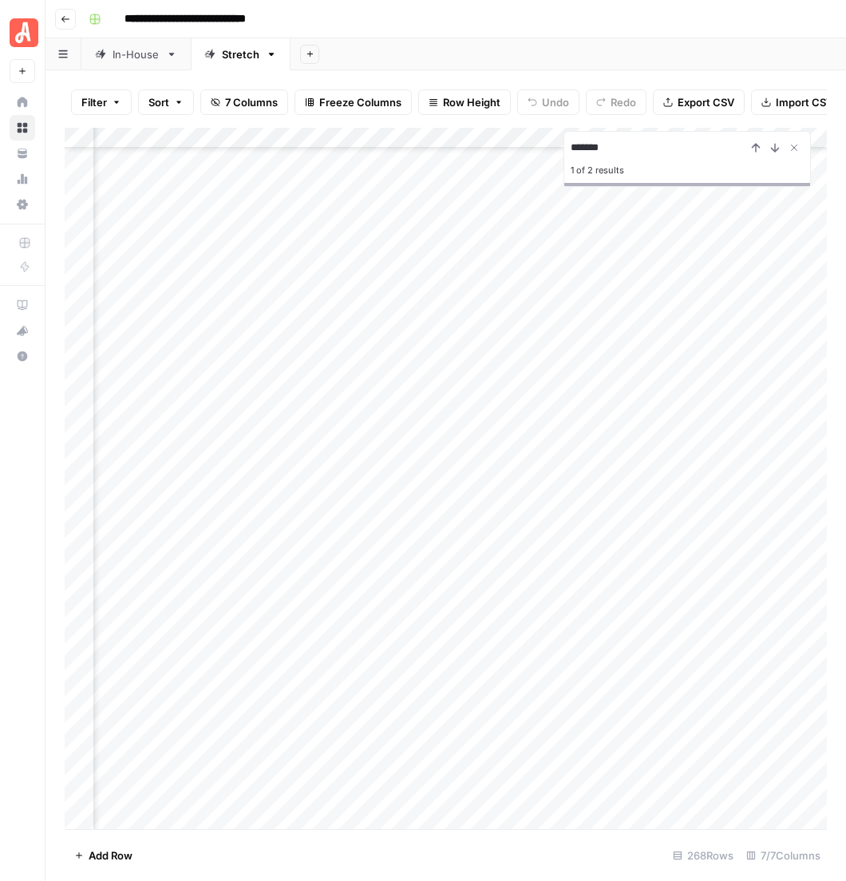
click at [471, 667] on div "Add Column" at bounding box center [451, 497] width 772 height 739
click at [626, 138] on input "*******" at bounding box center [659, 147] width 176 height 19
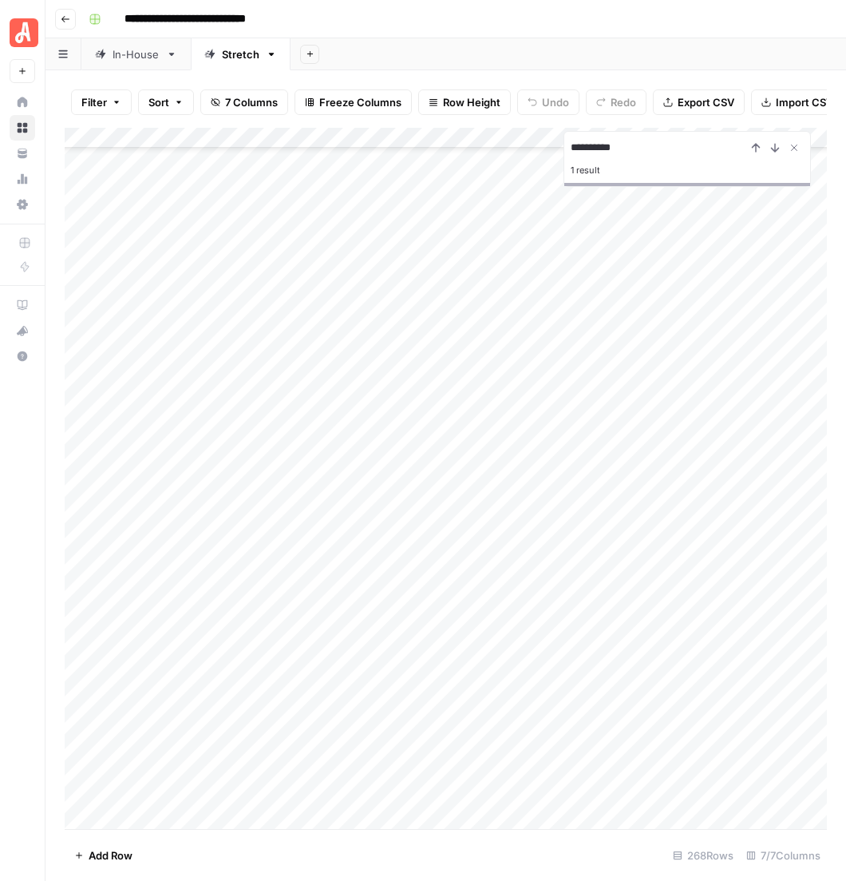
type input "**********"
click at [113, 46] on div "In-House" at bounding box center [136, 54] width 47 height 16
click at [222, 46] on div "Stretch" at bounding box center [241, 54] width 38 height 16
click at [766, 138] on button "Previous Result" at bounding box center [756, 147] width 19 height 19
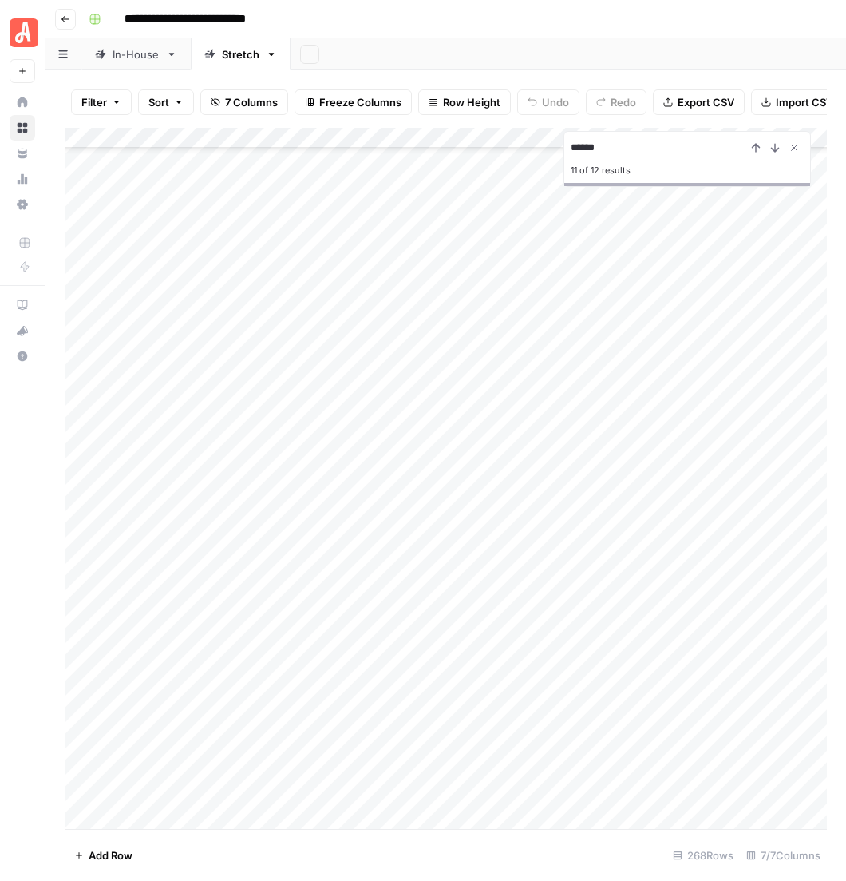
click at [521, 312] on div "Add Column" at bounding box center [451, 497] width 772 height 739
click at [601, 309] on div "Add Column" at bounding box center [451, 497] width 772 height 739
click at [821, 818] on icon "close" at bounding box center [823, 812] width 11 height 13
click at [518, 307] on div "Add Column" at bounding box center [451, 497] width 772 height 739
click at [530, 311] on div "Add Column" at bounding box center [451, 497] width 772 height 739
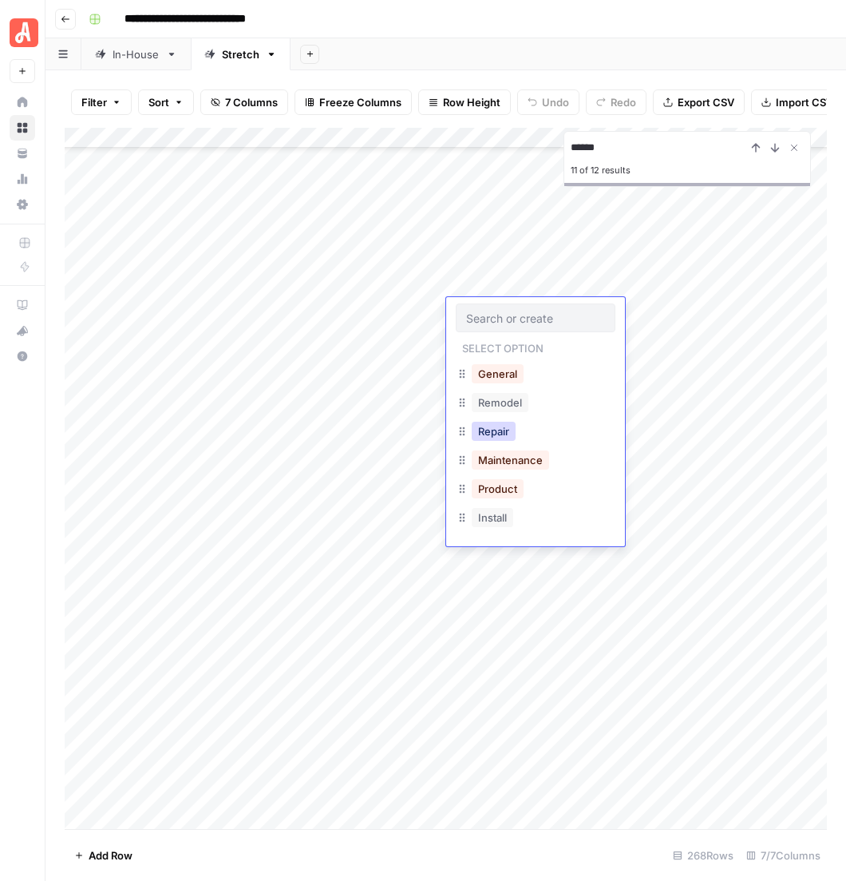
click at [494, 422] on button "Repair" at bounding box center [494, 431] width 44 height 19
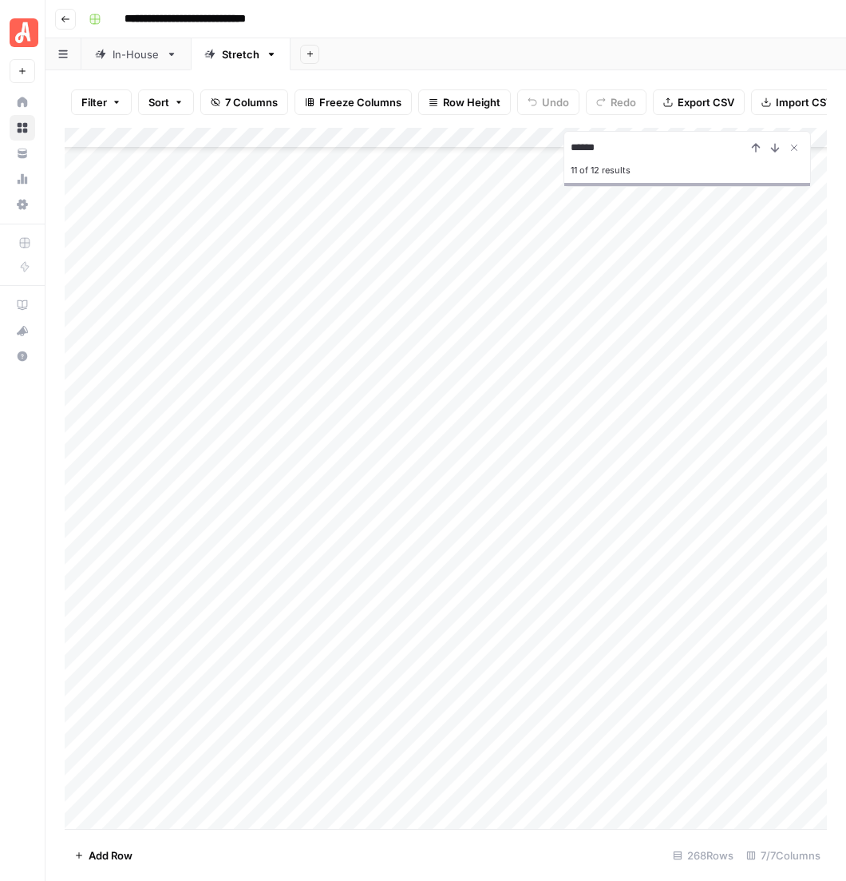
click at [611, 310] on div "Add Column" at bounding box center [451, 497] width 772 height 739
click at [628, 138] on input "******" at bounding box center [659, 147] width 176 height 19
type input "**********"
click at [493, 340] on div "Add Column" at bounding box center [451, 497] width 772 height 739
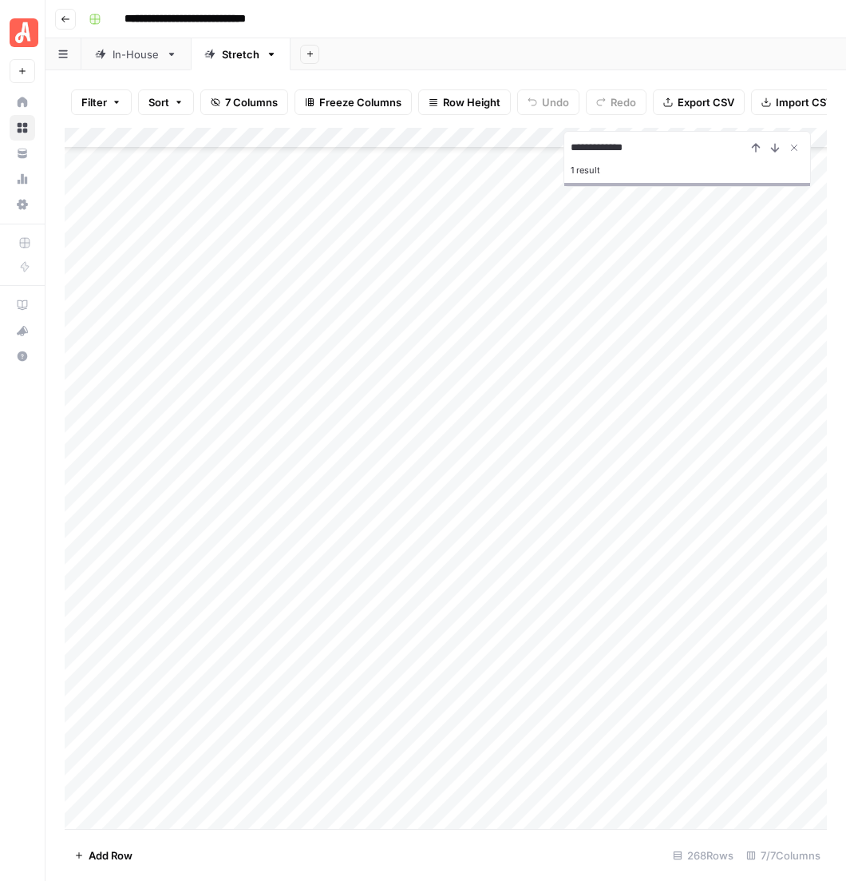
click at [483, 334] on div "Add Column" at bounding box center [451, 497] width 772 height 739
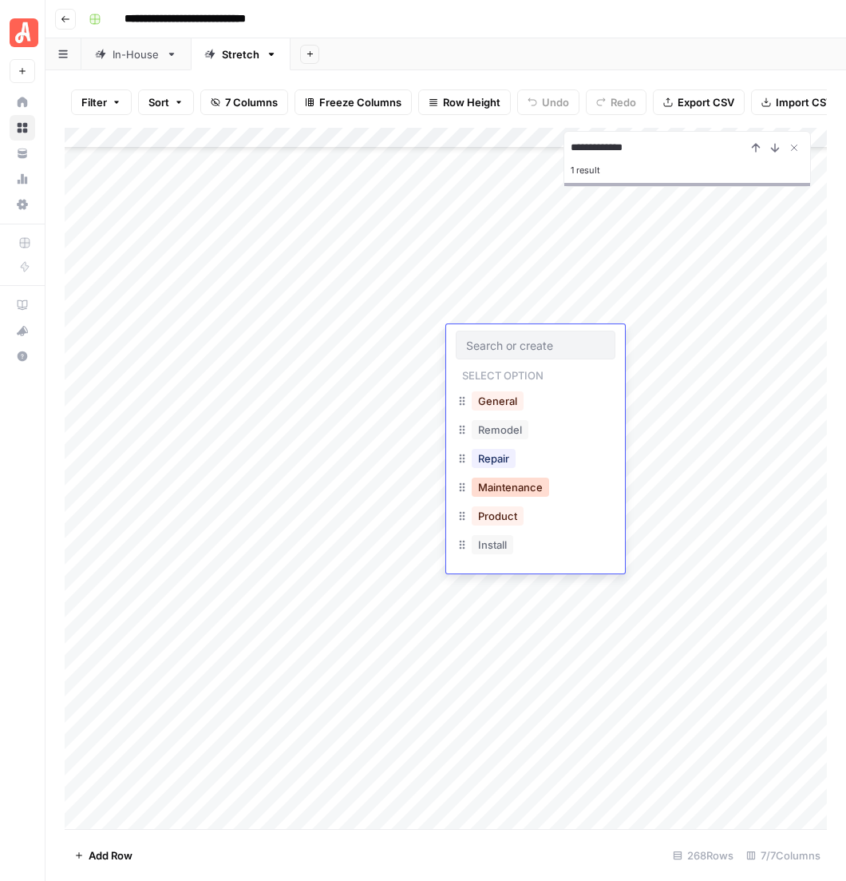
click at [496, 477] on button "Maintenance" at bounding box center [510, 486] width 77 height 19
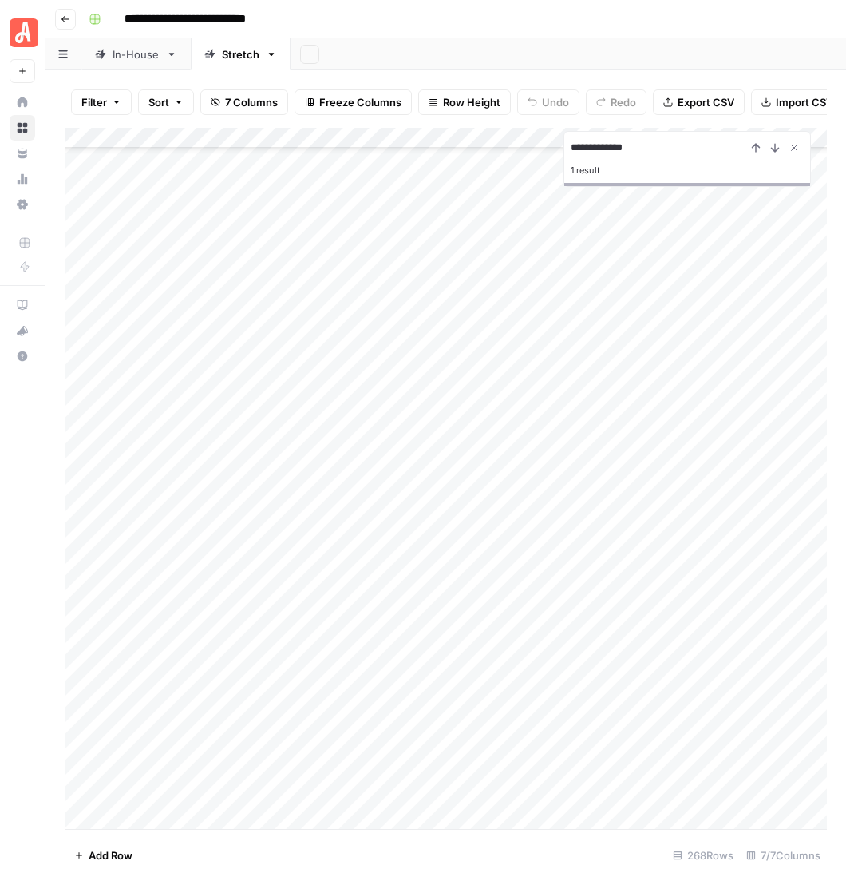
click at [692, 341] on div "Add Column" at bounding box center [451, 497] width 772 height 739
click at [483, 366] on div "Add Column" at bounding box center [451, 497] width 772 height 739
click at [505, 357] on div "Add Column" at bounding box center [451, 497] width 772 height 739
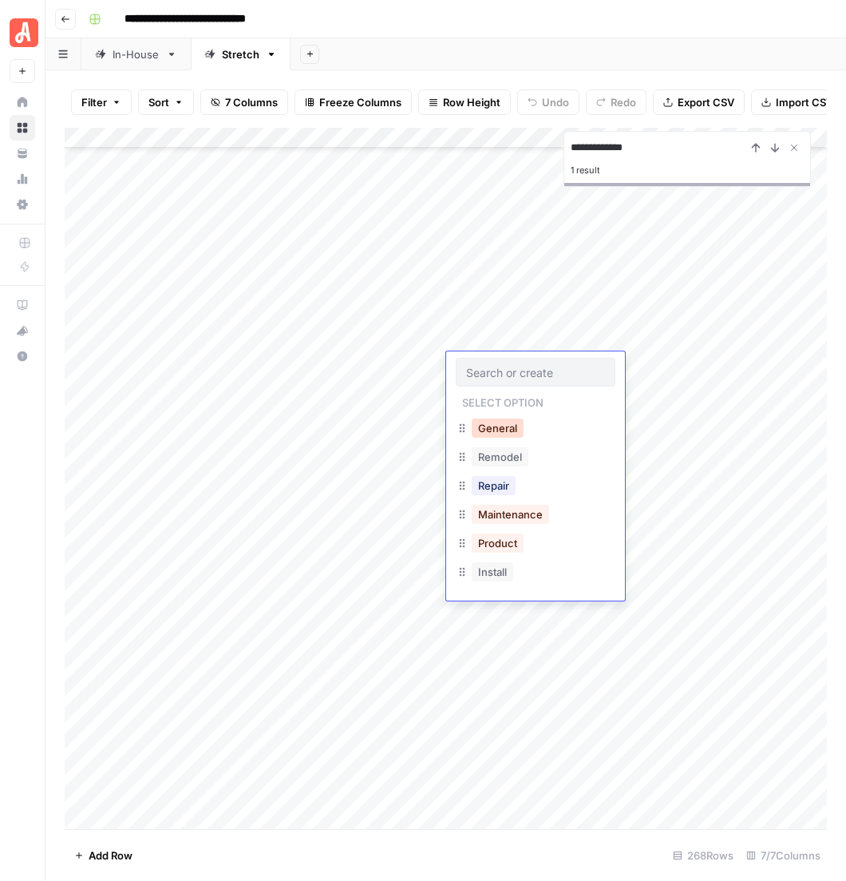
click at [498, 418] on button "General" at bounding box center [498, 427] width 52 height 19
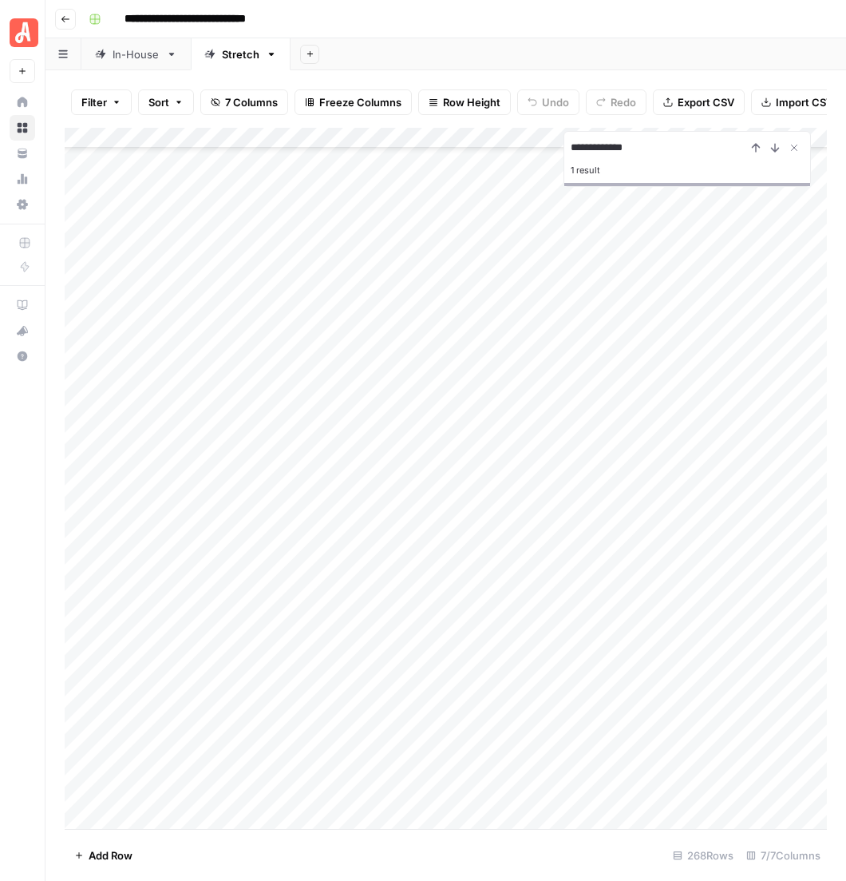
click at [602, 364] on div "Add Column" at bounding box center [451, 497] width 772 height 739
click at [480, 418] on div "Add Column" at bounding box center [451, 497] width 772 height 739
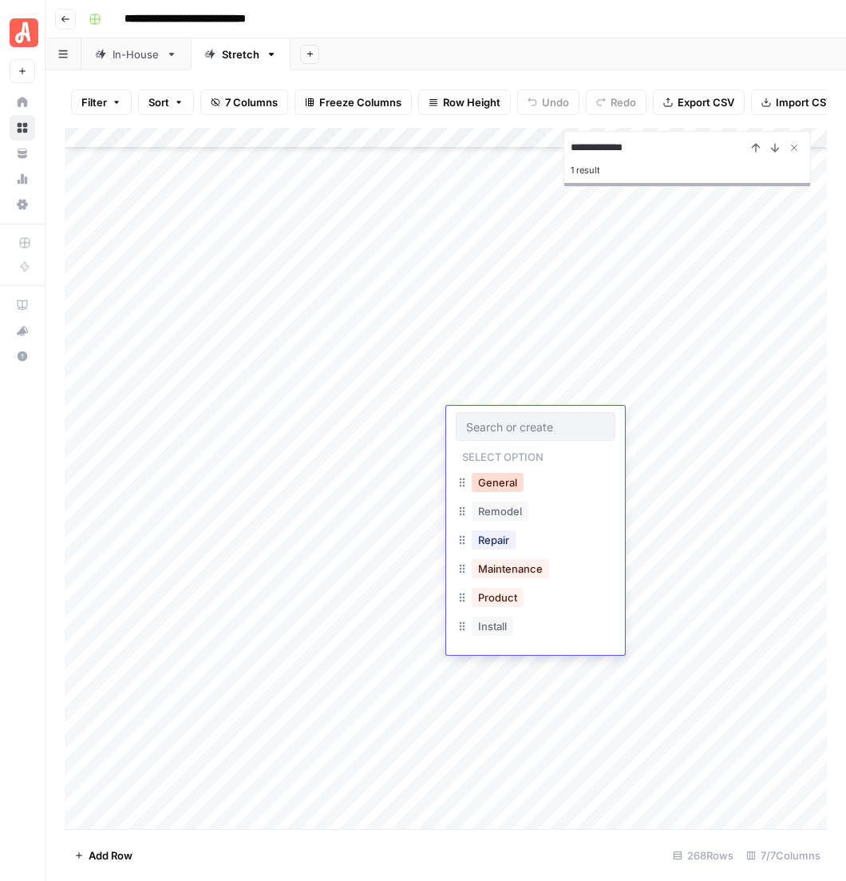
click at [489, 473] on button "General" at bounding box center [498, 482] width 52 height 19
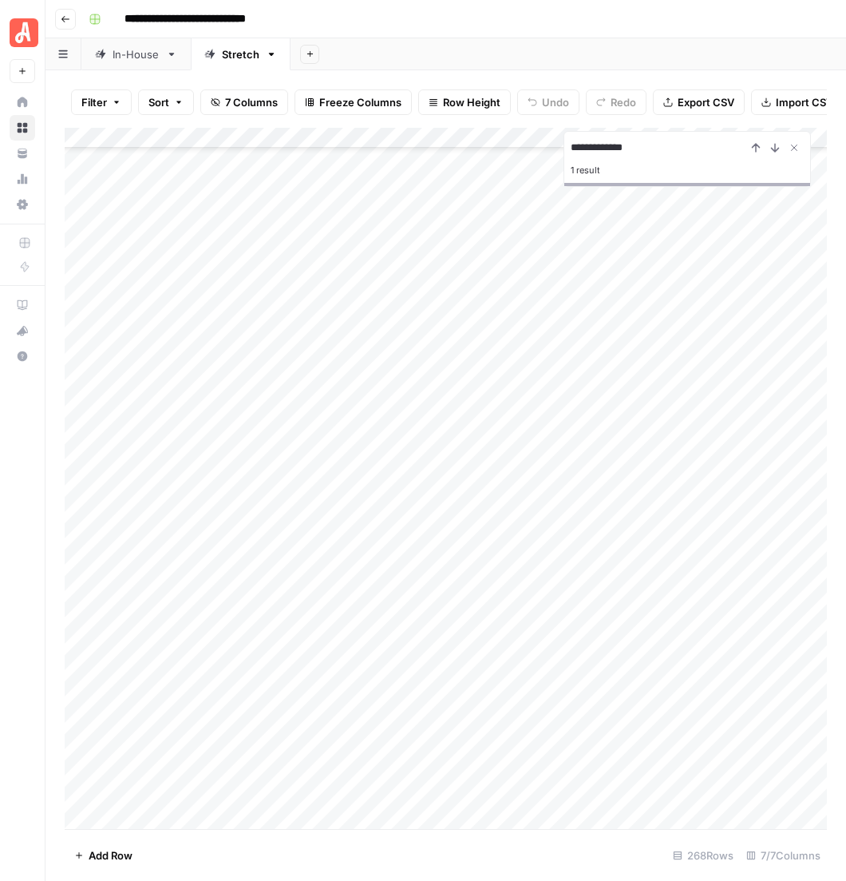
click at [638, 418] on div "Add Column" at bounding box center [451, 497] width 772 height 739
click at [486, 449] on div "Add Column" at bounding box center [451, 497] width 772 height 739
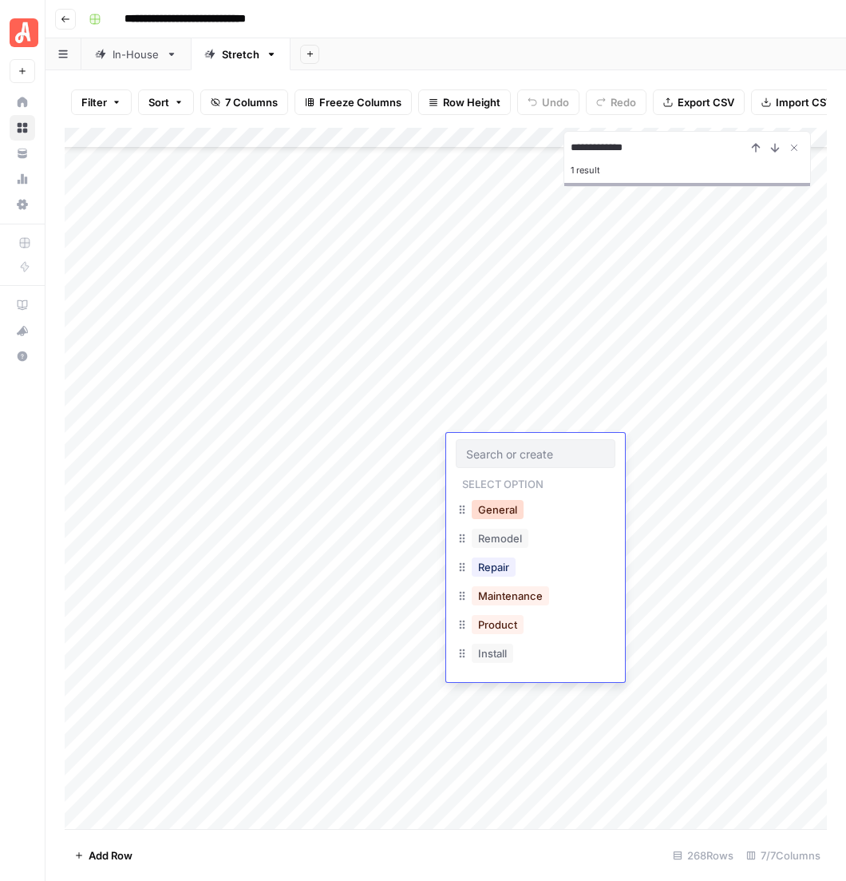
click at [485, 500] on button "General" at bounding box center [498, 509] width 52 height 19
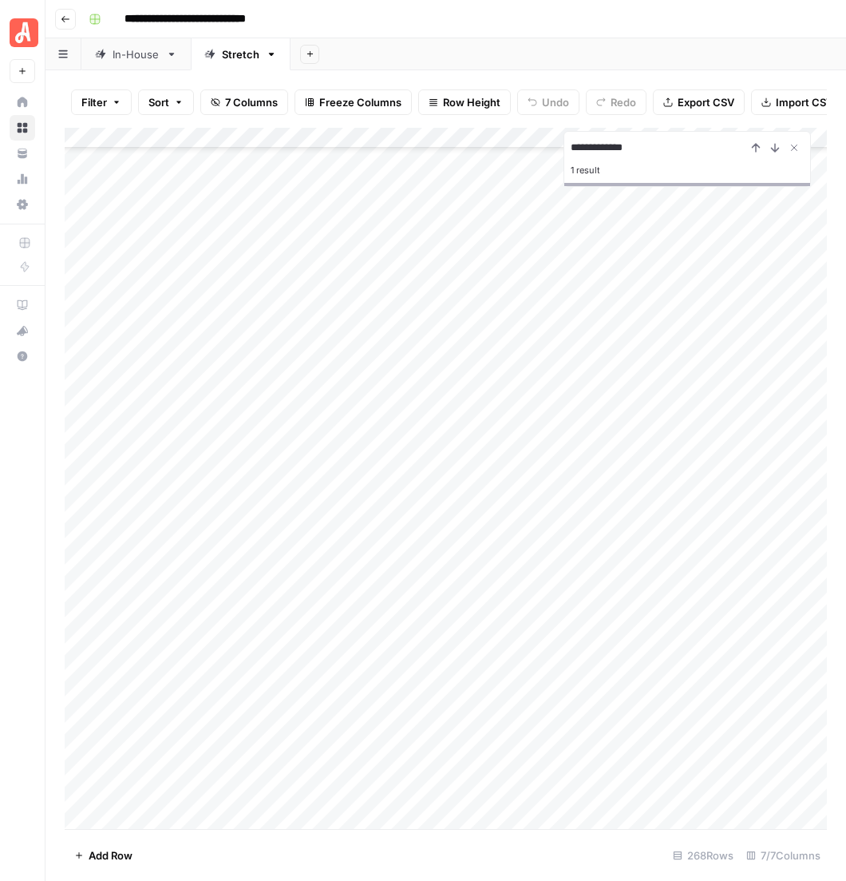
click at [687, 442] on div "Add Column" at bounding box center [451, 497] width 772 height 739
click at [475, 467] on div "Add Column" at bounding box center [451, 497] width 772 height 739
click at [478, 467] on div "Add Column" at bounding box center [451, 497] width 772 height 739
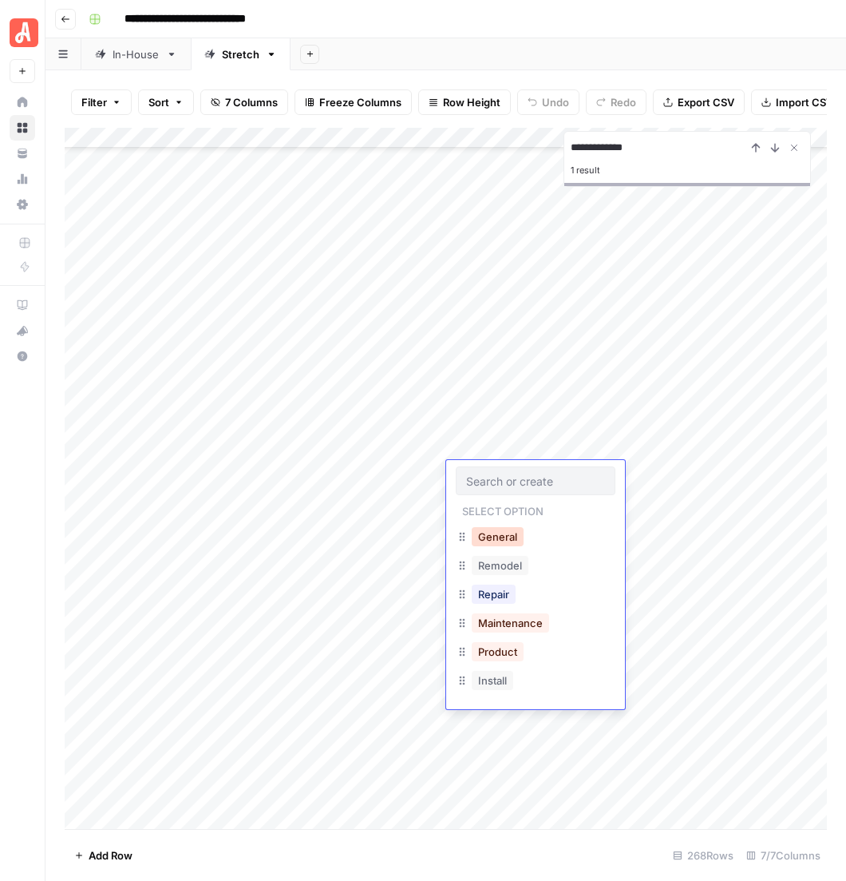
drag, startPoint x: 485, startPoint y: 516, endPoint x: 620, endPoint y: 498, distance: 136.9
click at [485, 527] on button "General" at bounding box center [498, 536] width 52 height 19
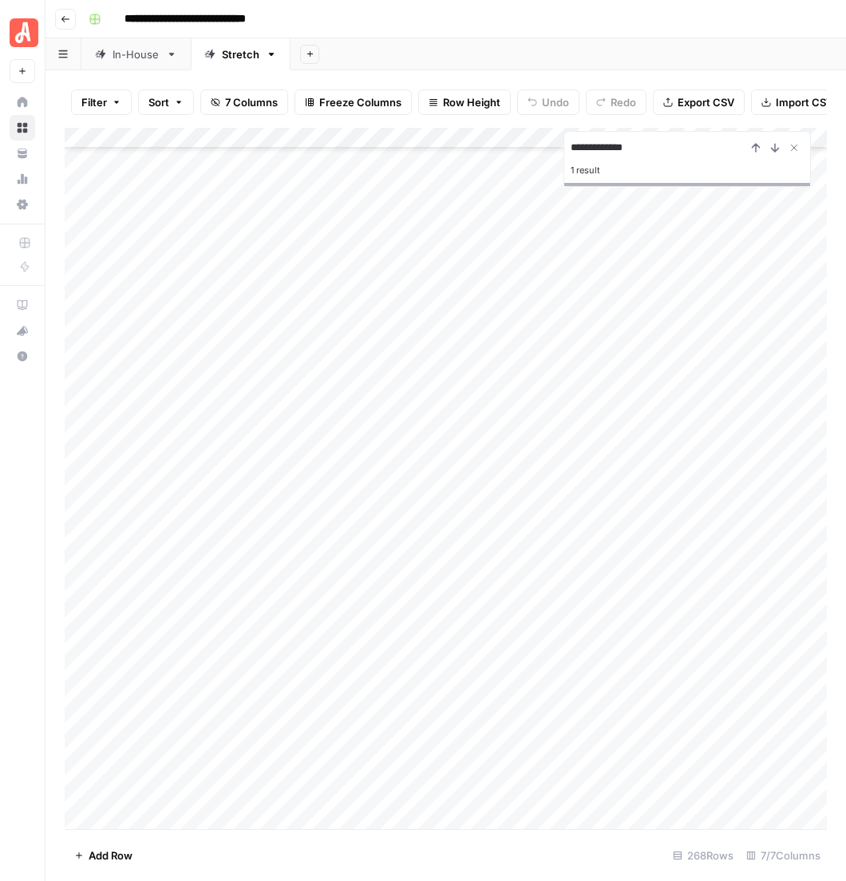
click at [672, 473] on div "Add Column" at bounding box center [451, 497] width 772 height 739
click at [481, 509] on div "Add Column" at bounding box center [451, 497] width 772 height 739
click at [482, 508] on div "Add Column" at bounding box center [451, 497] width 772 height 739
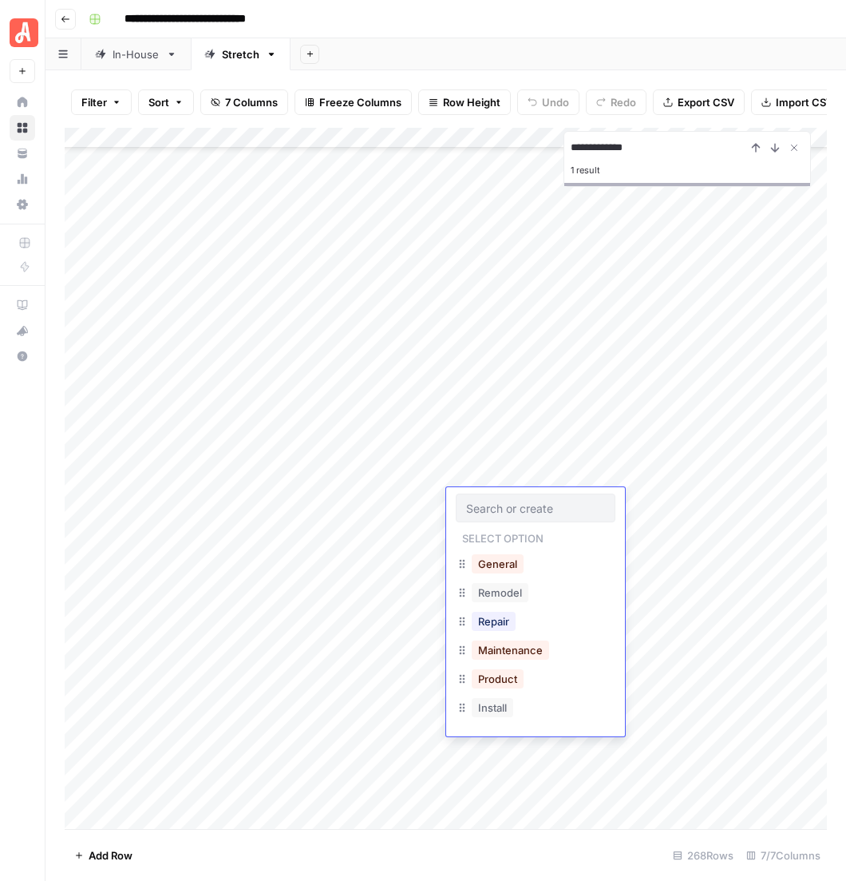
click at [500, 610] on div "Repair" at bounding box center [494, 621] width 50 height 22
click at [472, 612] on button "Repair" at bounding box center [494, 621] width 44 height 19
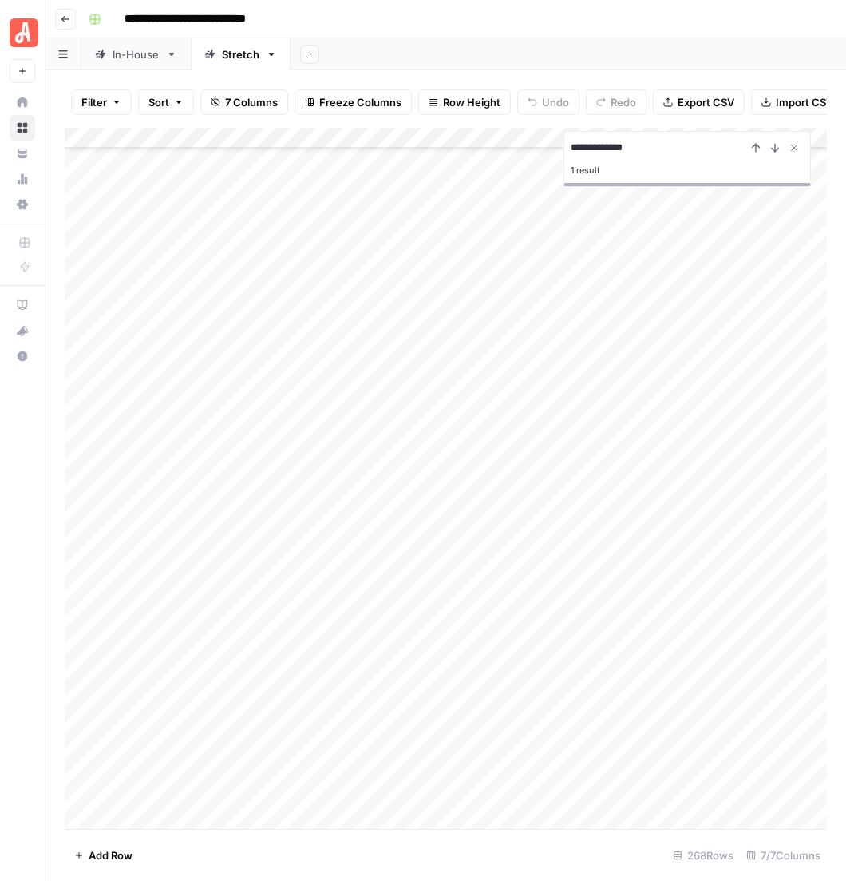
click at [679, 498] on div "Add Column" at bounding box center [451, 497] width 772 height 739
click at [496, 533] on div "Add Column" at bounding box center [451, 497] width 772 height 739
click at [510, 719] on div "Add Column" at bounding box center [451, 497] width 772 height 739
click at [503, 731] on div "Add Column" at bounding box center [451, 497] width 772 height 739
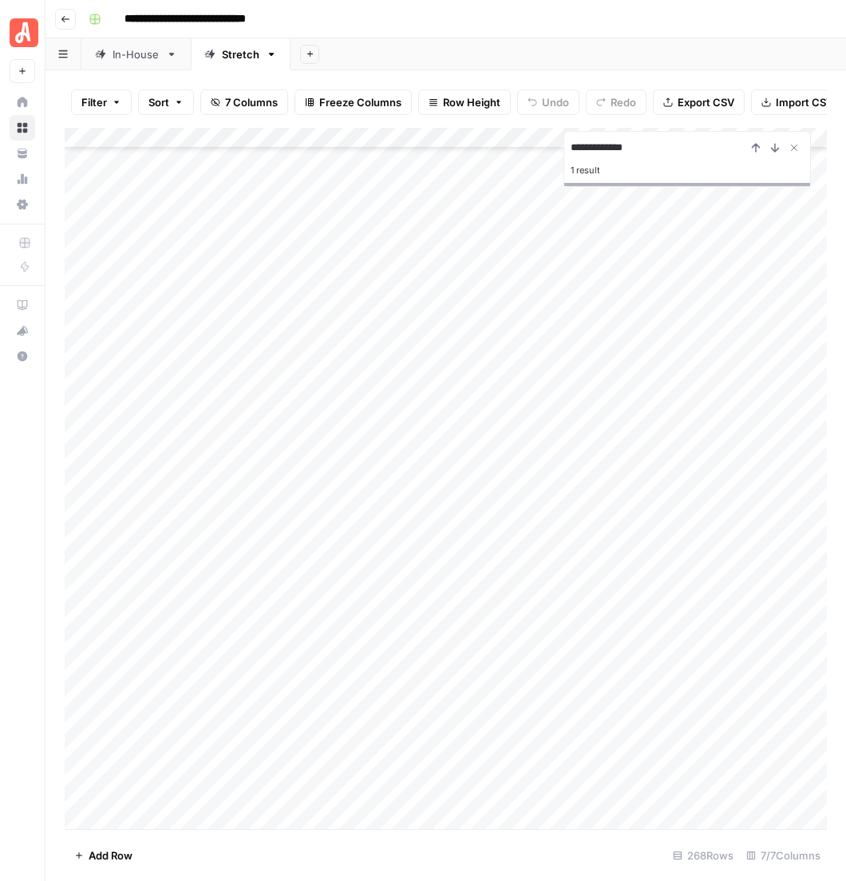
click at [497, 733] on div "Add Column" at bounding box center [451, 497] width 772 height 739
click at [501, 792] on button "General" at bounding box center [498, 801] width 52 height 19
click at [640, 734] on div "Add Column" at bounding box center [451, 497] width 772 height 739
click at [501, 762] on div "Add Column" at bounding box center [451, 497] width 772 height 739
click at [497, 763] on div "Add Column" at bounding box center [451, 497] width 772 height 739
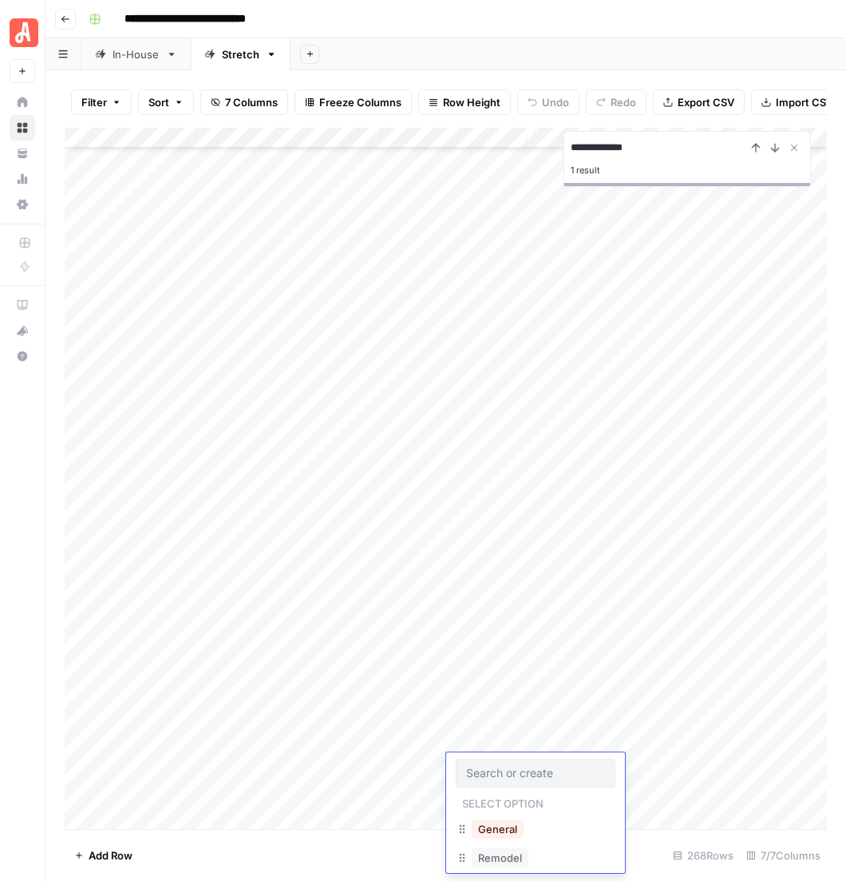
click at [490, 819] on button "General" at bounding box center [498, 828] width 52 height 19
click at [666, 764] on div "Add Column" at bounding box center [451, 497] width 772 height 739
click at [462, 656] on div "Add Column" at bounding box center [451, 497] width 772 height 739
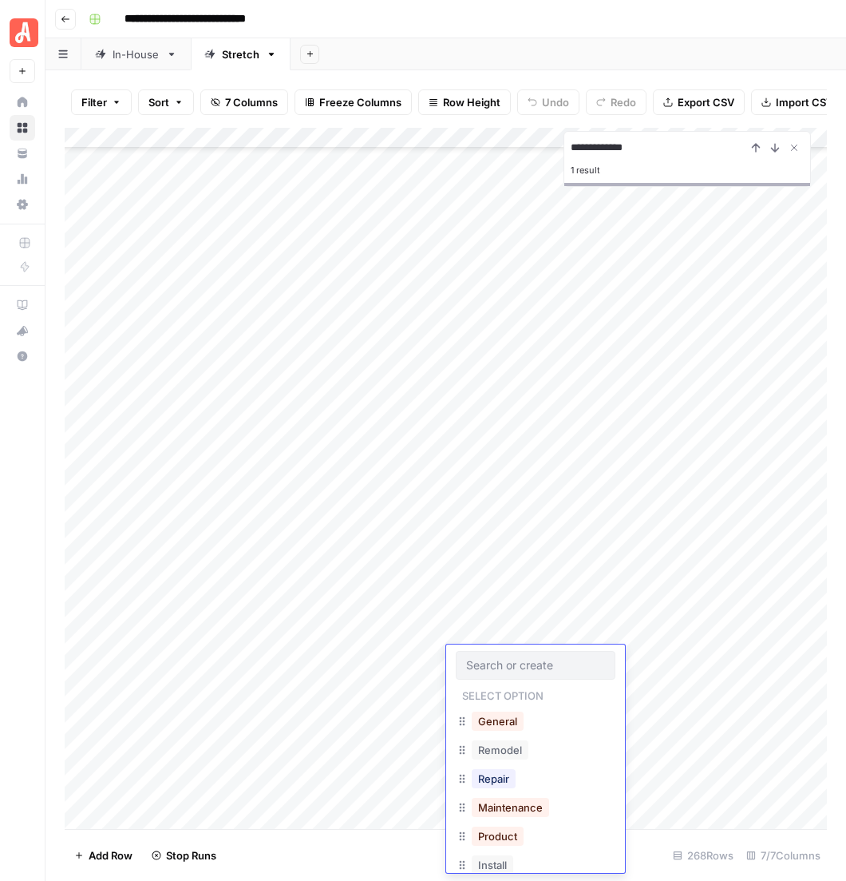
click at [494, 711] on button "General" at bounding box center [498, 720] width 52 height 19
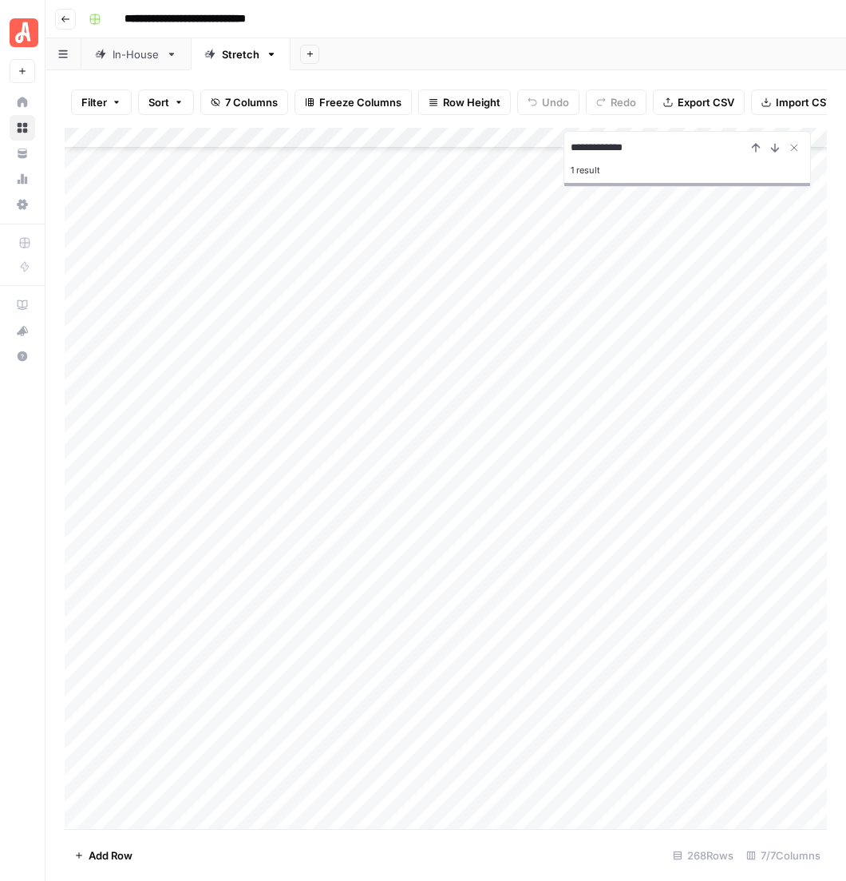
click at [672, 655] on div "Add Column" at bounding box center [451, 497] width 772 height 739
click at [497, 678] on div "Add Column" at bounding box center [451, 497] width 772 height 739
click at [493, 680] on div "Add Column" at bounding box center [451, 497] width 772 height 739
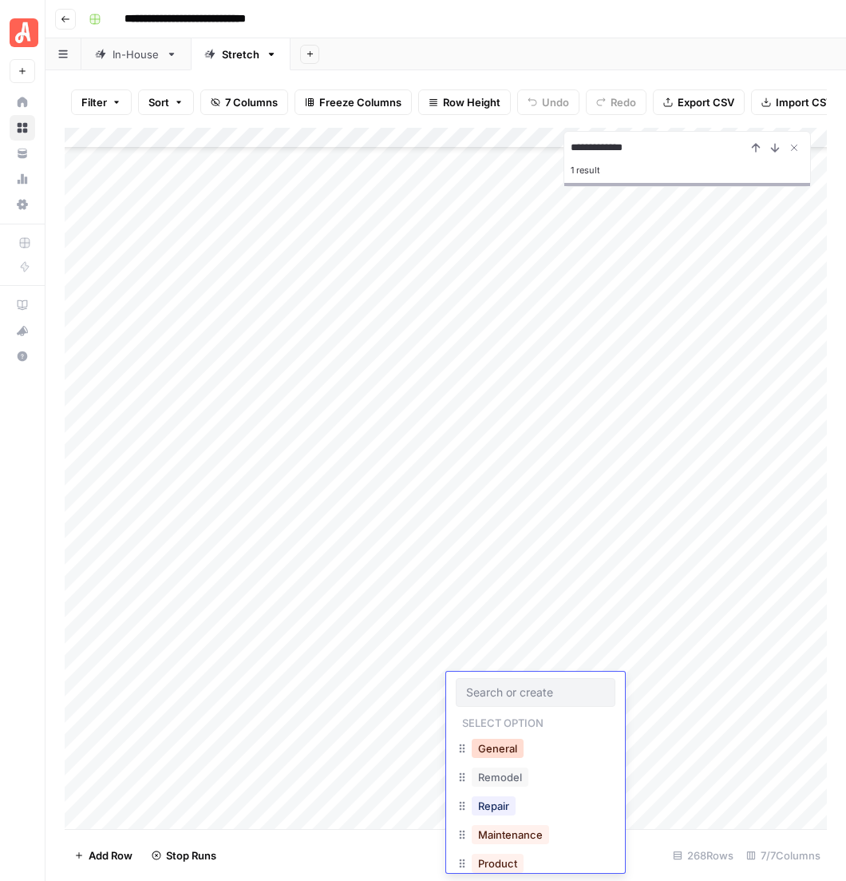
click at [485, 739] on button "General" at bounding box center [498, 748] width 52 height 19
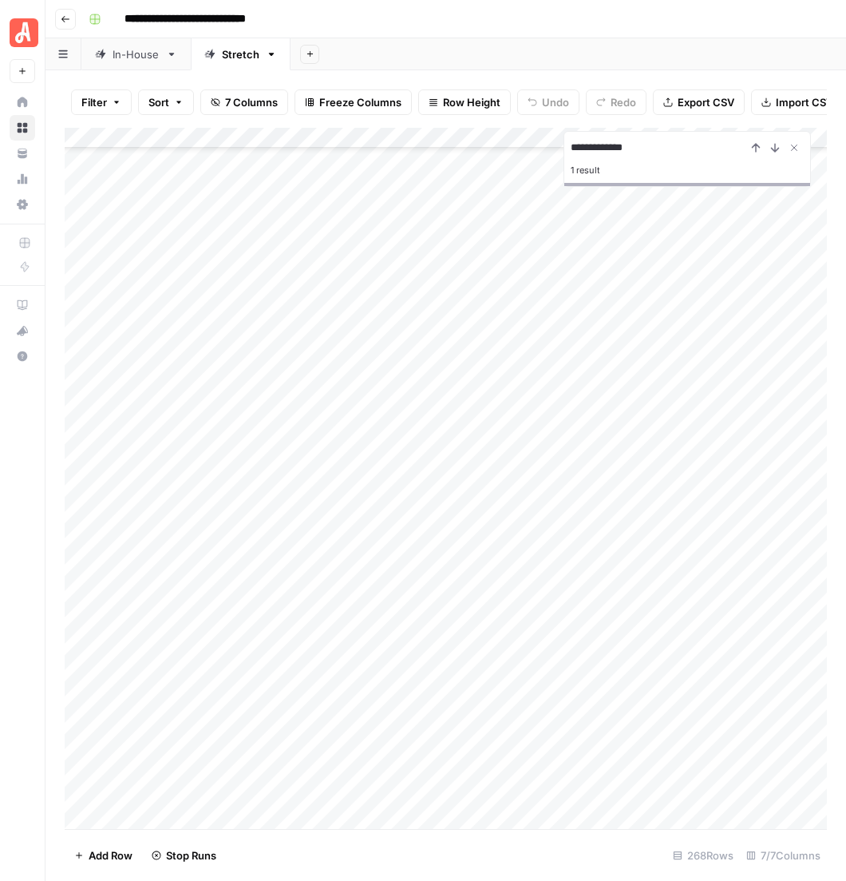
click at [680, 681] on div "Add Column" at bounding box center [451, 497] width 772 height 739
click at [520, 709] on div "Add Column" at bounding box center [451, 497] width 772 height 739
click at [511, 711] on div "Add Column" at bounding box center [451, 497] width 772 height 739
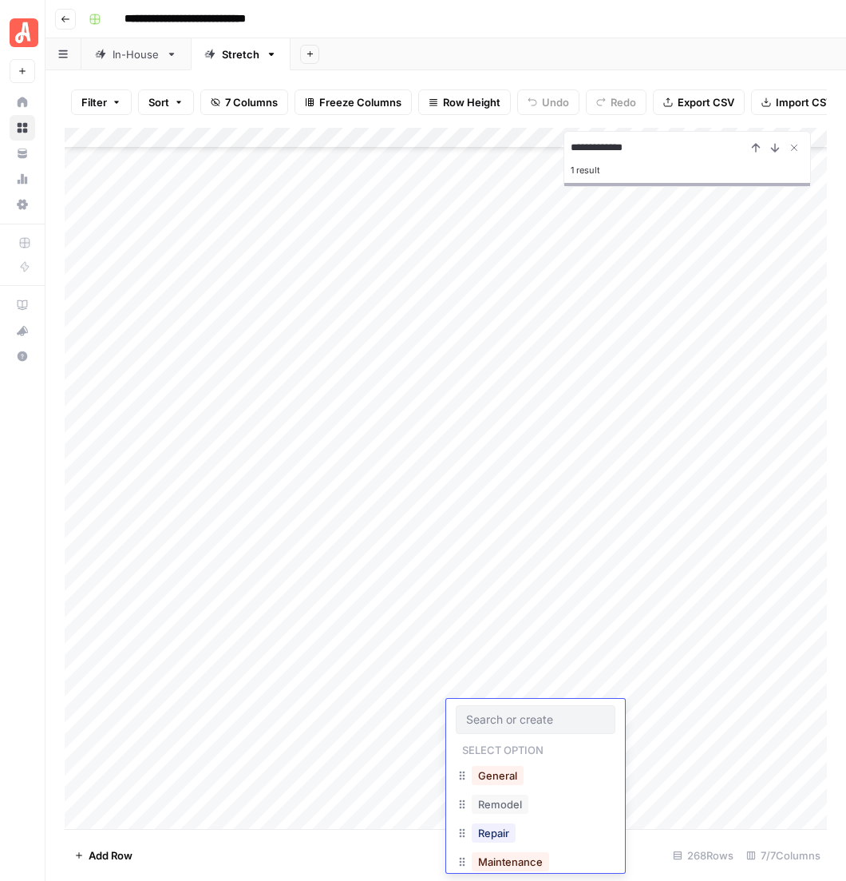
click at [515, 791] on div "Remodel" at bounding box center [536, 805] width 160 height 29
click at [493, 794] on button "Remodel" at bounding box center [500, 803] width 57 height 19
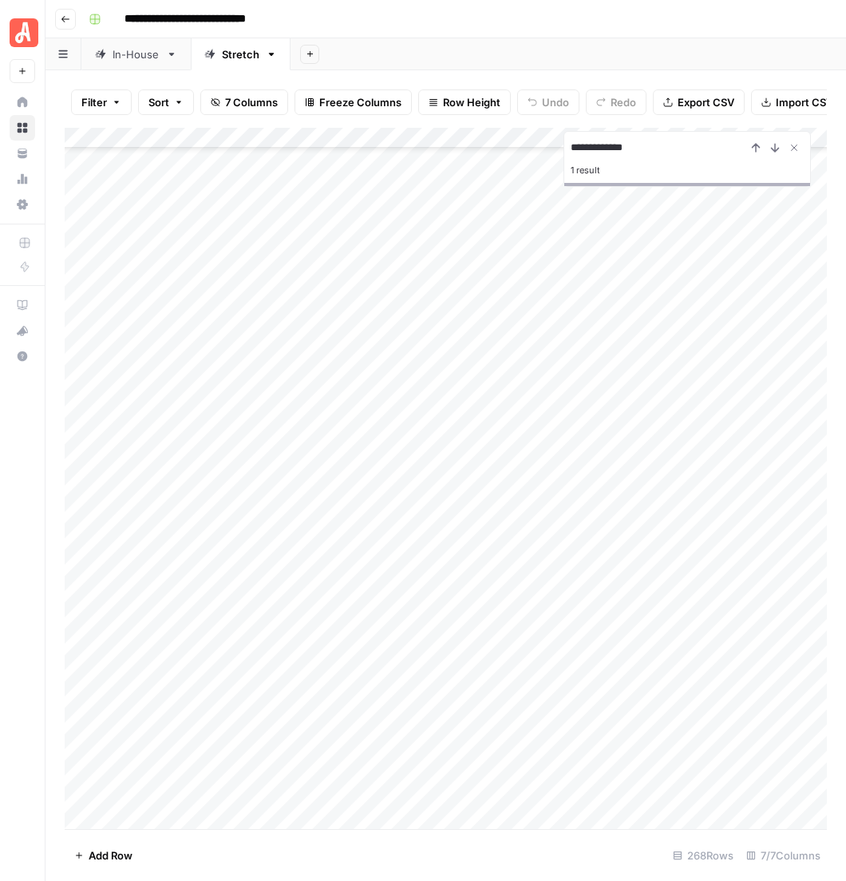
click at [673, 711] on div "Add Column" at bounding box center [451, 497] width 772 height 739
click at [497, 732] on div "Add Column" at bounding box center [451, 497] width 772 height 739
click at [482, 740] on div "Add Column" at bounding box center [451, 497] width 772 height 739
click at [483, 793] on button "General" at bounding box center [498, 802] width 52 height 19
click at [674, 740] on div "Add Column" at bounding box center [451, 497] width 772 height 739
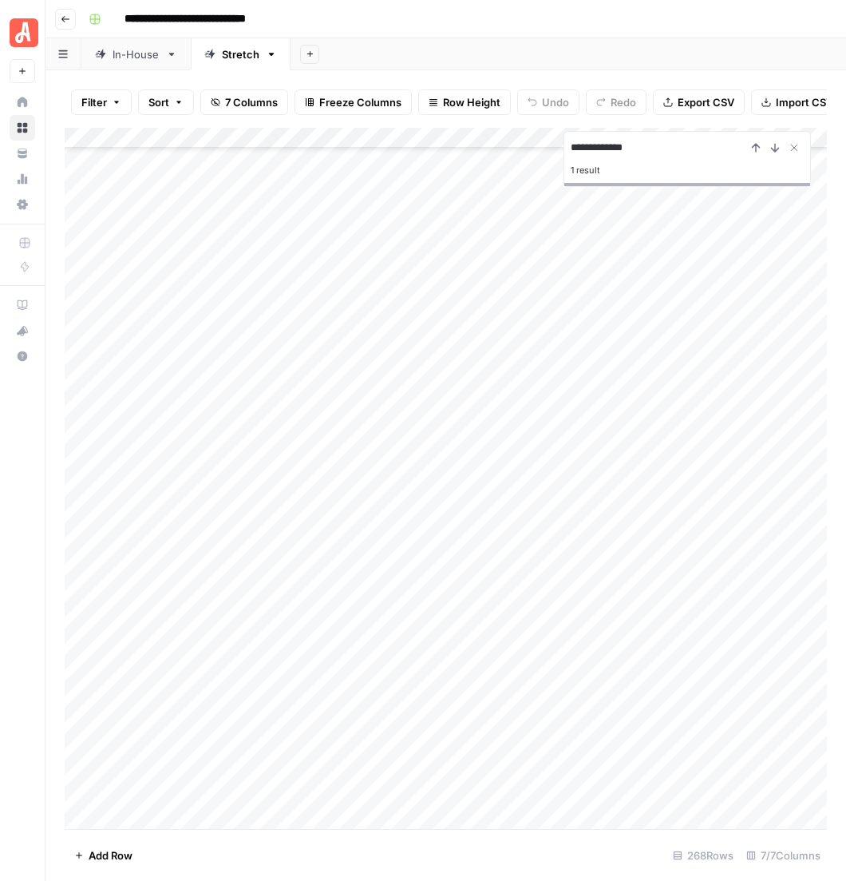
scroll to position [4812, 0]
click at [801, 141] on icon "Close Search" at bounding box center [794, 147] width 13 height 13
click at [764, 594] on div "Add Column" at bounding box center [451, 497] width 772 height 739
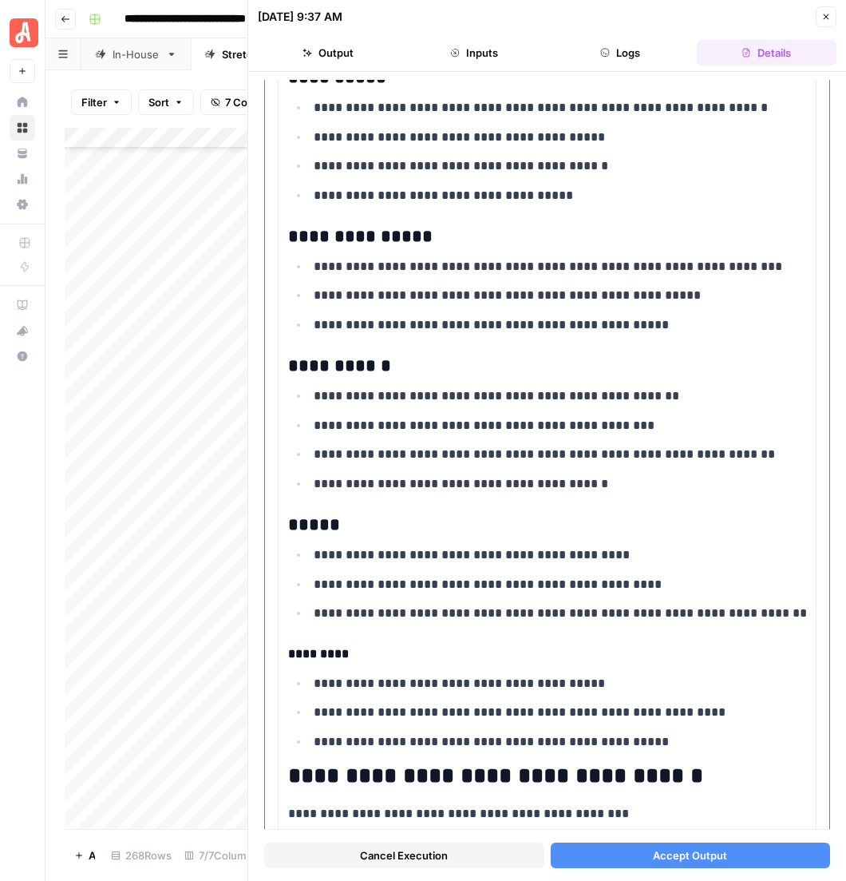
scroll to position [3020, 0]
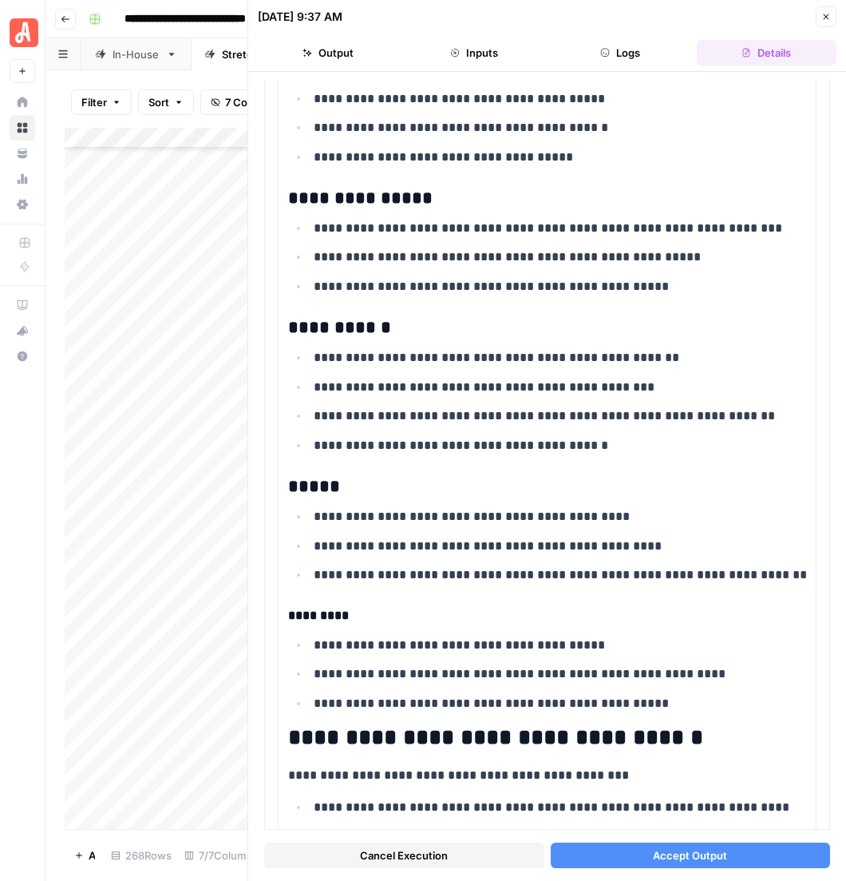
click at [642, 855] on button "Accept Output" at bounding box center [691, 855] width 280 height 26
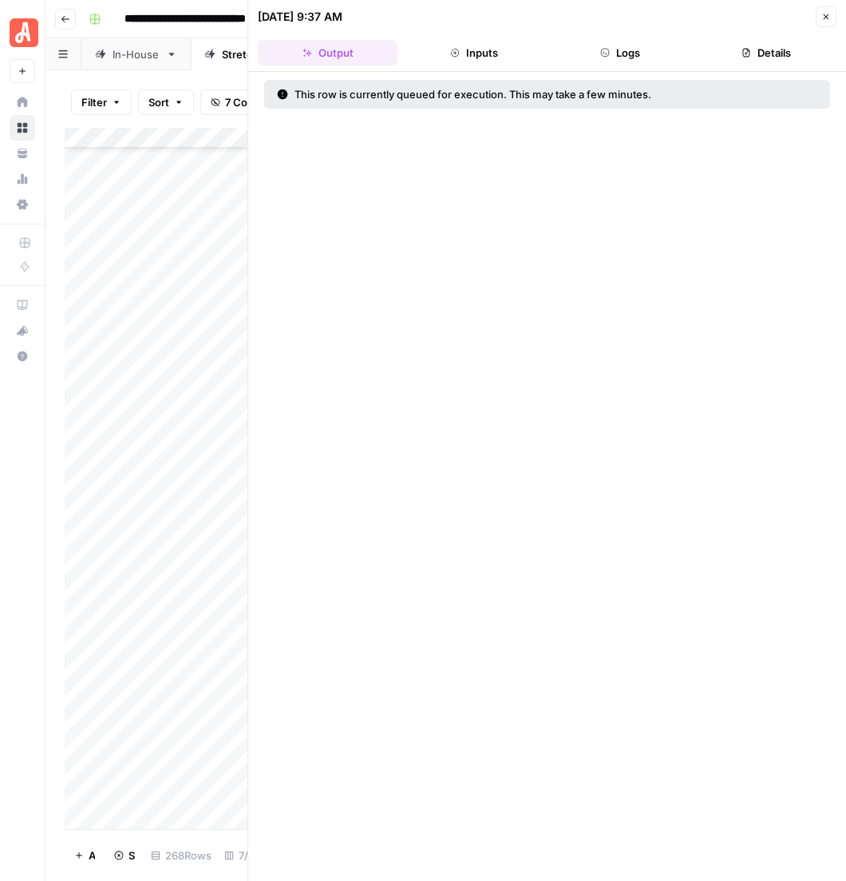
click at [830, 14] on icon "button" at bounding box center [827, 17] width 10 height 10
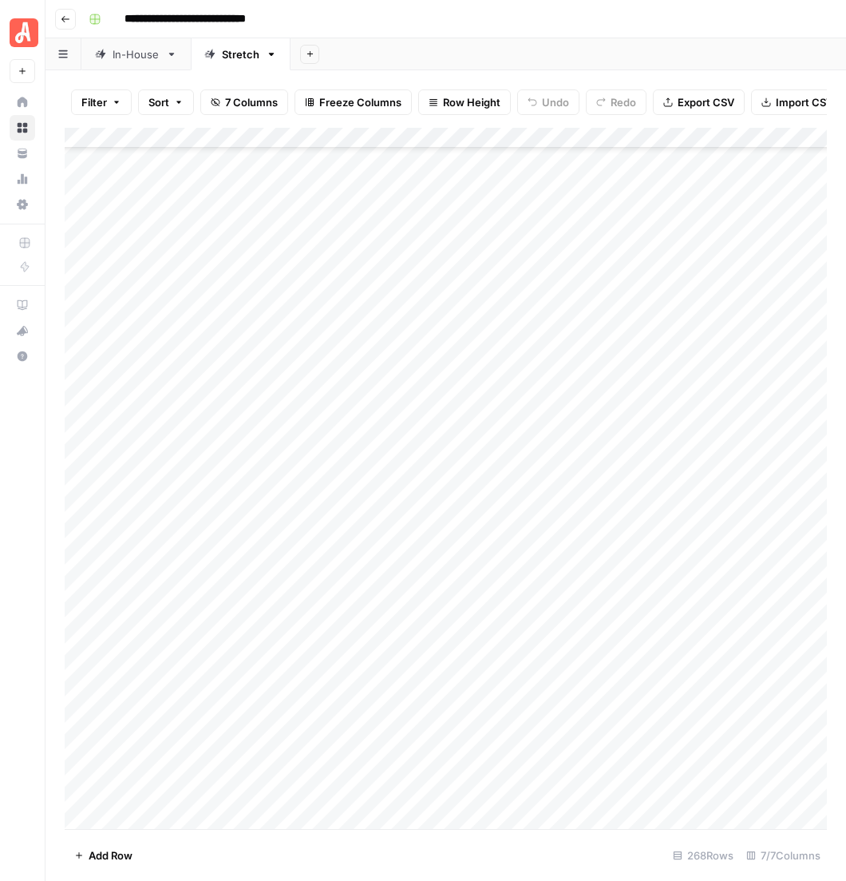
click at [729, 649] on div "Add Column" at bounding box center [451, 497] width 772 height 739
click at [771, 646] on div "Add Column" at bounding box center [451, 497] width 772 height 739
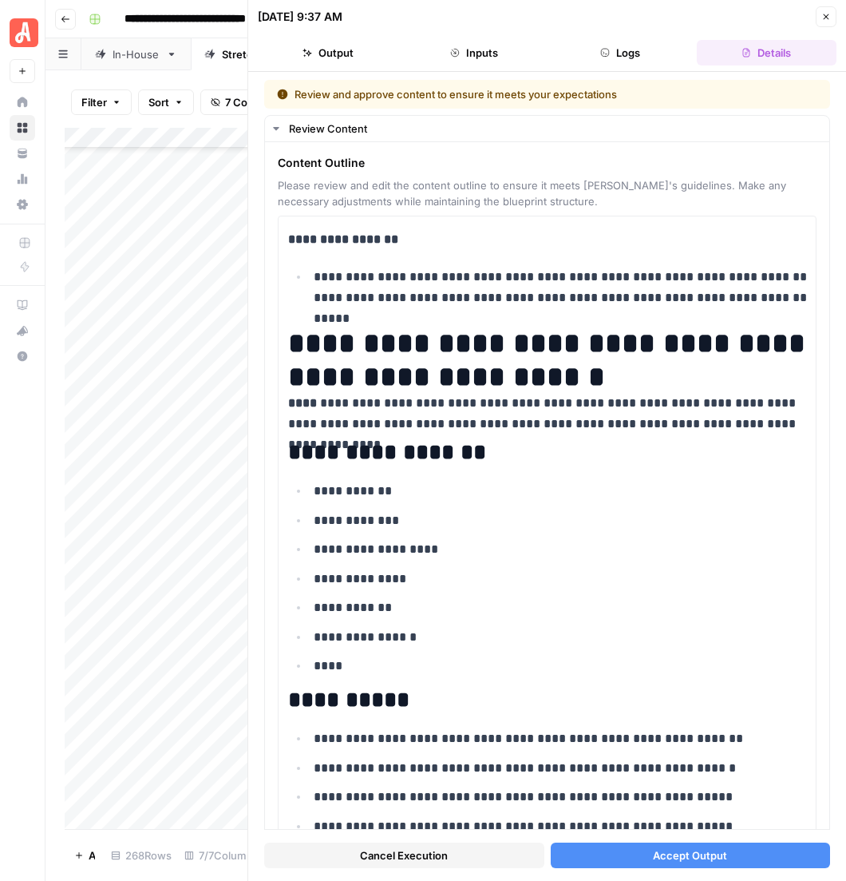
click at [635, 864] on button "Accept Output" at bounding box center [691, 855] width 280 height 26
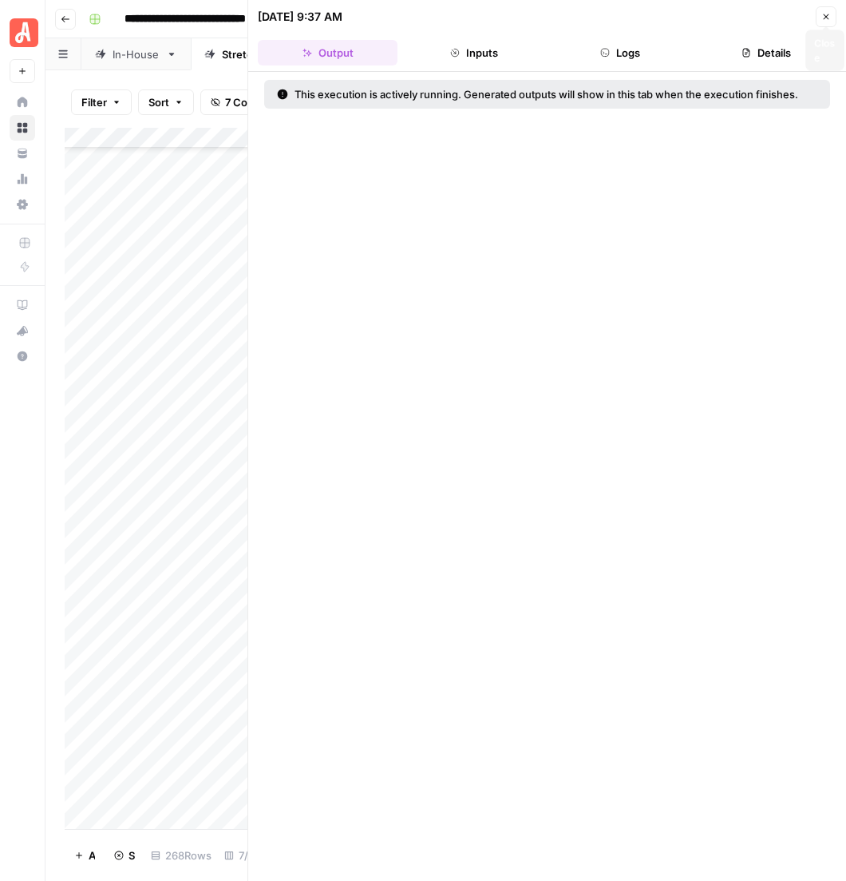
click at [831, 15] on icon "button" at bounding box center [827, 17] width 10 height 10
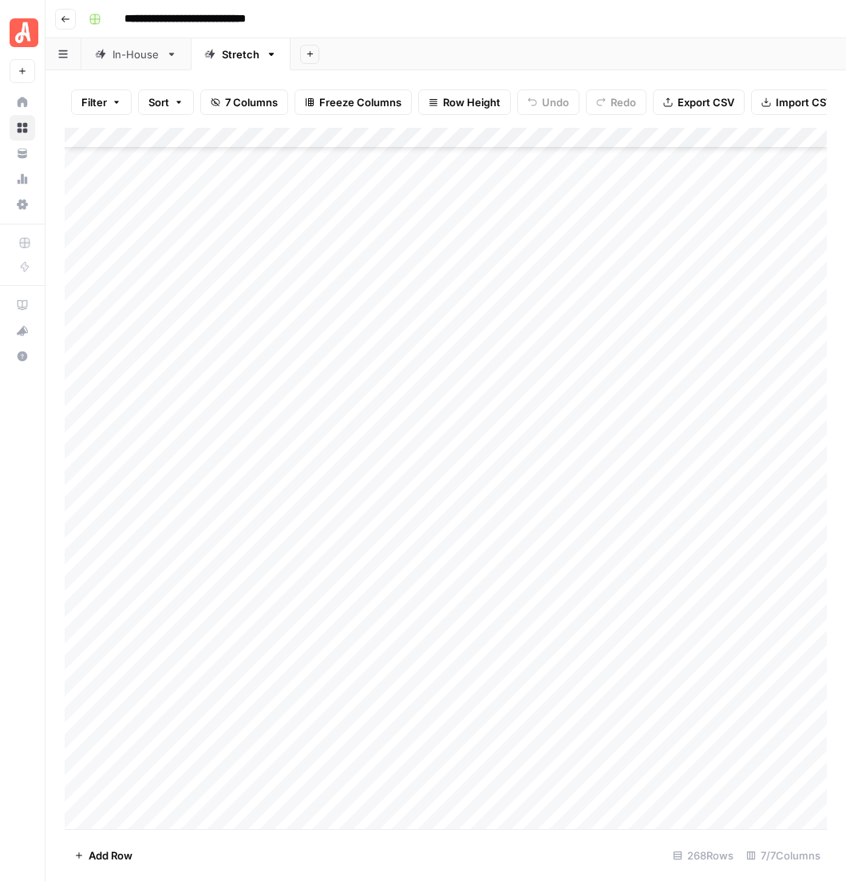
click at [778, 701] on div "Add Column" at bounding box center [451, 497] width 772 height 739
click at [770, 702] on div "Add Column" at bounding box center [451, 497] width 772 height 739
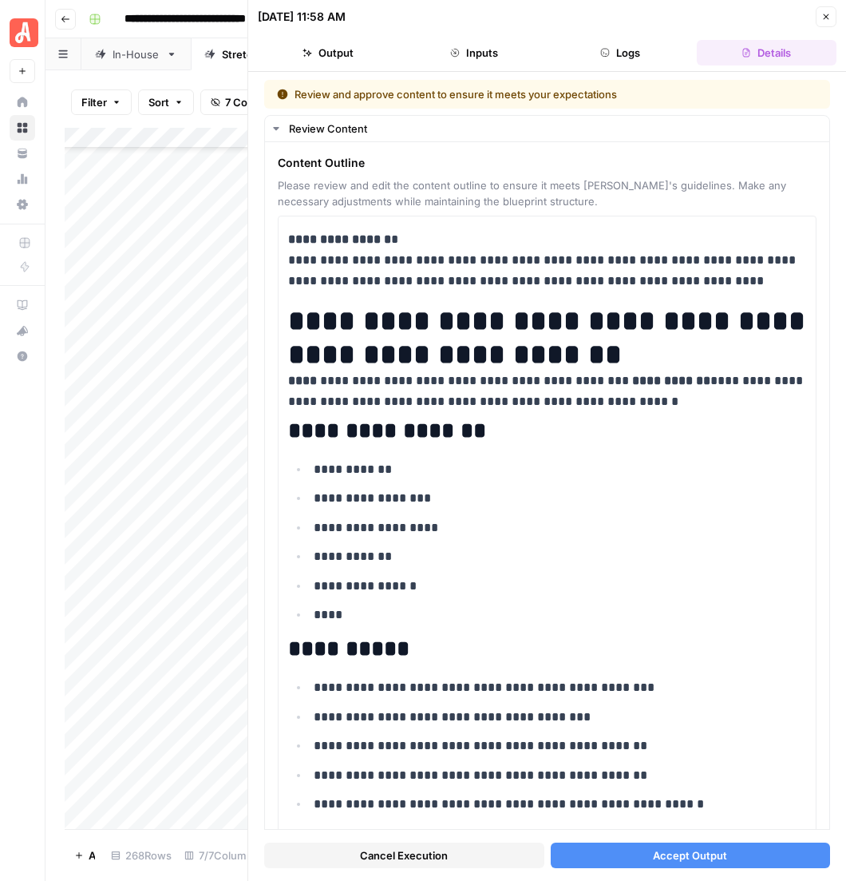
click at [723, 857] on button "Accept Output" at bounding box center [691, 855] width 280 height 26
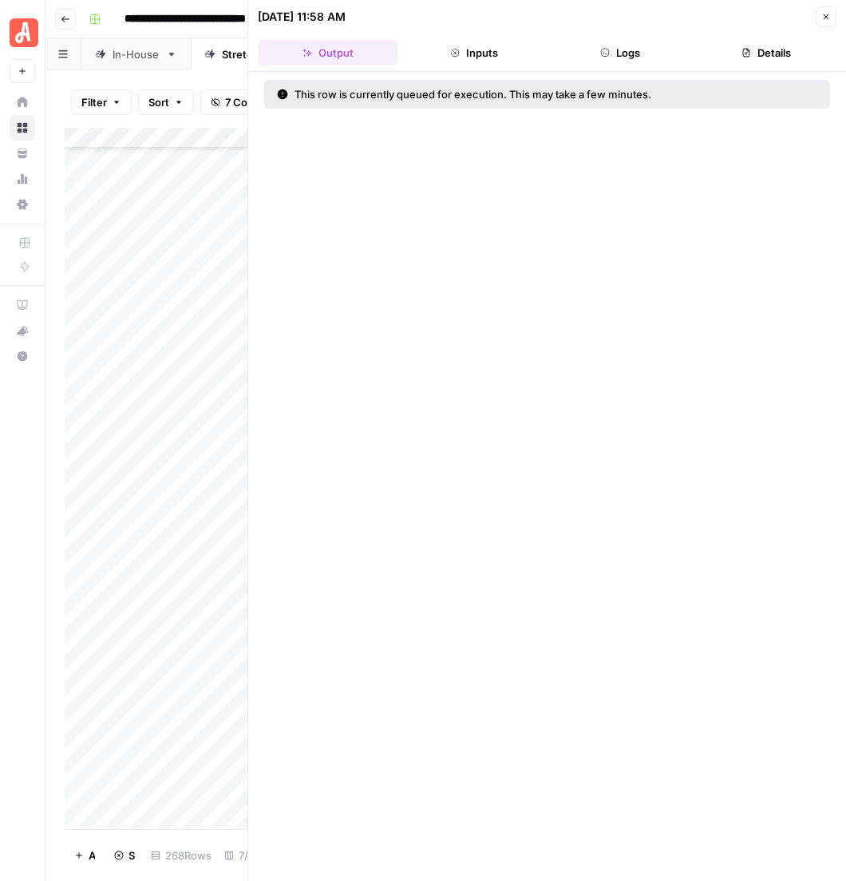
click at [823, 18] on button "Close" at bounding box center [826, 16] width 21 height 21
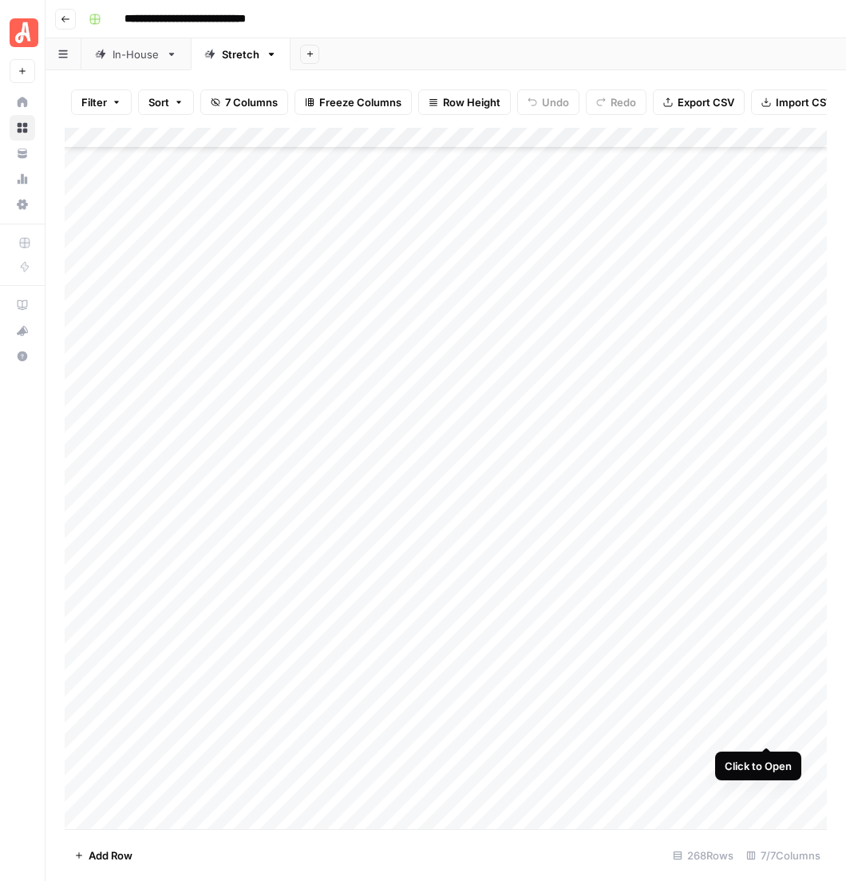
click at [760, 729] on div "Add Column" at bounding box center [451, 497] width 772 height 739
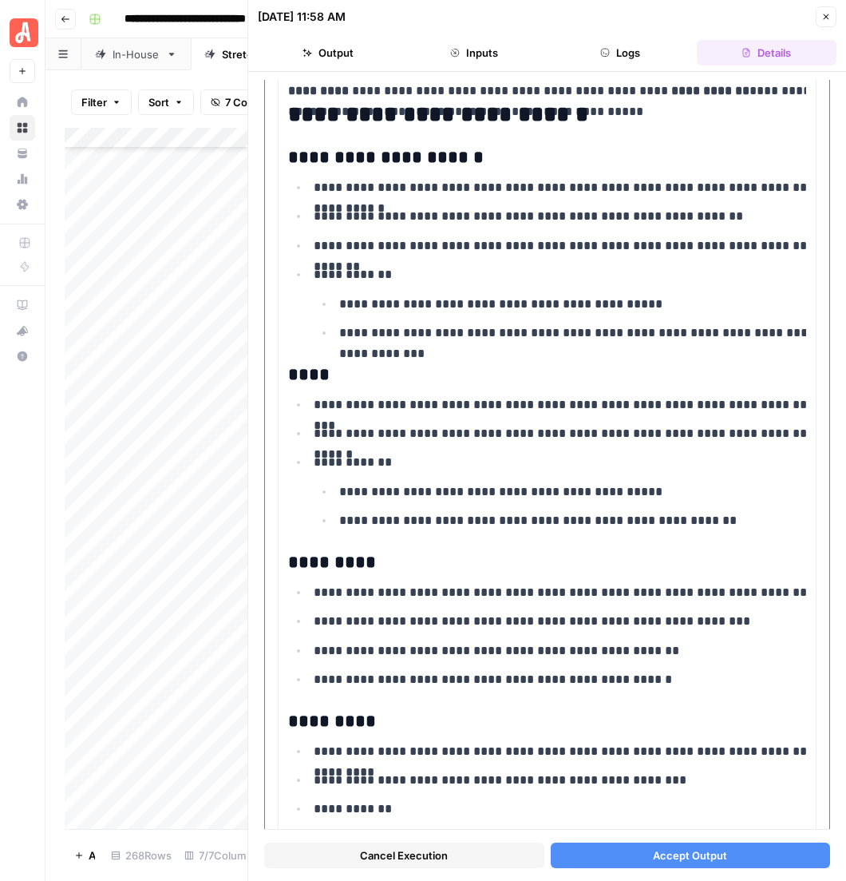
scroll to position [926, 0]
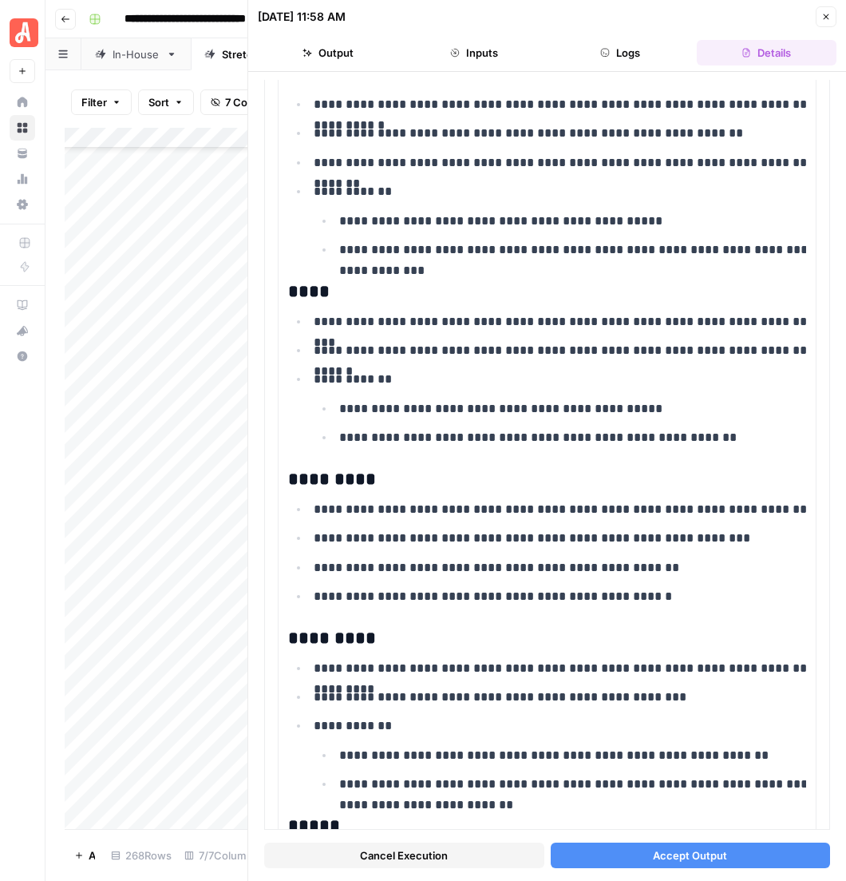
click at [648, 855] on button "Accept Output" at bounding box center [691, 855] width 280 height 26
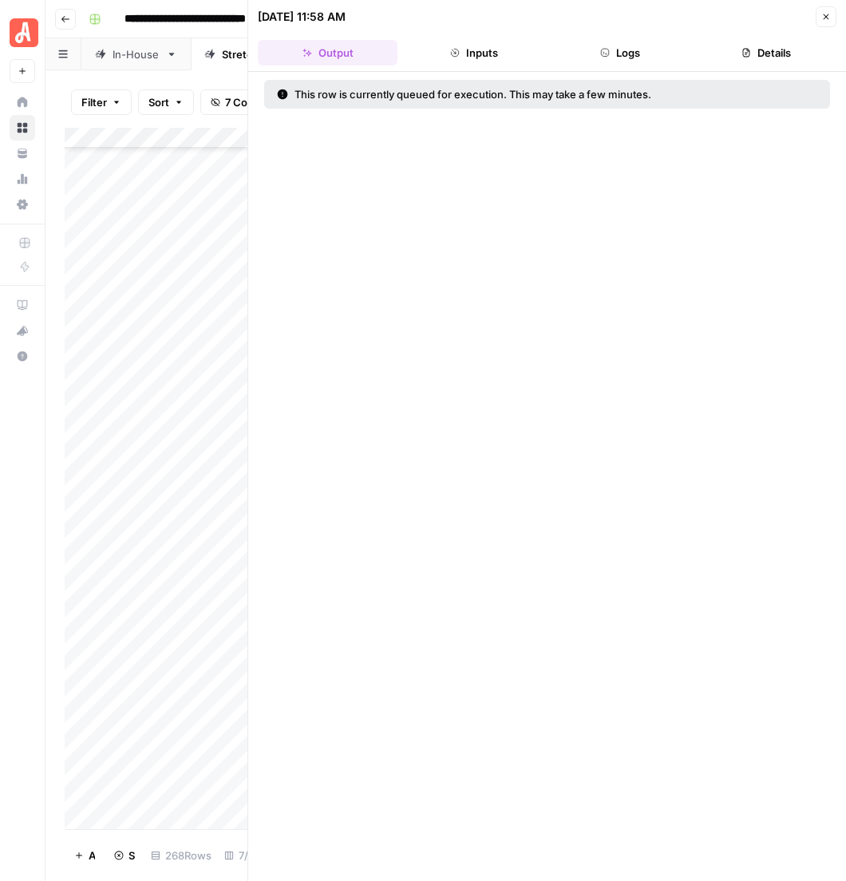
click at [822, 11] on button "Close" at bounding box center [826, 16] width 21 height 21
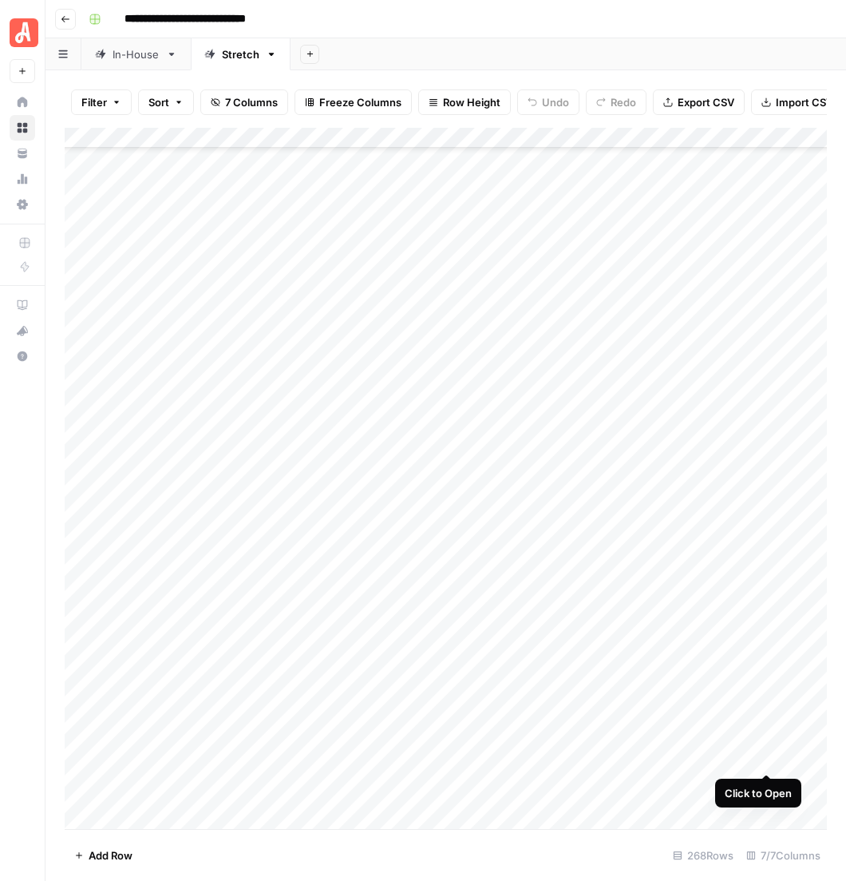
click at [768, 757] on div "Add Column" at bounding box center [451, 497] width 772 height 739
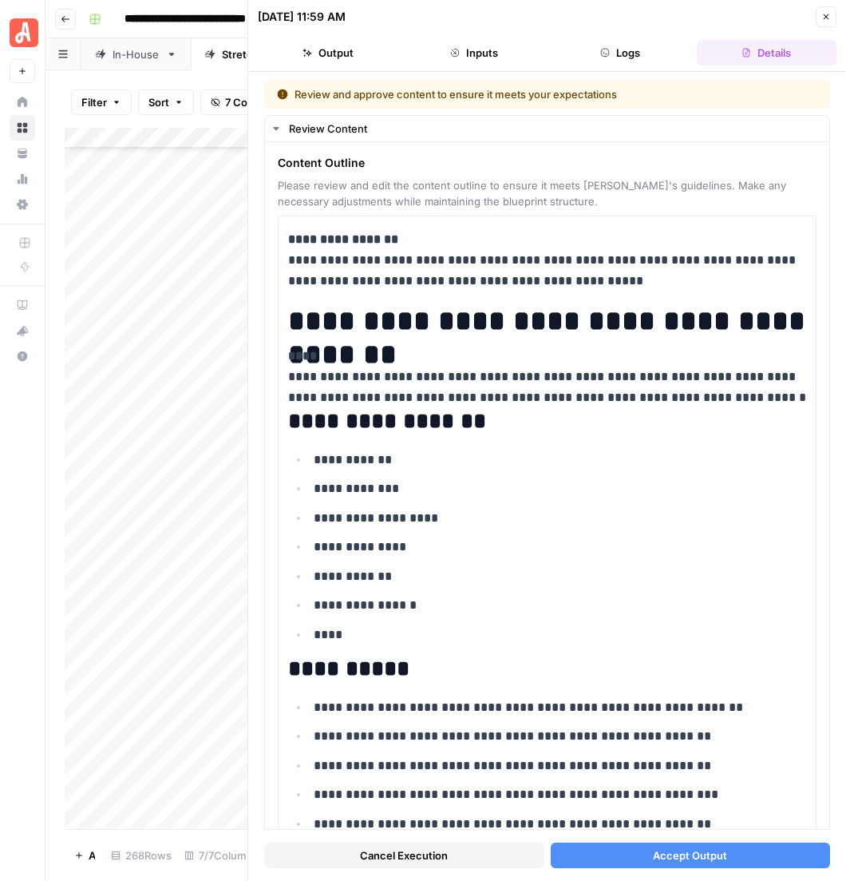
click at [669, 855] on span "Accept Output" at bounding box center [690, 855] width 74 height 16
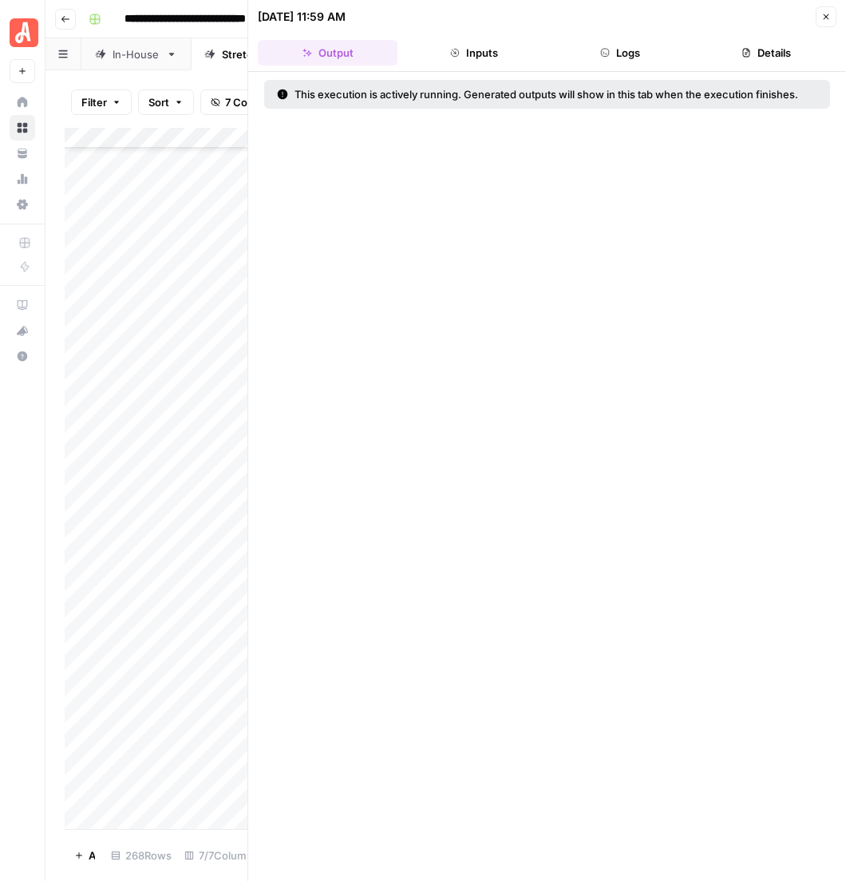
click at [826, 12] on icon "button" at bounding box center [827, 17] width 10 height 10
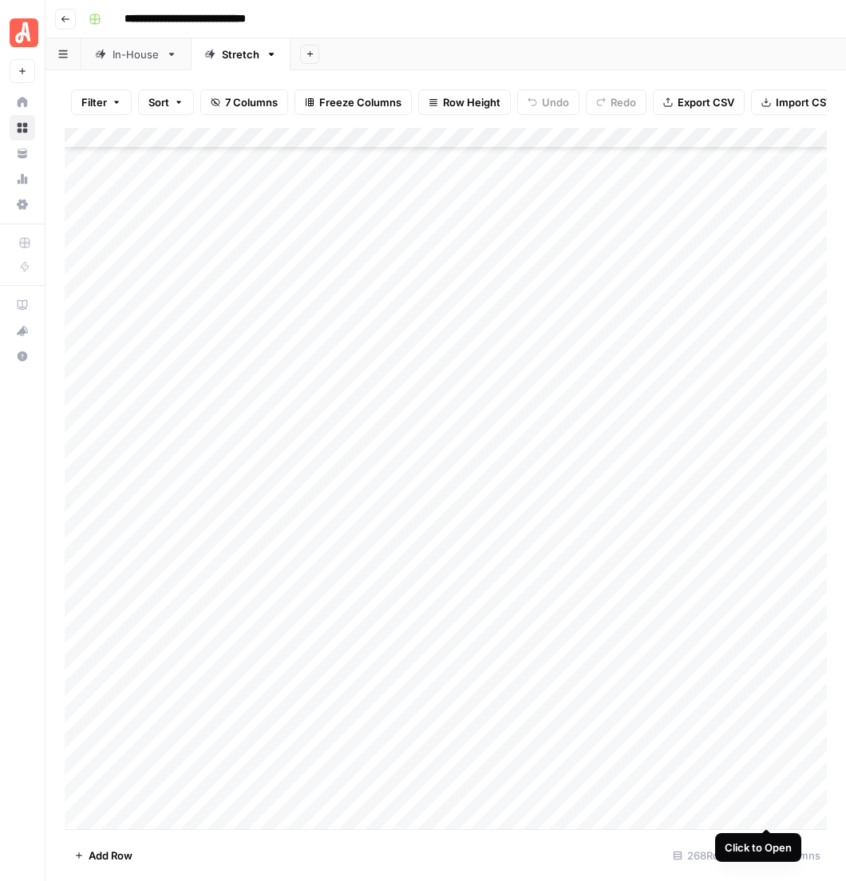
click at [767, 806] on div "Add Column" at bounding box center [451, 497] width 772 height 739
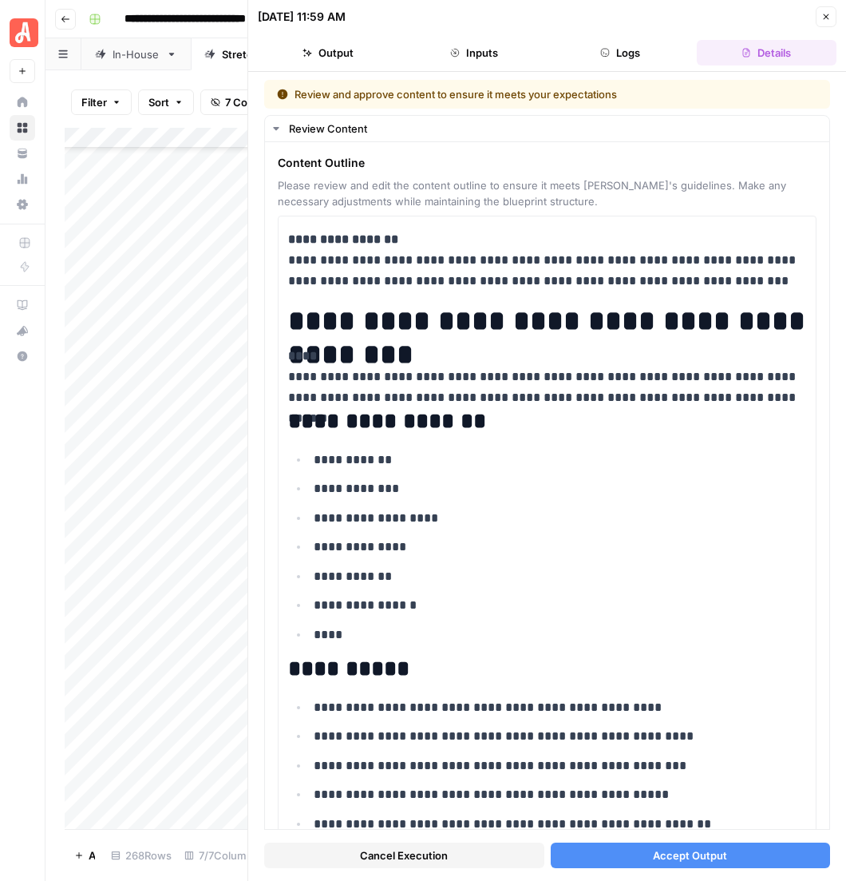
click at [631, 865] on button "Accept Output" at bounding box center [691, 855] width 280 height 26
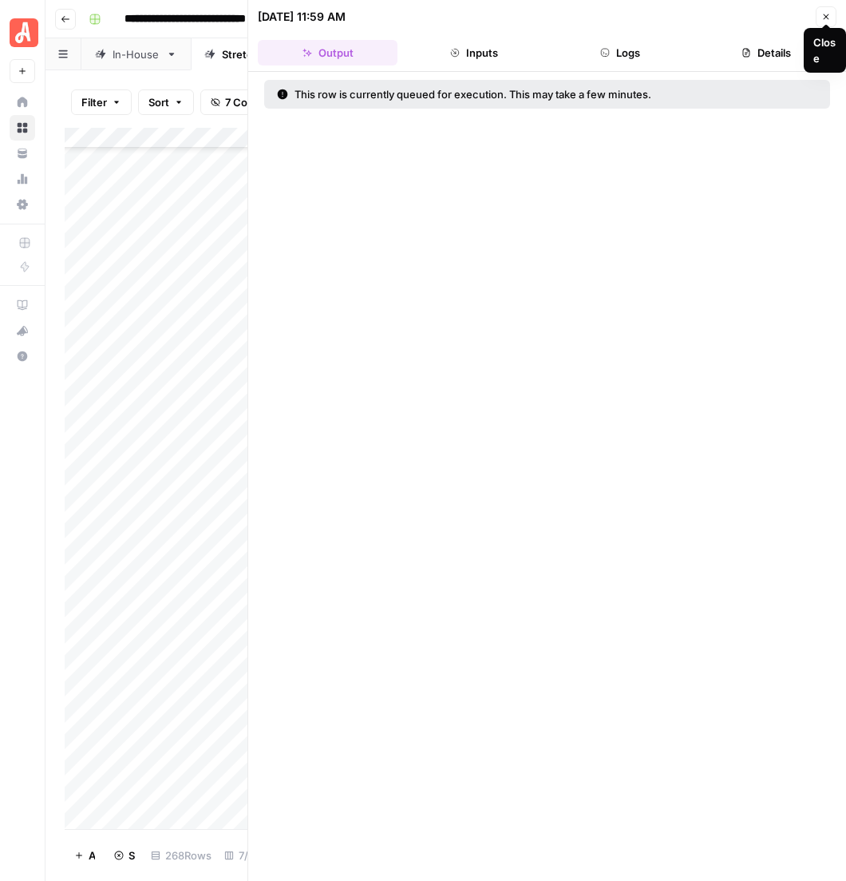
click at [830, 14] on icon "button" at bounding box center [827, 17] width 6 height 6
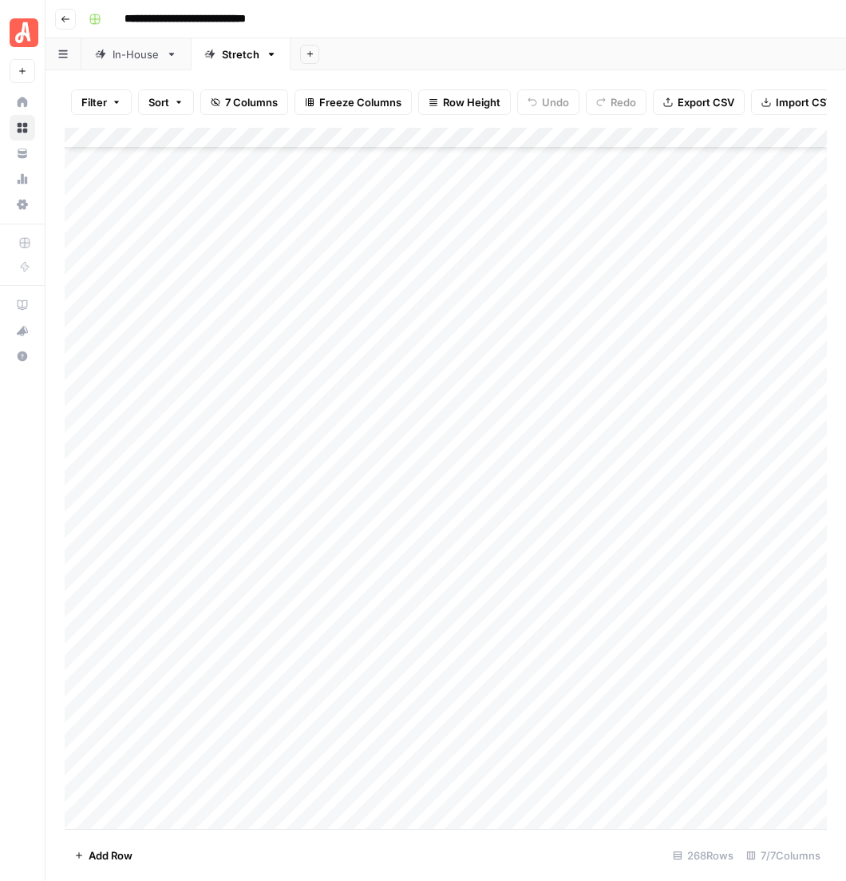
scroll to position [5761, 0]
click at [769, 617] on div "Add Column" at bounding box center [451, 497] width 772 height 739
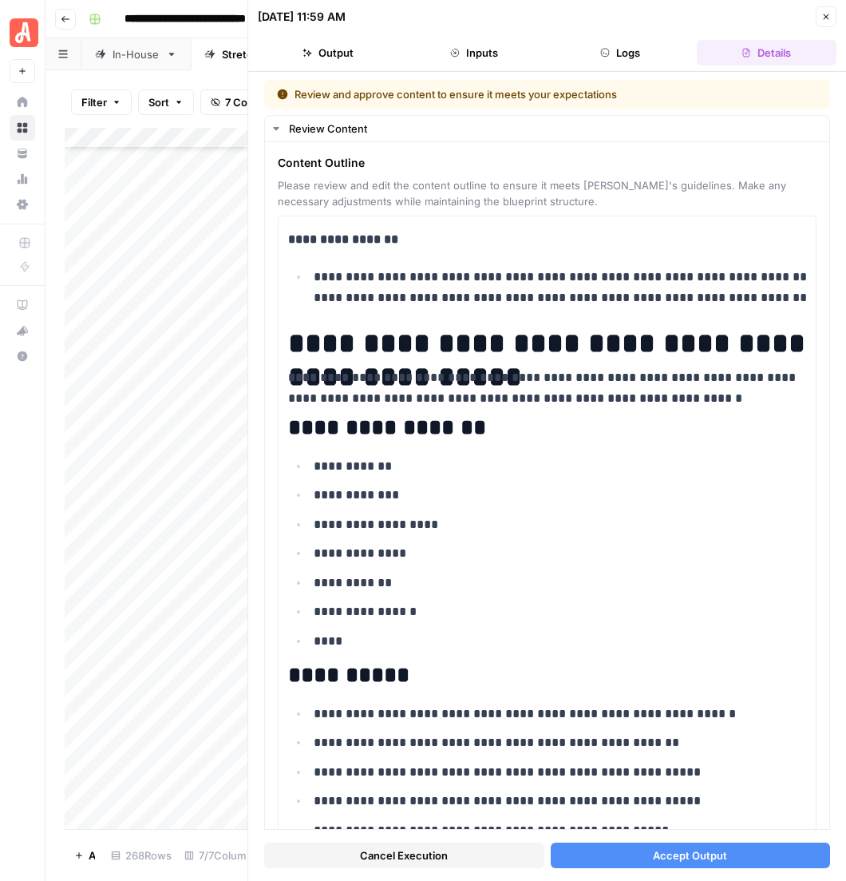
click at [676, 861] on span "Accept Output" at bounding box center [690, 855] width 74 height 16
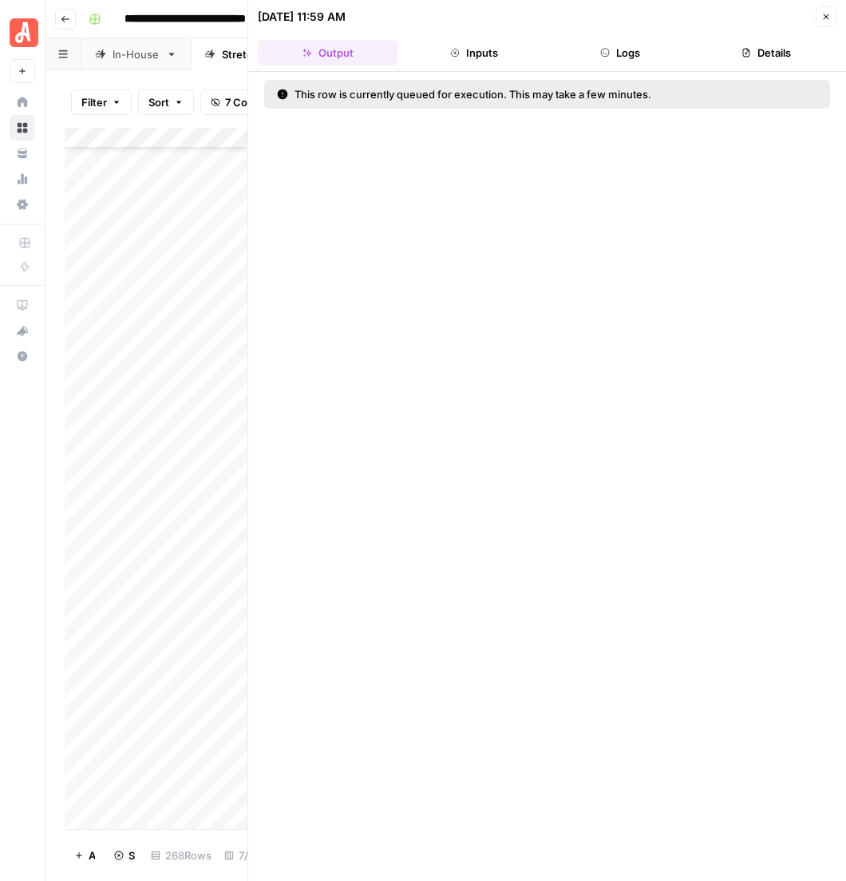
click at [831, 17] on icon "button" at bounding box center [827, 17] width 10 height 10
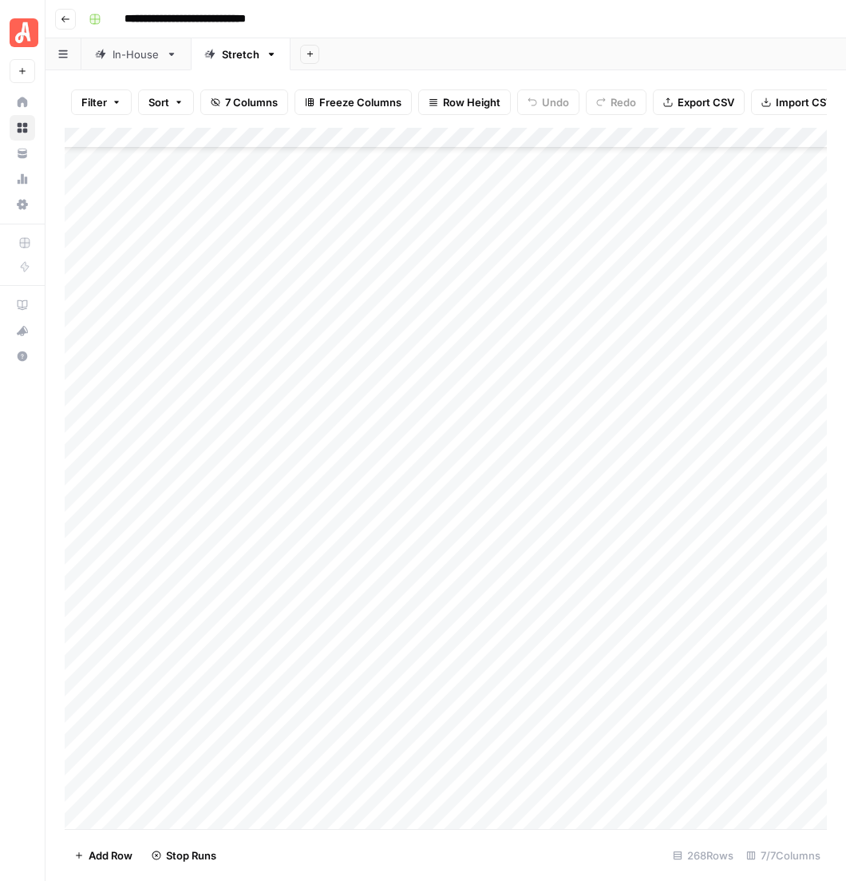
click at [768, 640] on div "Add Column" at bounding box center [451, 497] width 772 height 739
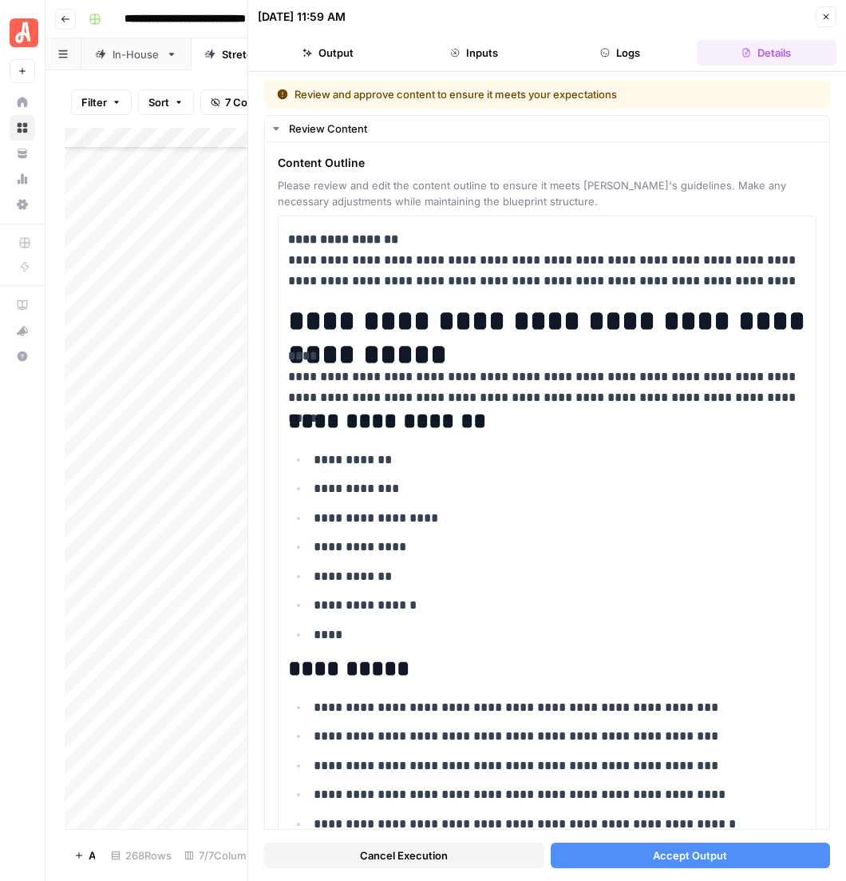
click at [688, 858] on span "Accept Output" at bounding box center [690, 855] width 74 height 16
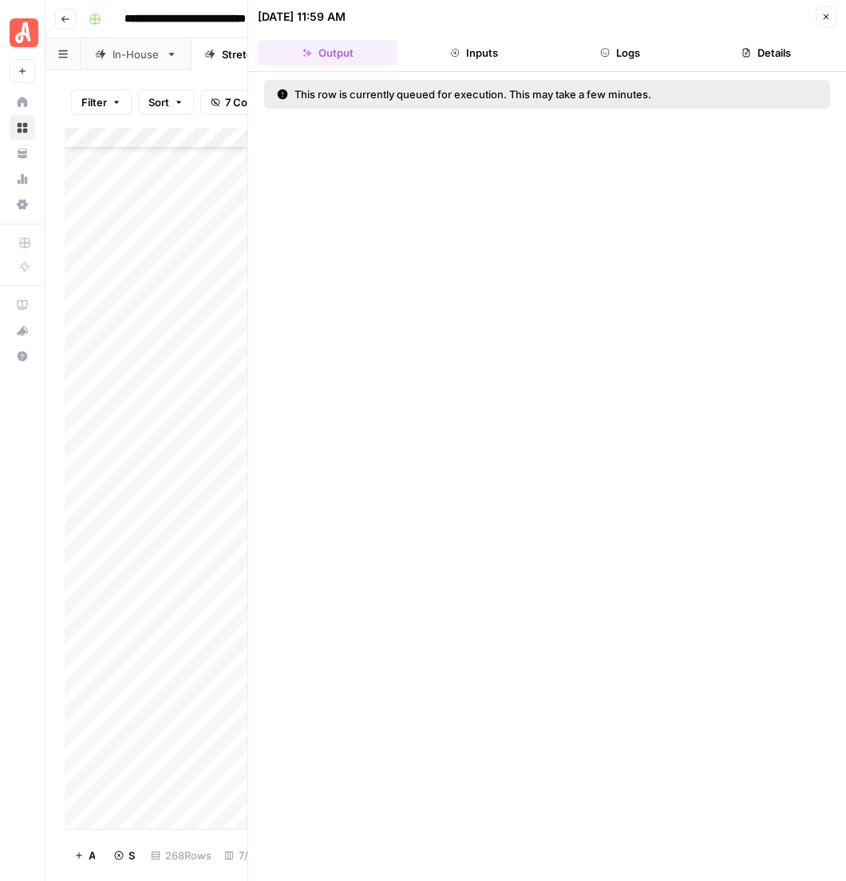
click at [831, 16] on icon "button" at bounding box center [827, 17] width 10 height 10
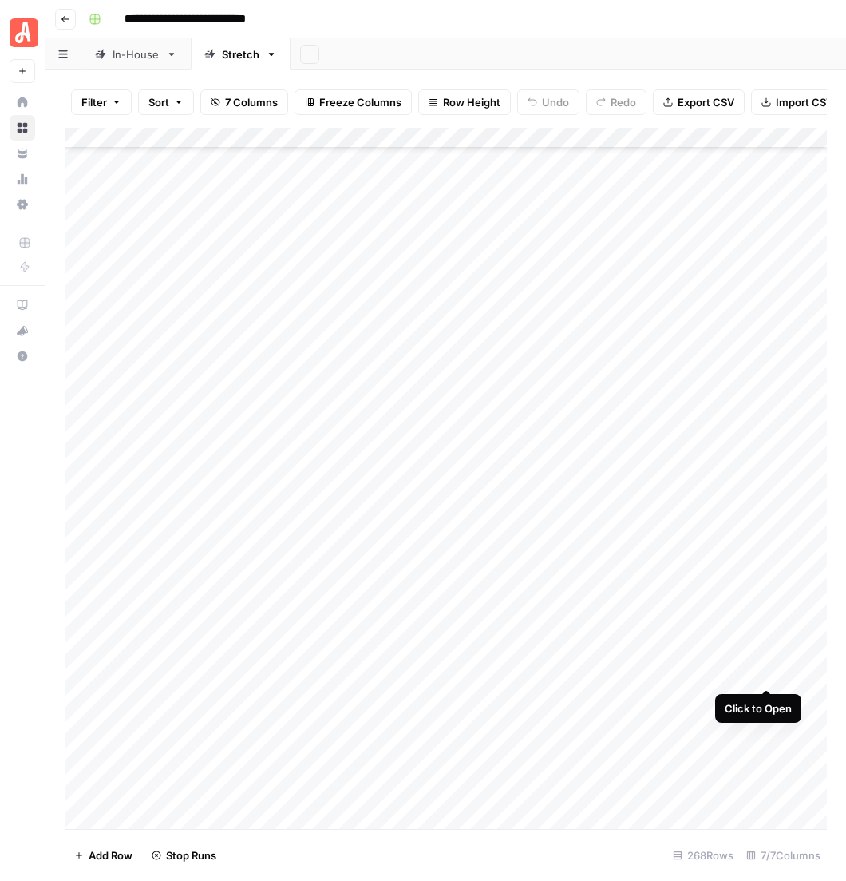
click at [764, 672] on div "Add Column" at bounding box center [451, 497] width 772 height 739
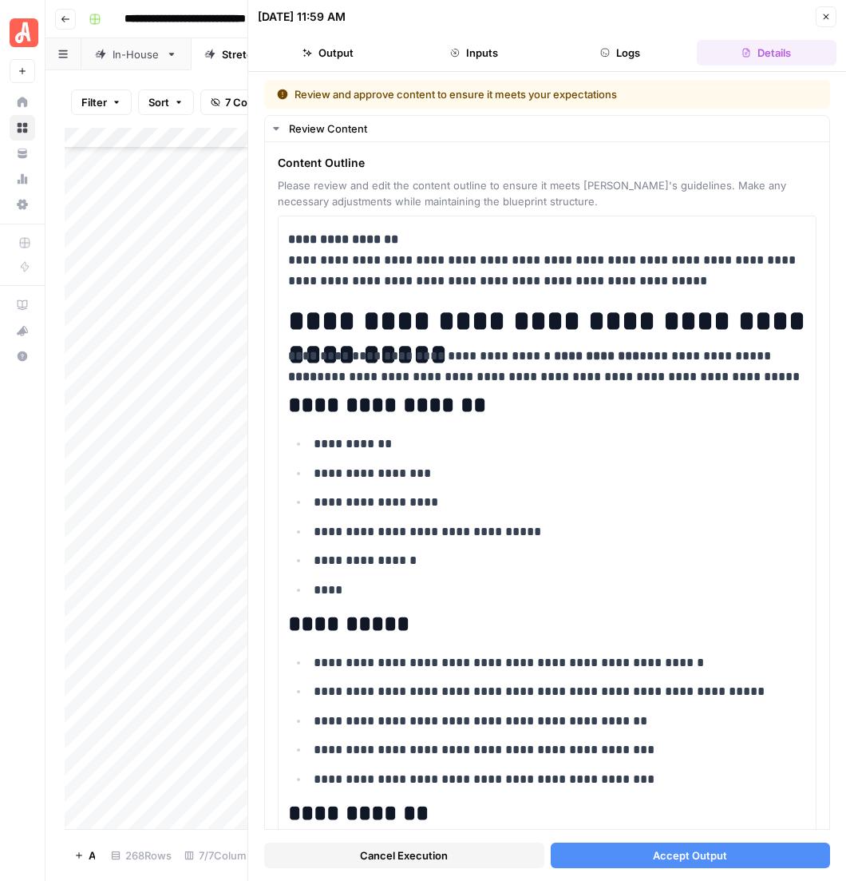
click at [700, 854] on span "Accept Output" at bounding box center [690, 855] width 74 height 16
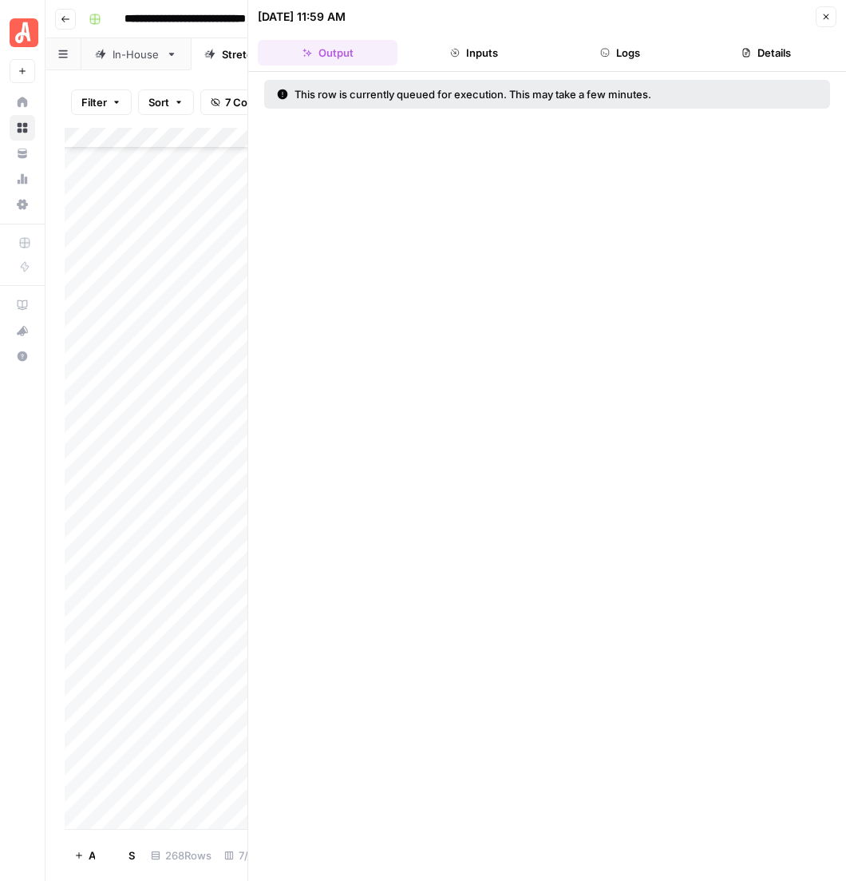
click at [829, 12] on icon "button" at bounding box center [827, 17] width 10 height 10
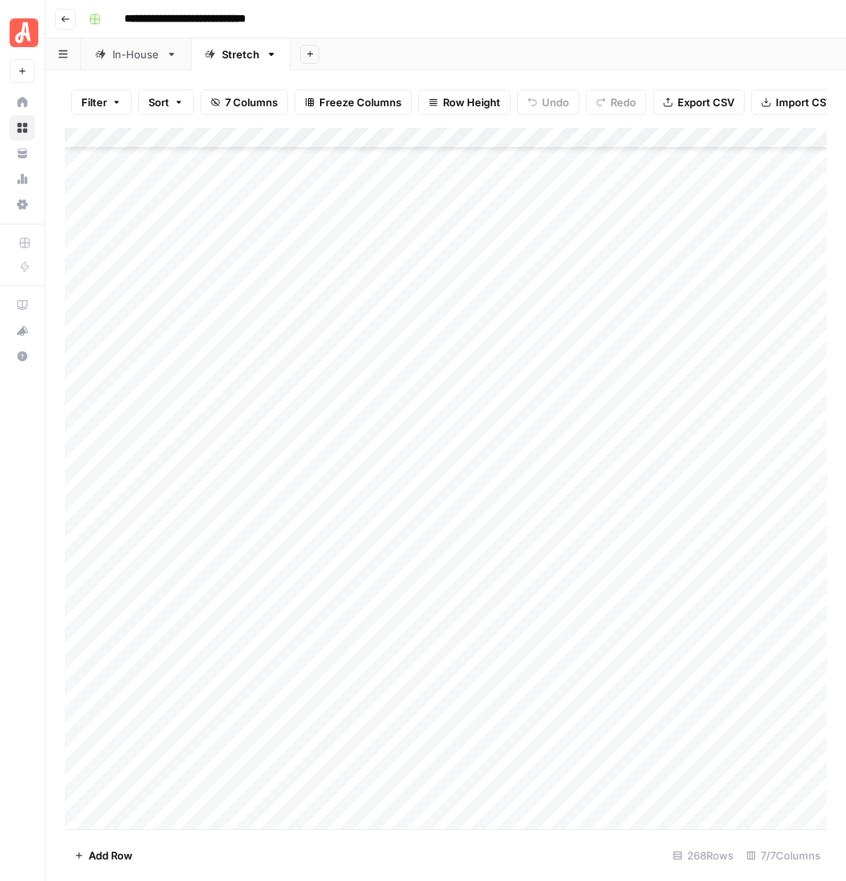
scroll to position [6471, 0]
click at [770, 533] on div "Add Column" at bounding box center [451, 497] width 772 height 739
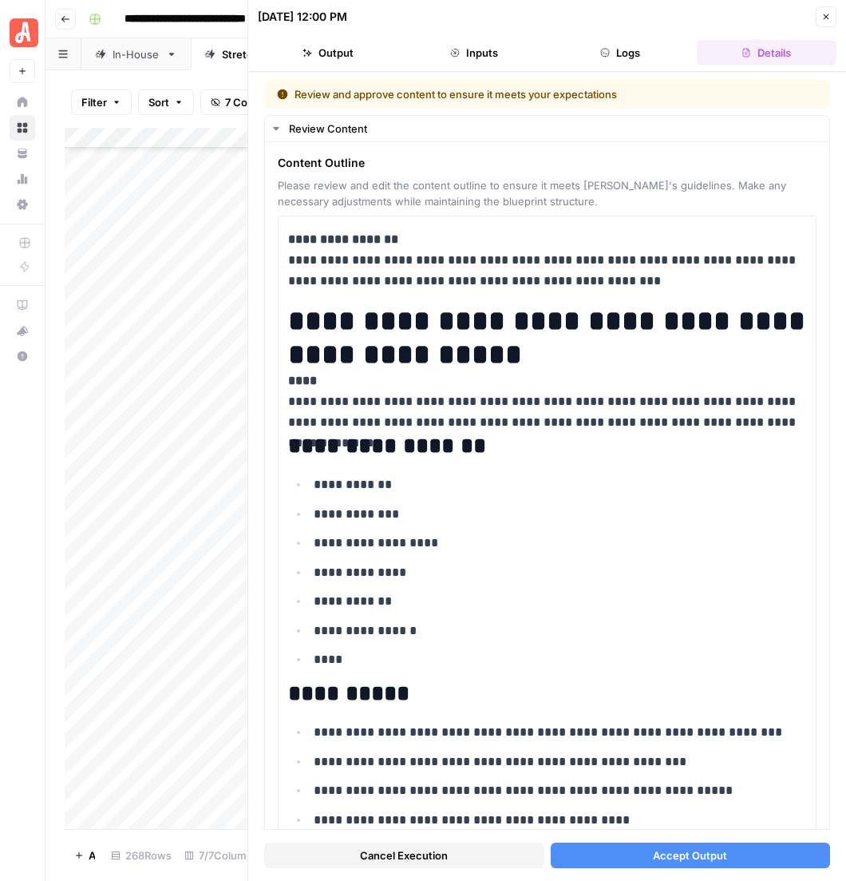
click at [653, 852] on button "Accept Output" at bounding box center [691, 855] width 280 height 26
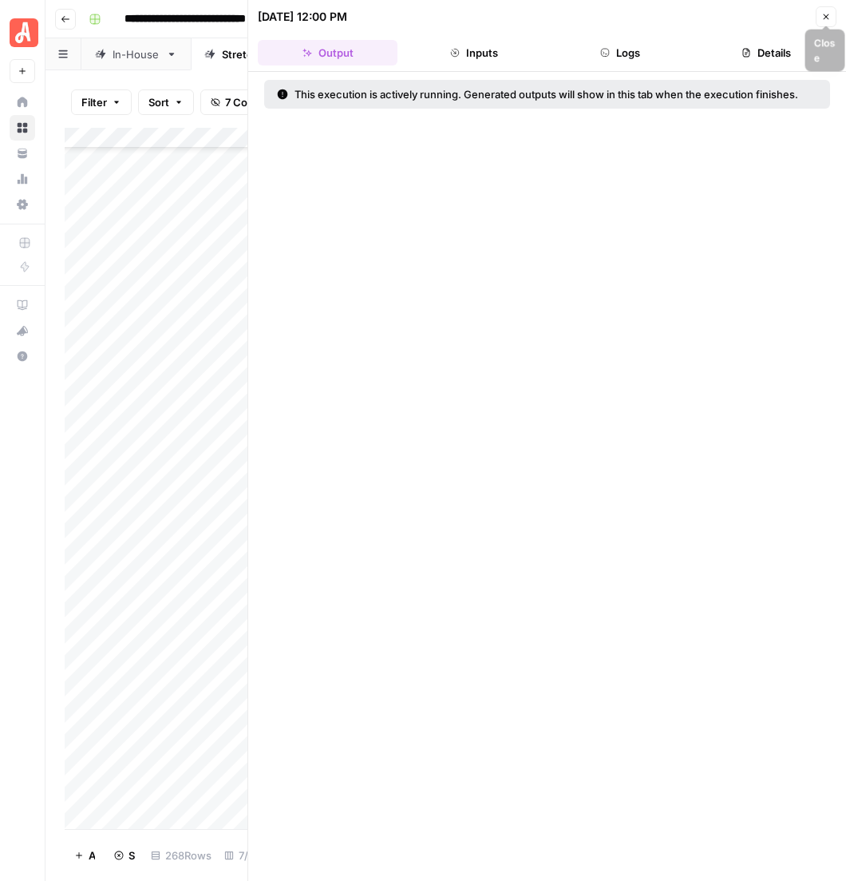
click at [831, 12] on icon "button" at bounding box center [827, 17] width 10 height 10
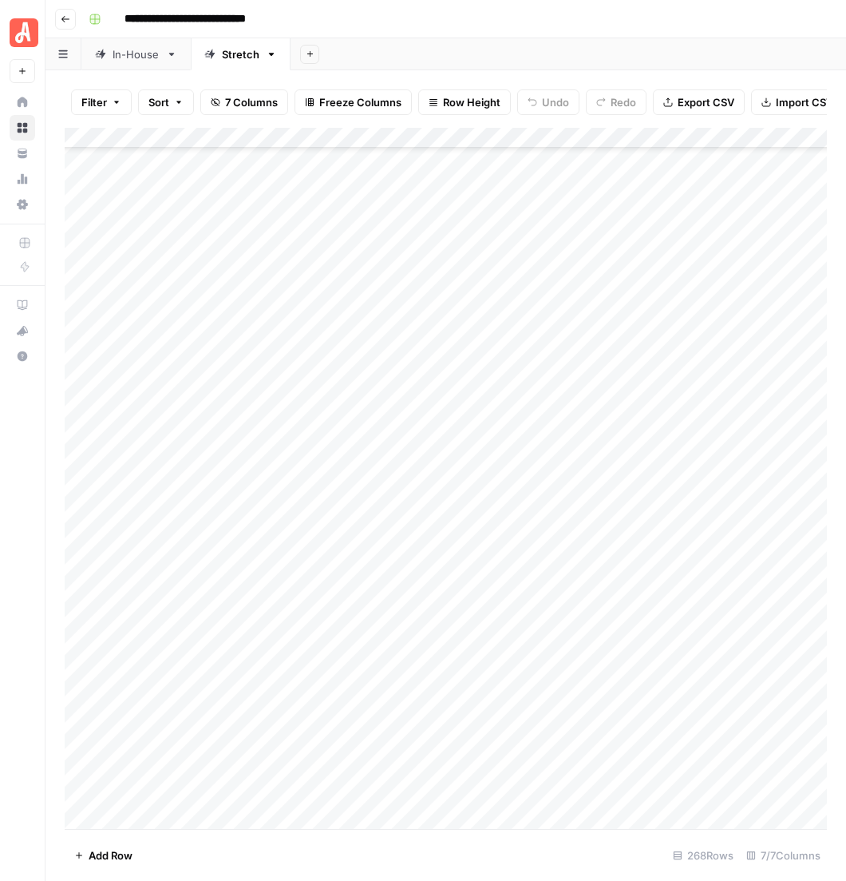
click at [770, 562] on div "Add Column" at bounding box center [451, 497] width 772 height 739
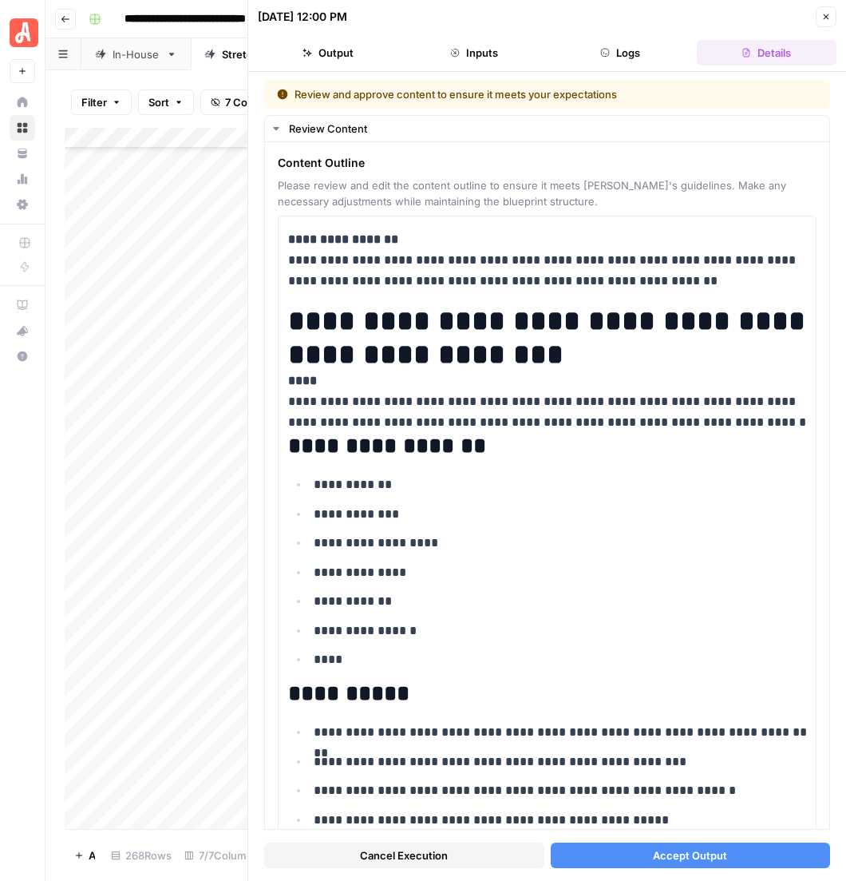
click at [700, 856] on span "Accept Output" at bounding box center [690, 855] width 74 height 16
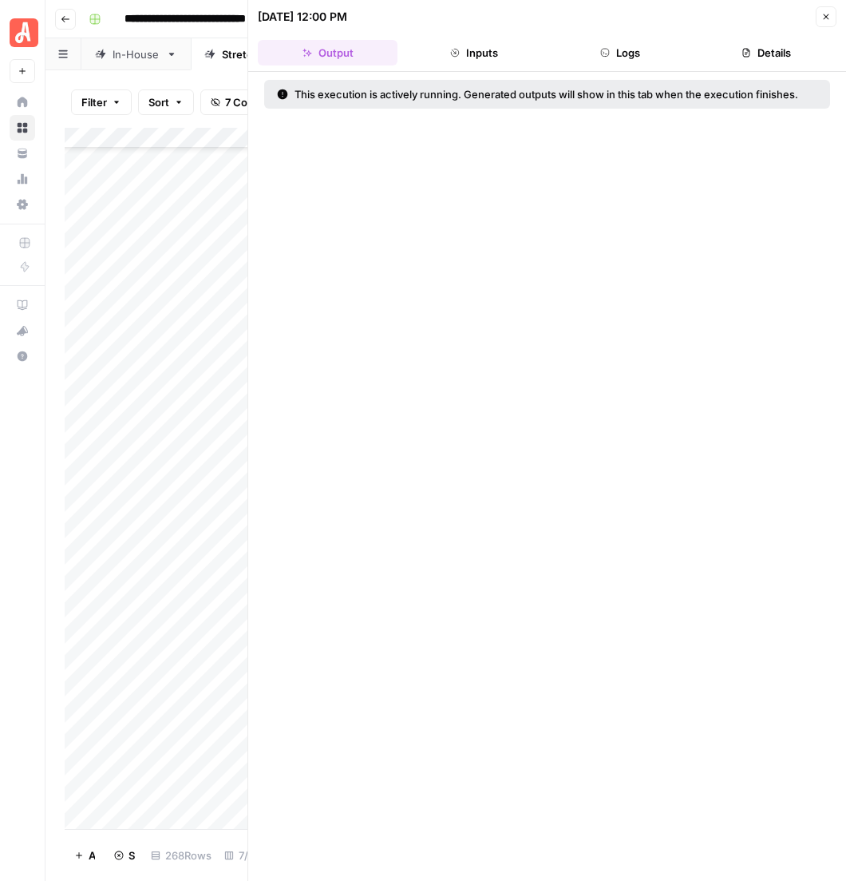
click at [829, 12] on icon "button" at bounding box center [827, 17] width 10 height 10
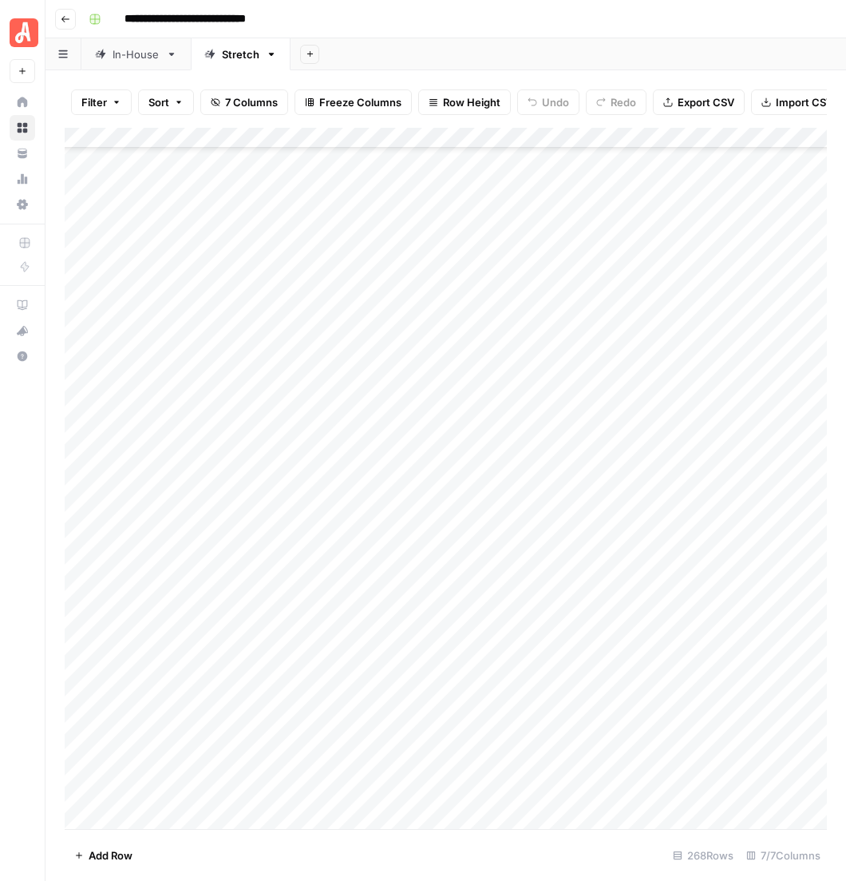
click at [765, 587] on div "Add Column" at bounding box center [451, 497] width 772 height 739
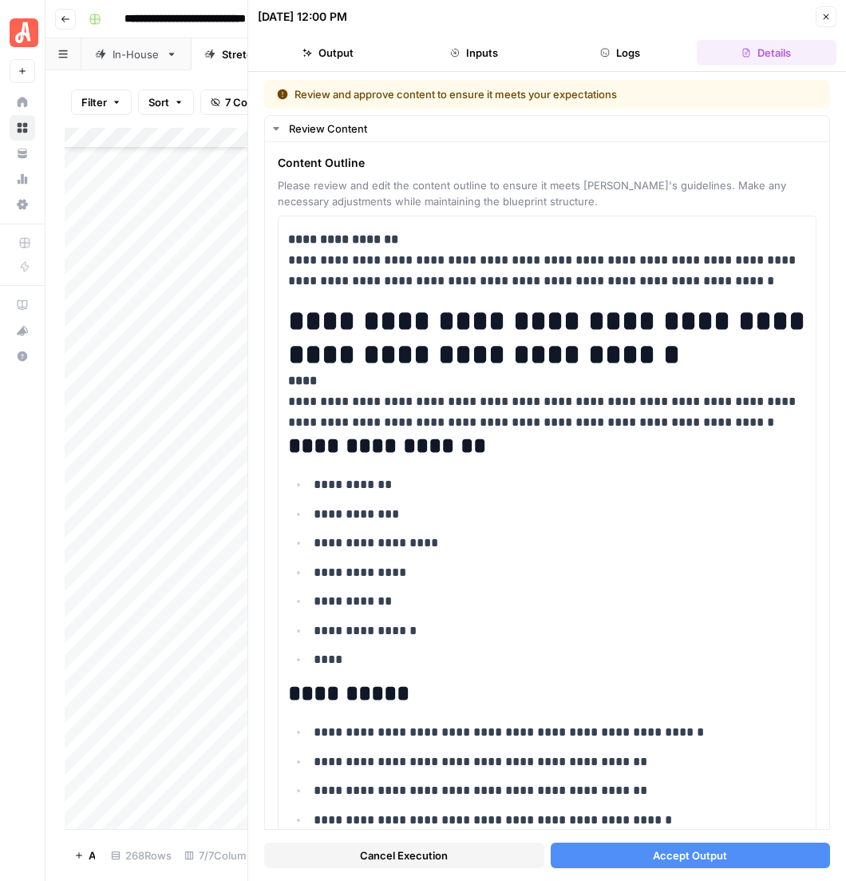
click at [707, 853] on button "Accept Output" at bounding box center [691, 855] width 280 height 26
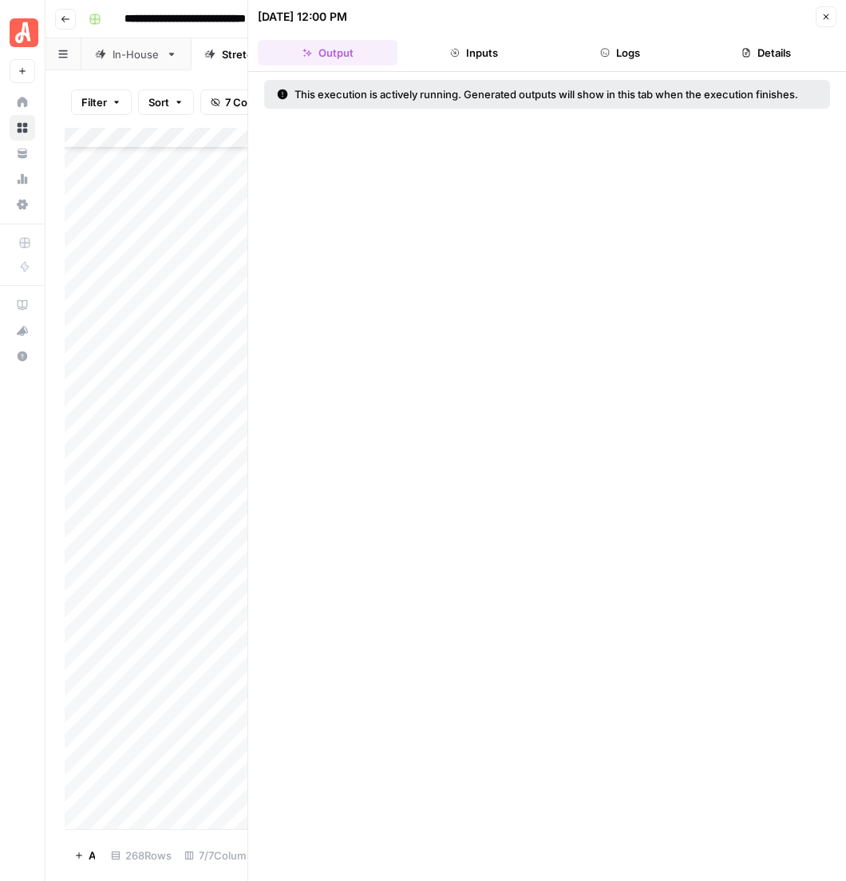
click at [830, 16] on icon "button" at bounding box center [827, 17] width 10 height 10
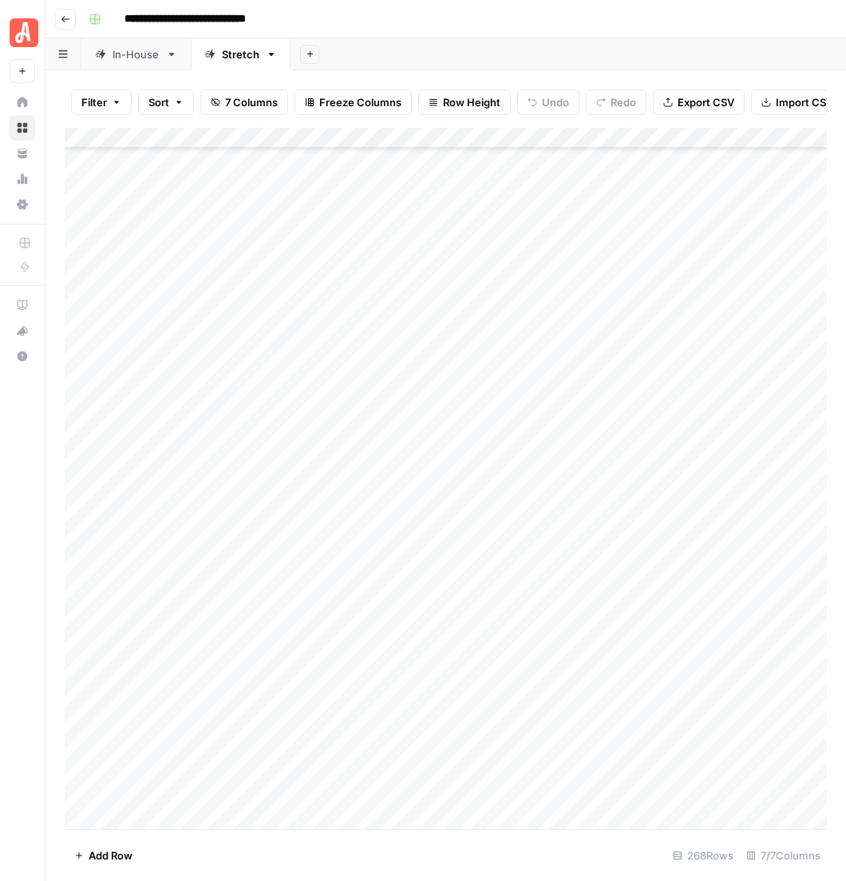
click at [770, 614] on div "Add Column" at bounding box center [451, 497] width 772 height 739
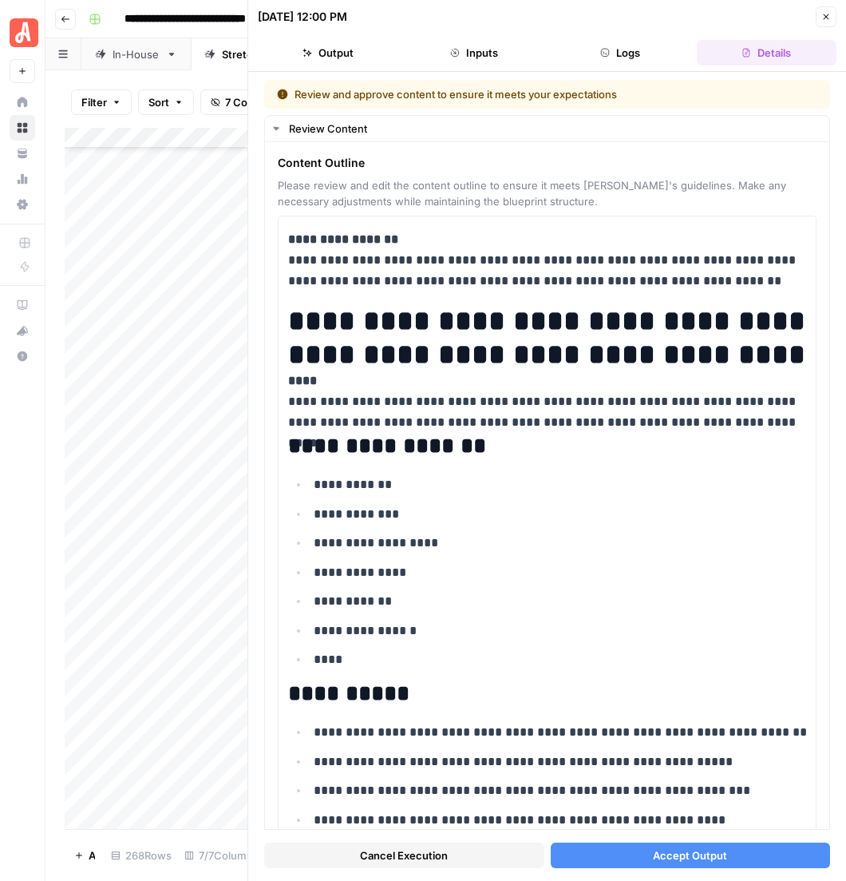
click at [715, 849] on div "Cancel Execution Accept Output" at bounding box center [547, 851] width 566 height 43
click at [689, 855] on span "Accept Output" at bounding box center [690, 855] width 74 height 16
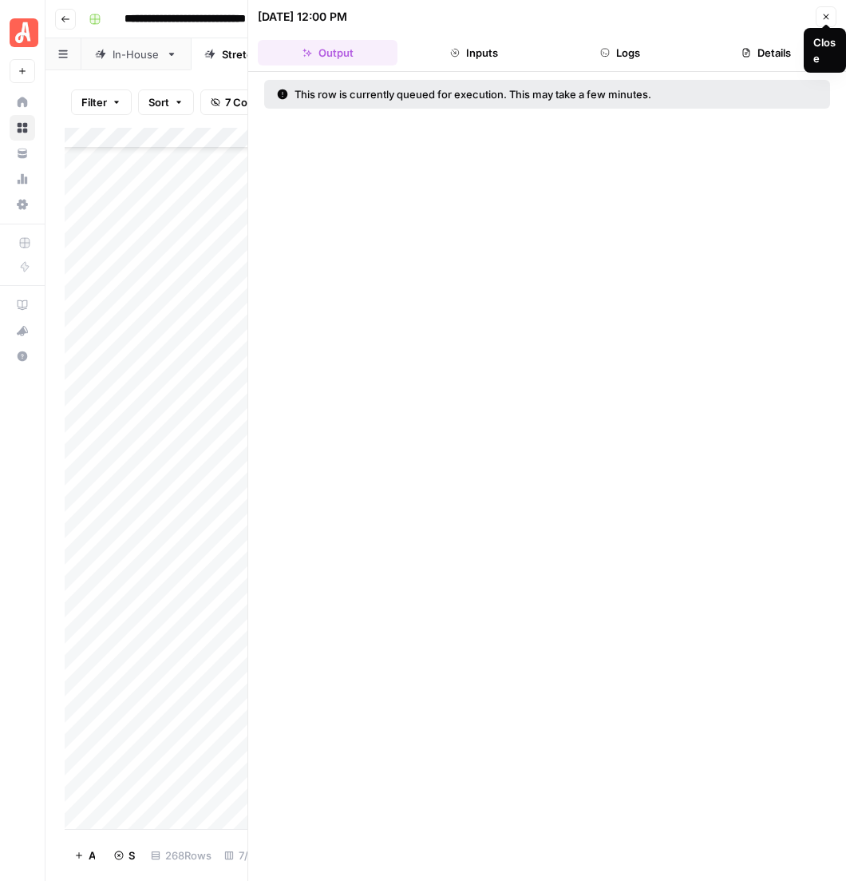
click at [826, 12] on icon "button" at bounding box center [827, 17] width 10 height 10
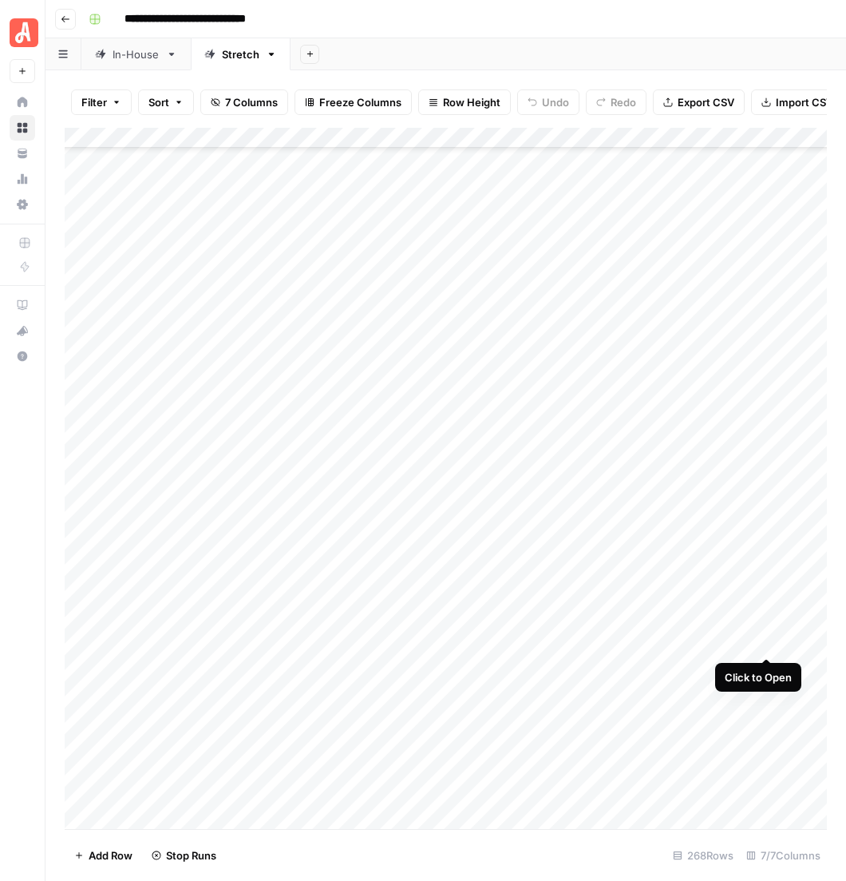
click at [768, 641] on div "Add Column" at bounding box center [451, 497] width 772 height 739
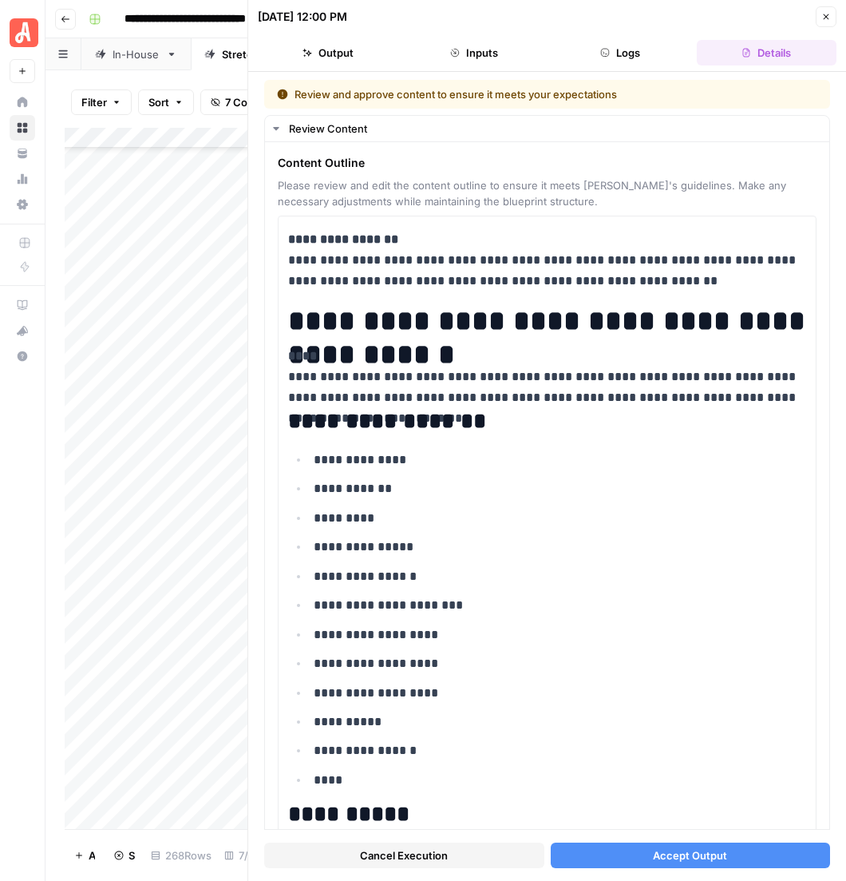
click at [670, 858] on span "Accept Output" at bounding box center [690, 855] width 74 height 16
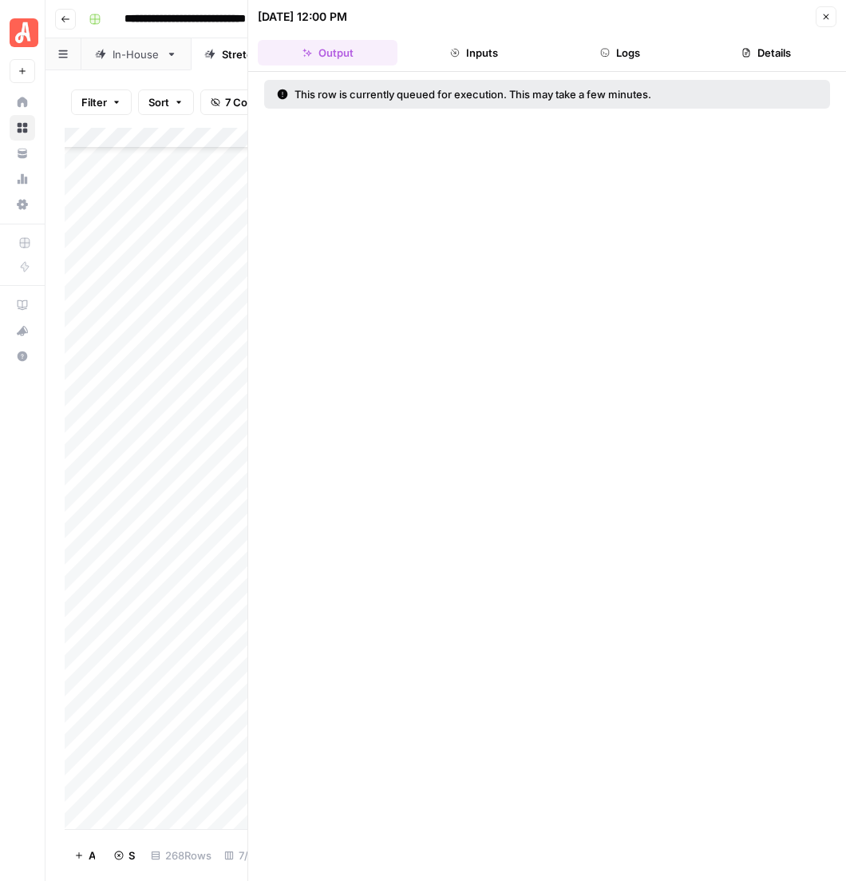
click at [831, 17] on icon "button" at bounding box center [827, 17] width 10 height 10
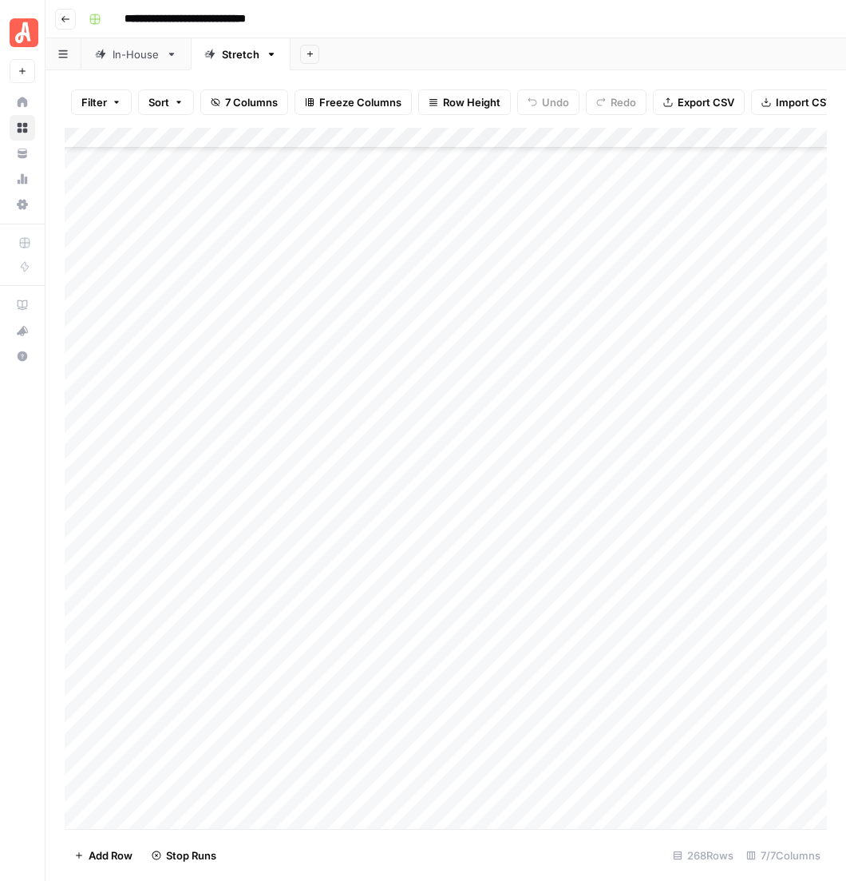
click at [763, 672] on div "Add Column" at bounding box center [451, 497] width 772 height 739
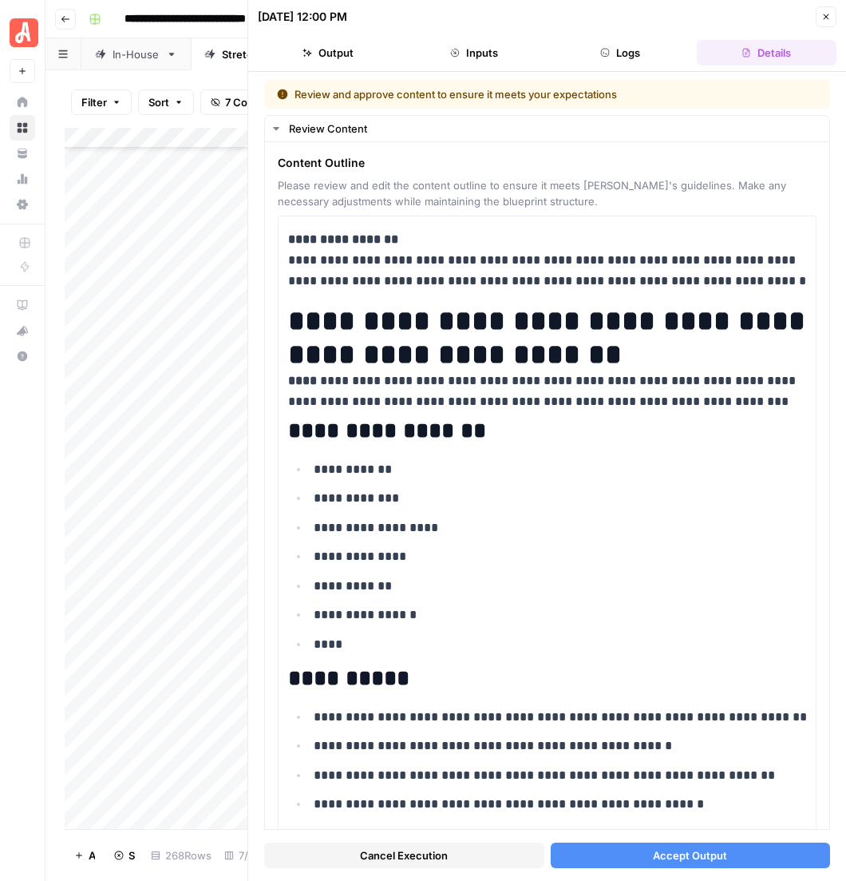
drag, startPoint x: 698, startPoint y: 862, endPoint x: 699, endPoint y: 818, distance: 43.9
click at [698, 862] on span "Accept Output" at bounding box center [690, 855] width 74 height 16
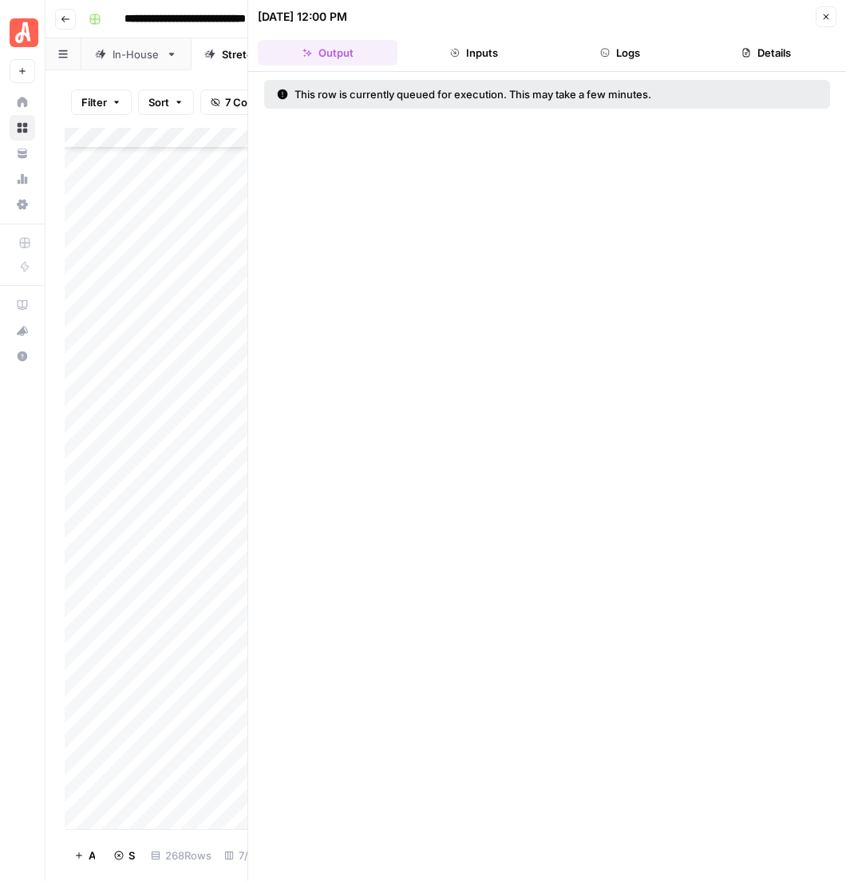
click at [831, 13] on icon "button" at bounding box center [827, 17] width 10 height 10
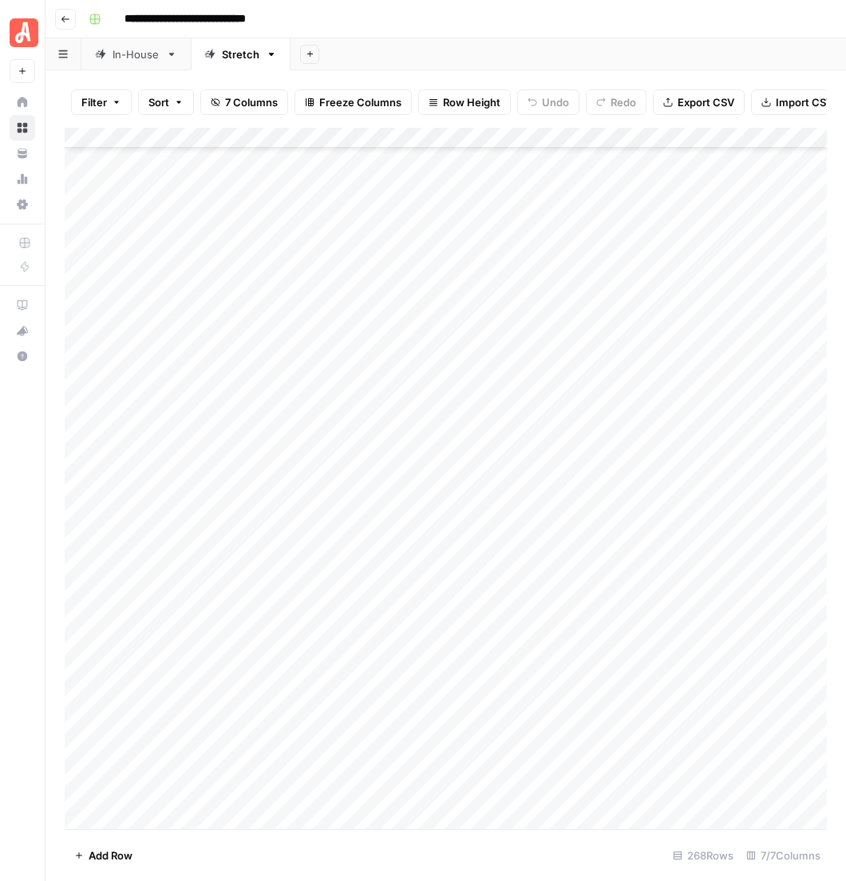
scroll to position [5600, 0]
click at [764, 531] on div "Add Column" at bounding box center [451, 497] width 772 height 739
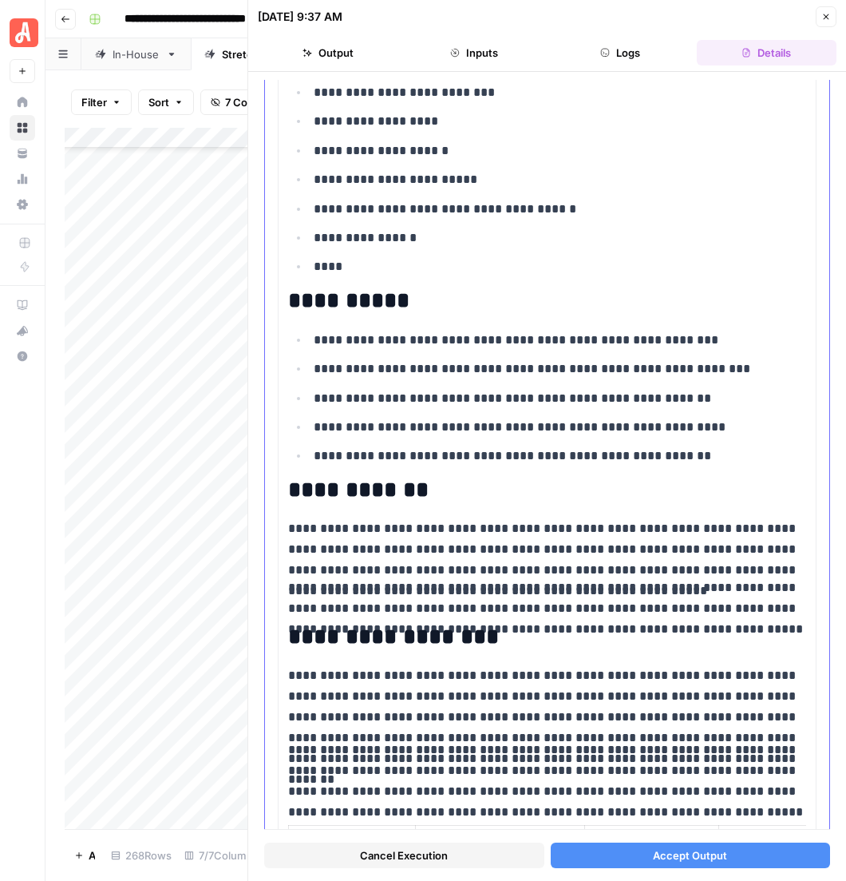
scroll to position [640, 0]
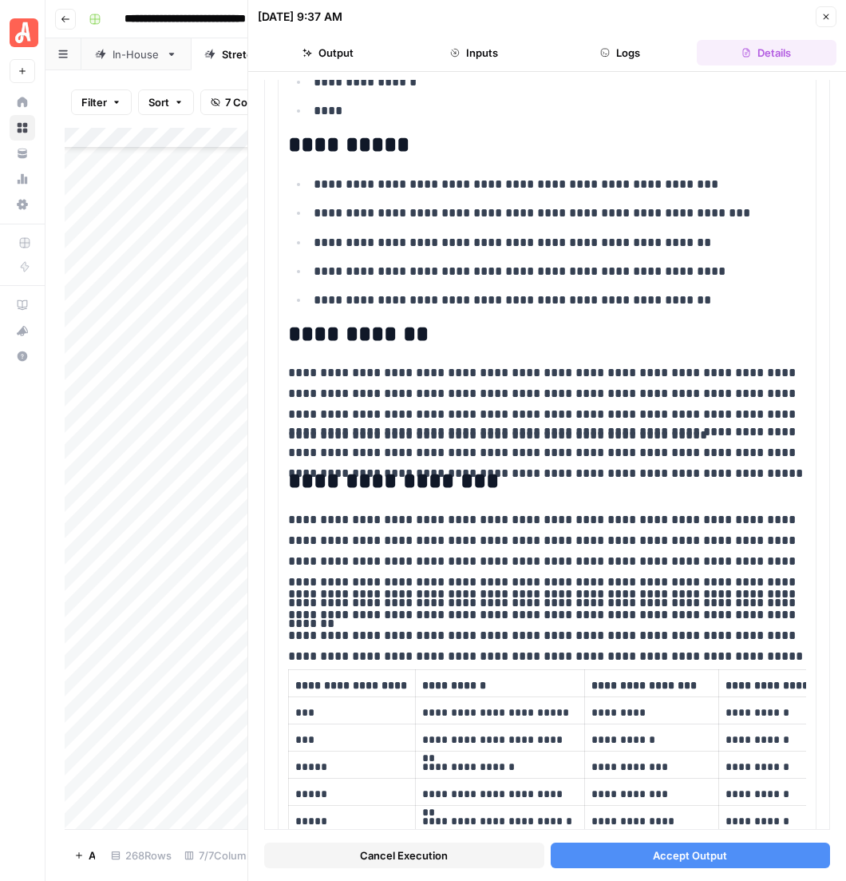
click at [649, 860] on button "Accept Output" at bounding box center [691, 855] width 280 height 26
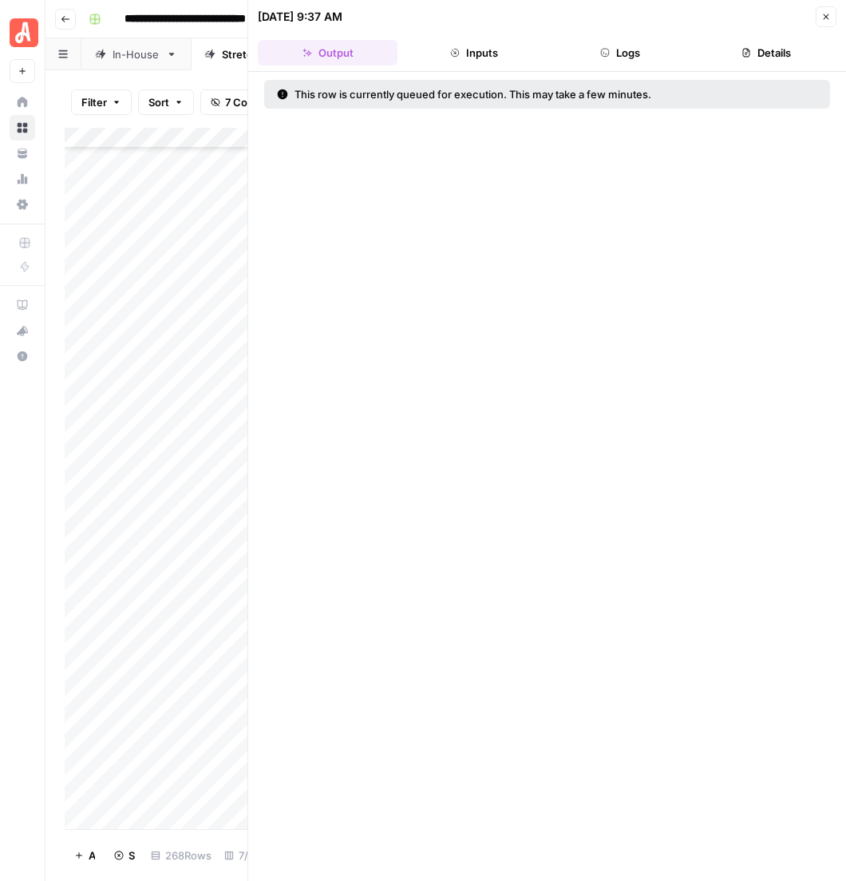
click at [826, 16] on icon "button" at bounding box center [827, 17] width 10 height 10
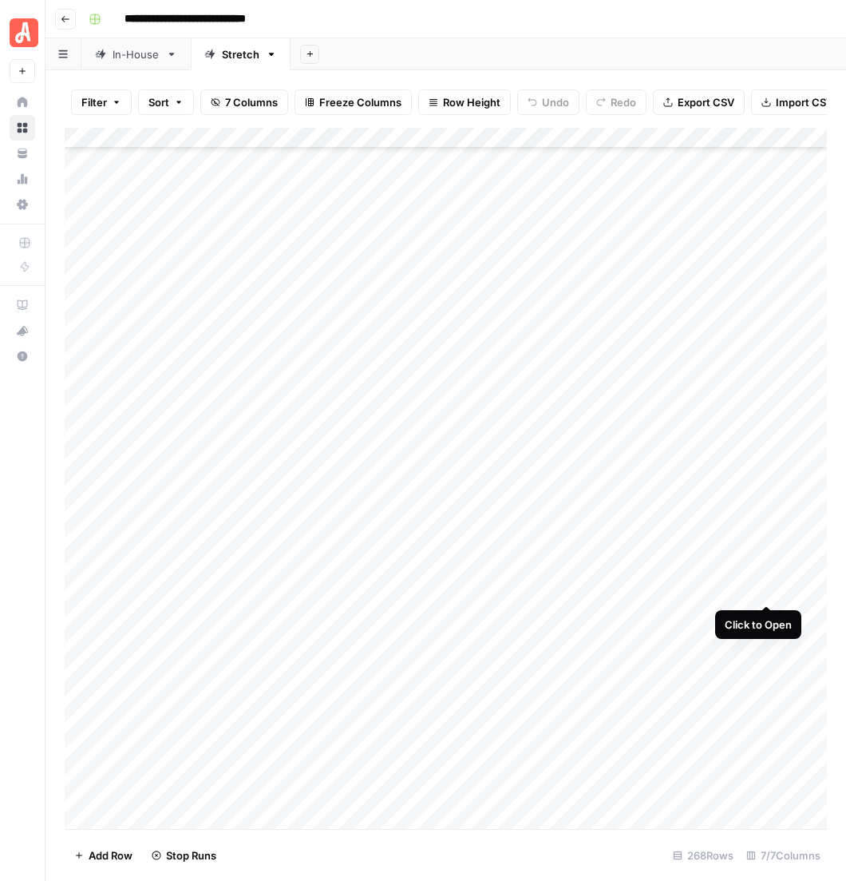
click at [761, 587] on div "Add Column" at bounding box center [451, 497] width 772 height 739
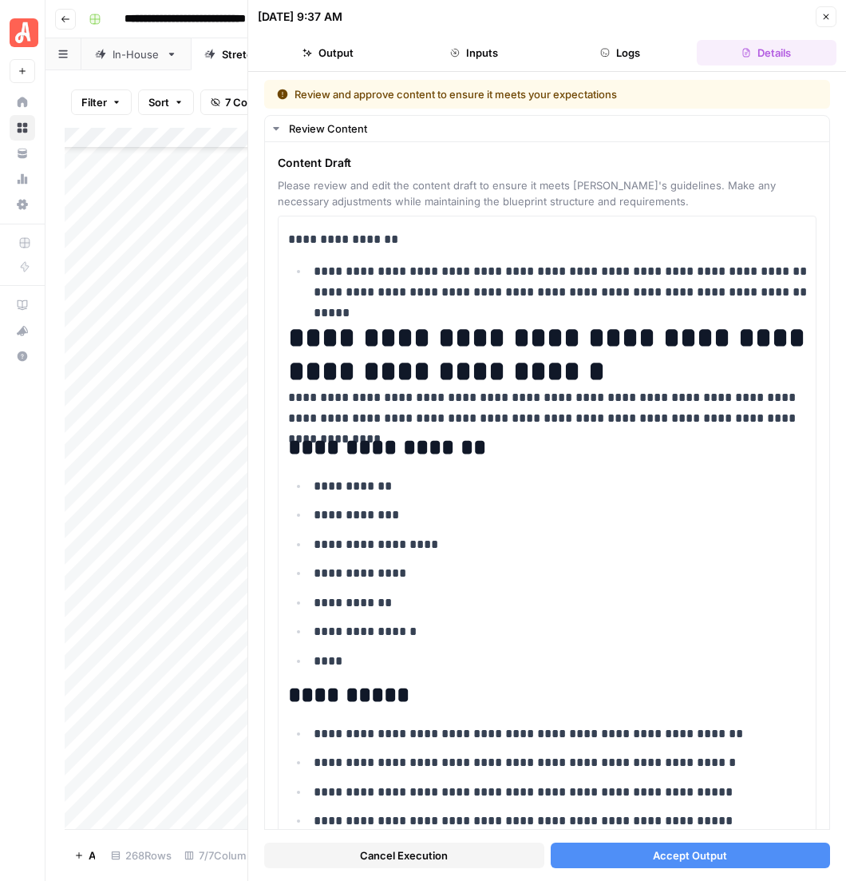
click at [715, 855] on button "Accept Output" at bounding box center [691, 855] width 280 height 26
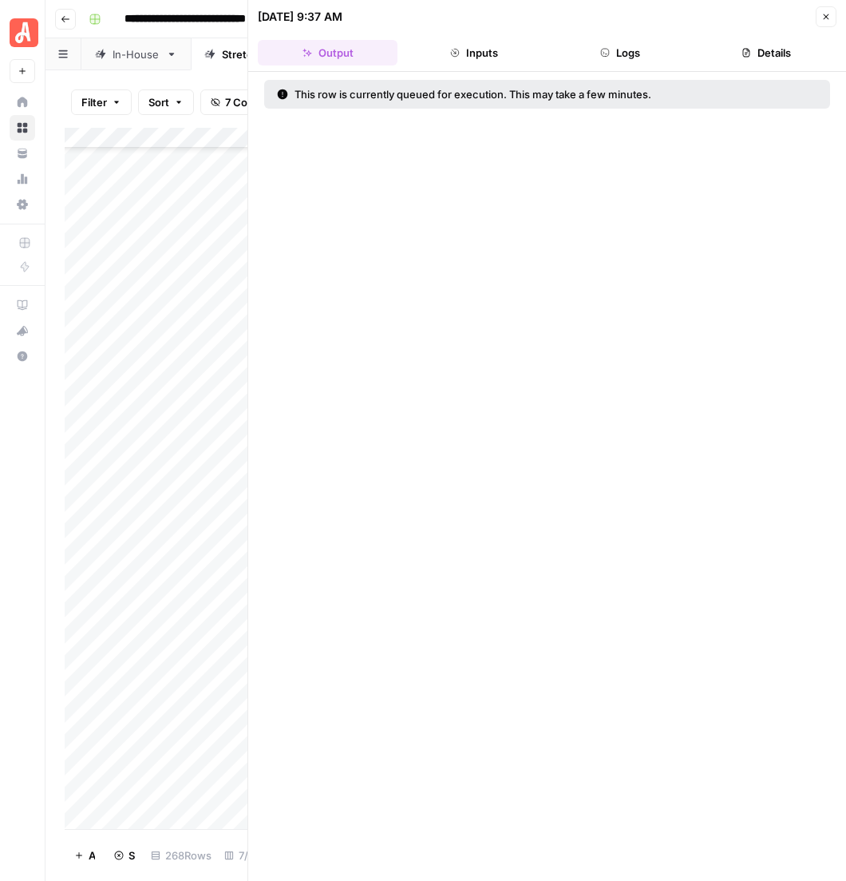
click at [825, 19] on button "Close" at bounding box center [826, 16] width 21 height 21
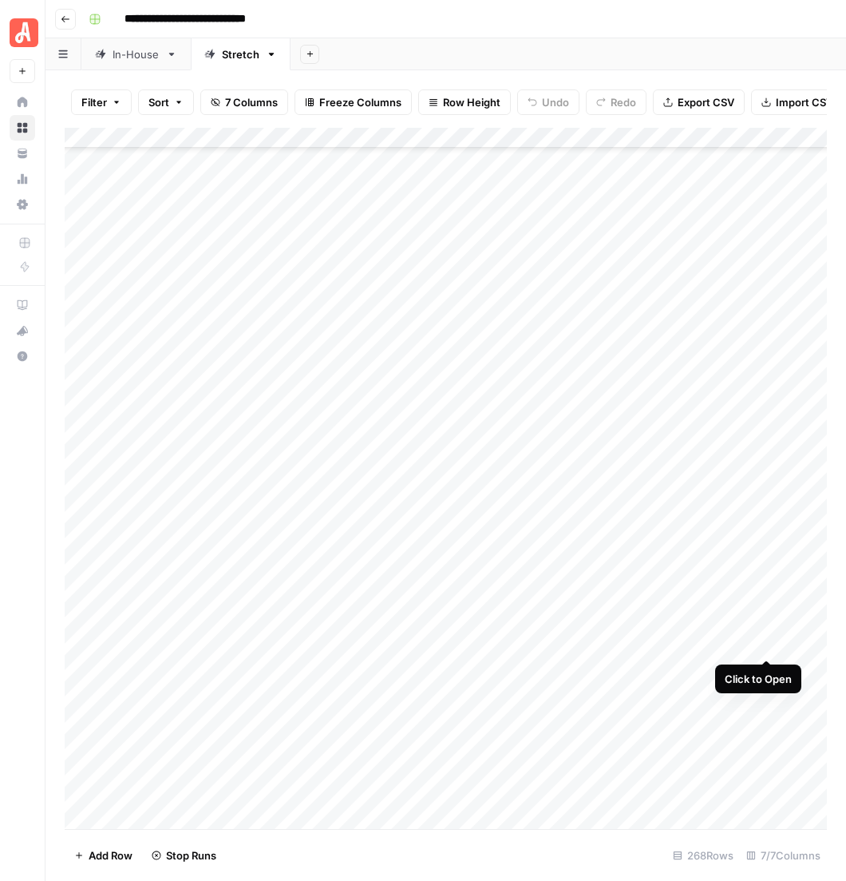
click at [762, 641] on div "Add Column" at bounding box center [451, 497] width 772 height 739
click at [766, 639] on div "Add Column" at bounding box center [451, 497] width 772 height 739
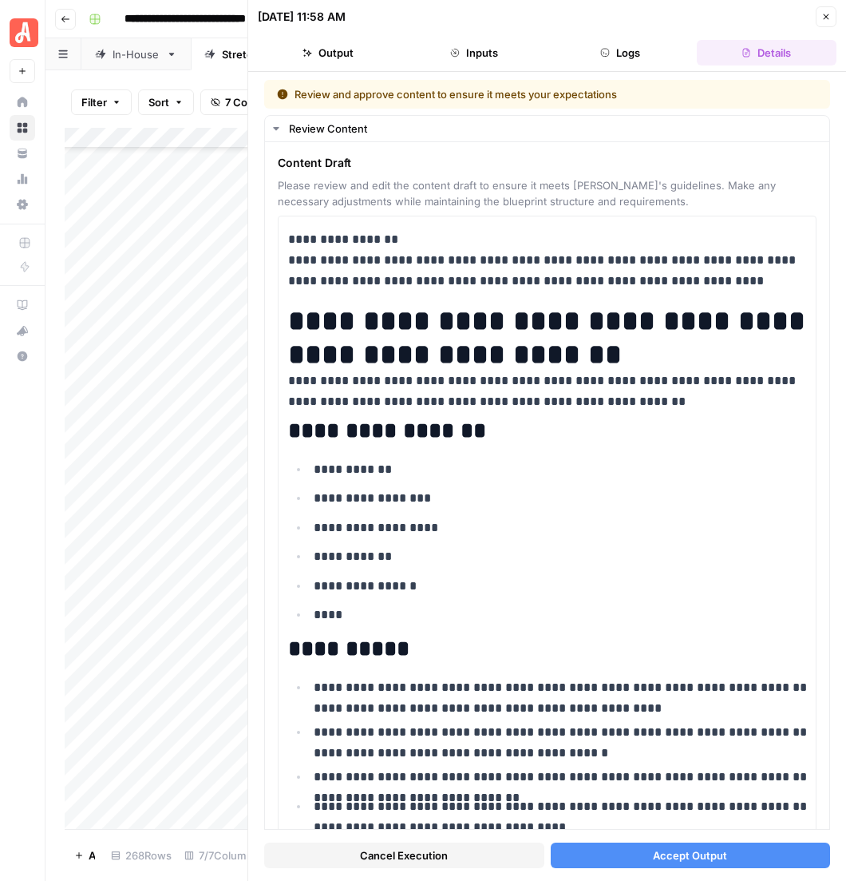
click at [629, 859] on button "Accept Output" at bounding box center [691, 855] width 280 height 26
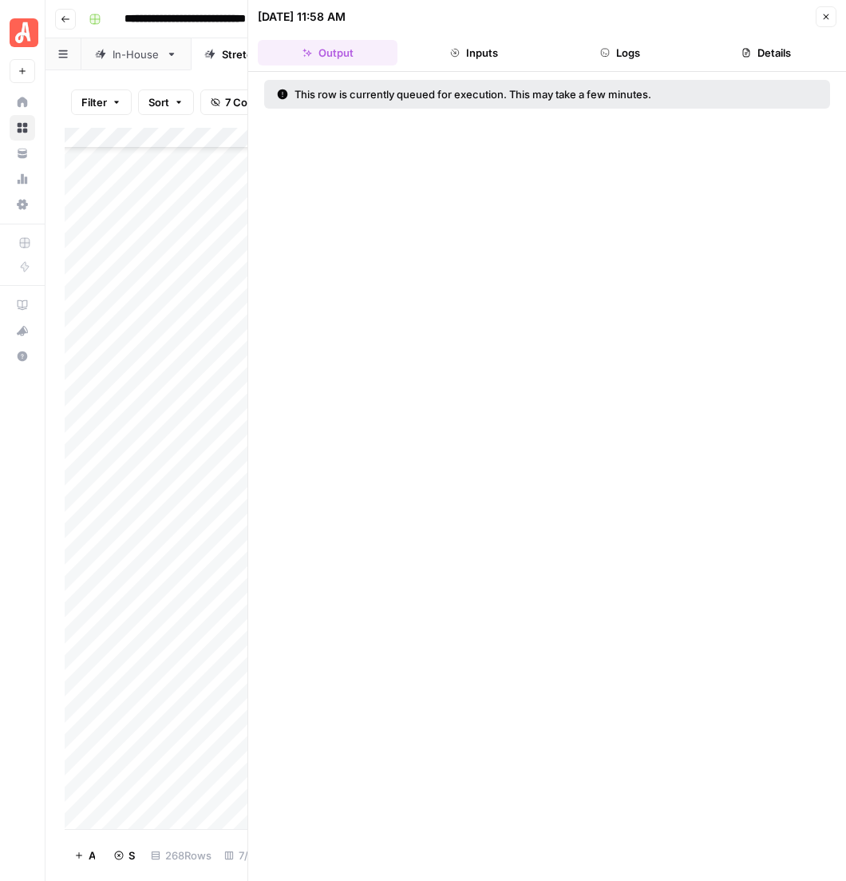
click at [828, 12] on icon "button" at bounding box center [827, 17] width 10 height 10
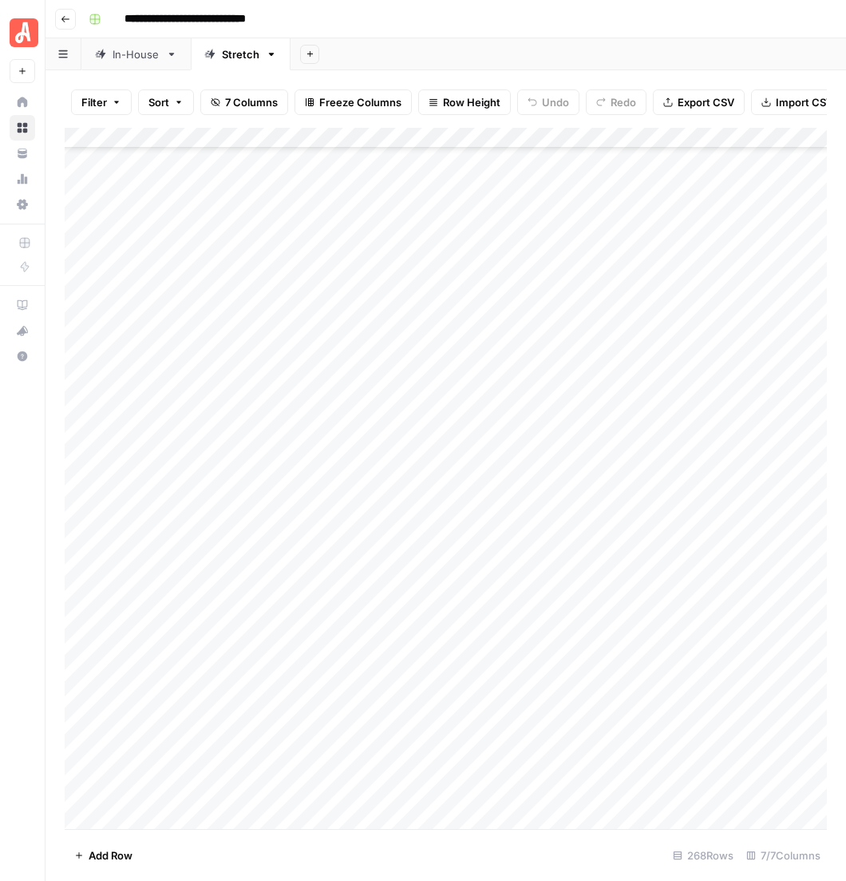
click at [773, 668] on div "Add Column" at bounding box center [451, 497] width 772 height 739
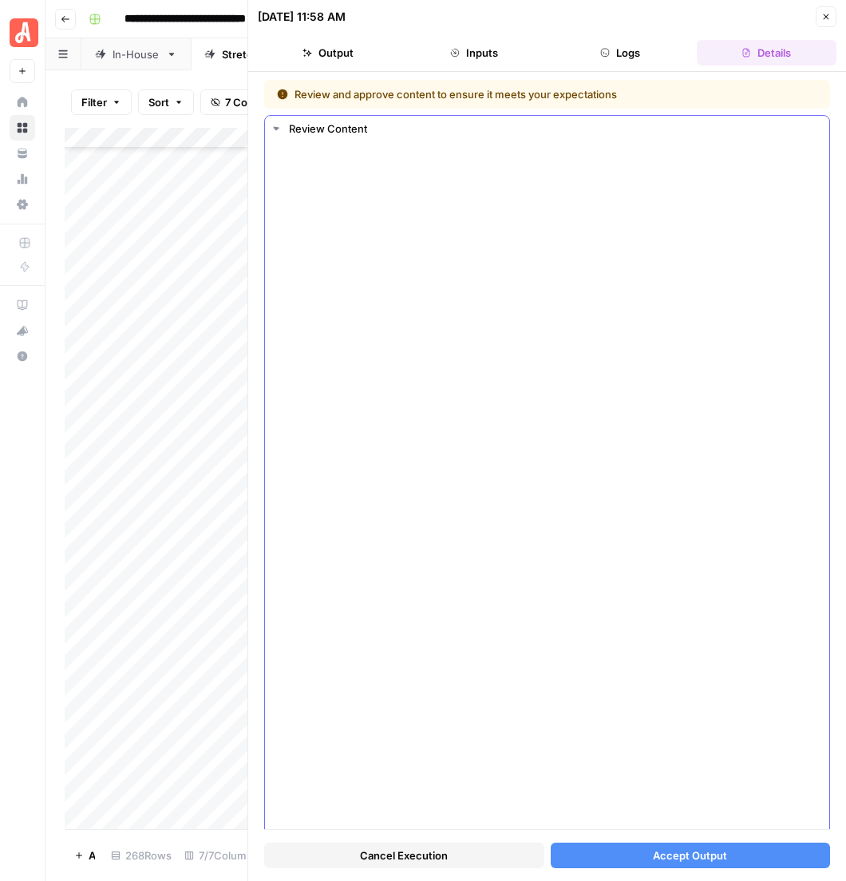
click at [633, 858] on button "Accept Output" at bounding box center [691, 855] width 280 height 26
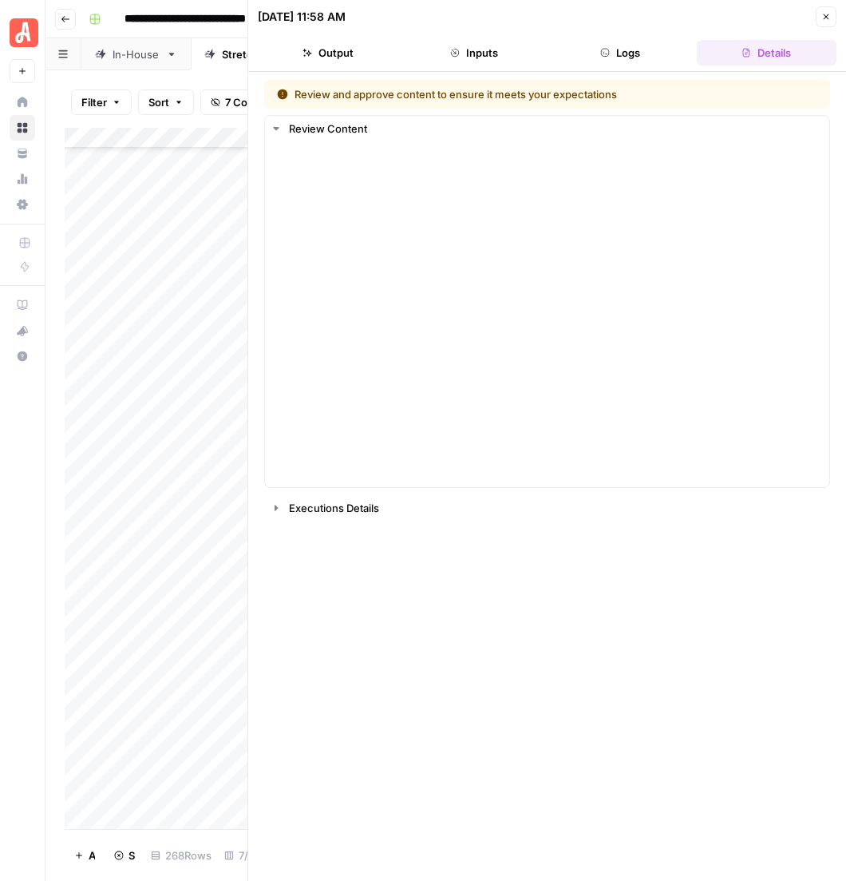
click at [828, 13] on icon "button" at bounding box center [827, 17] width 10 height 10
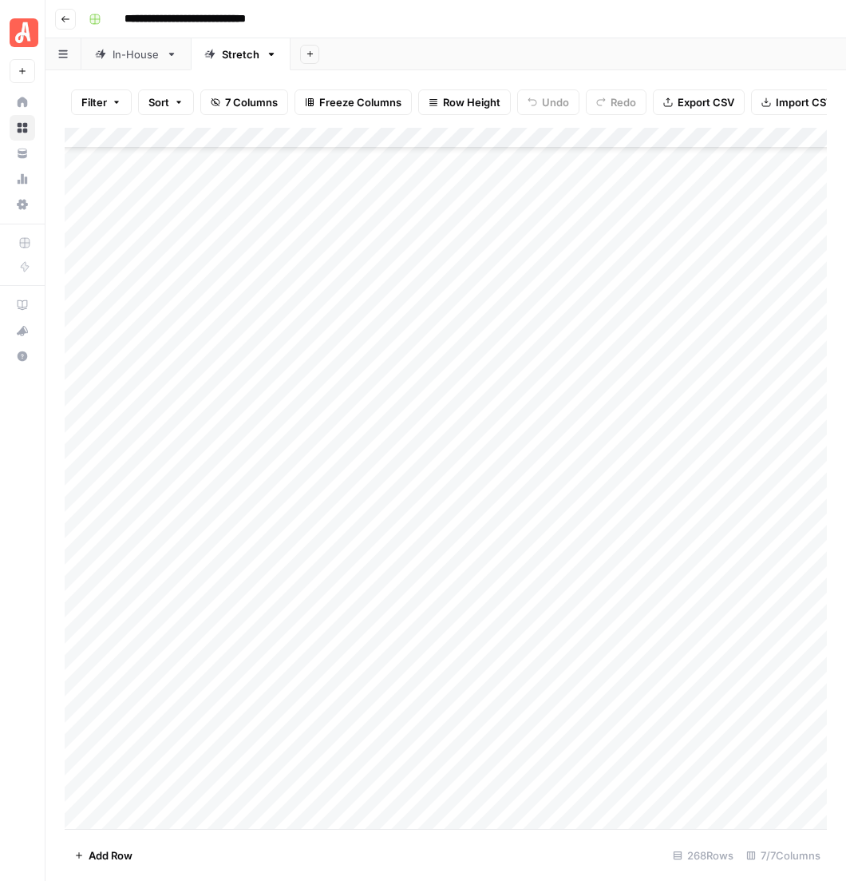
click at [761, 698] on div "Add Column" at bounding box center [451, 497] width 772 height 739
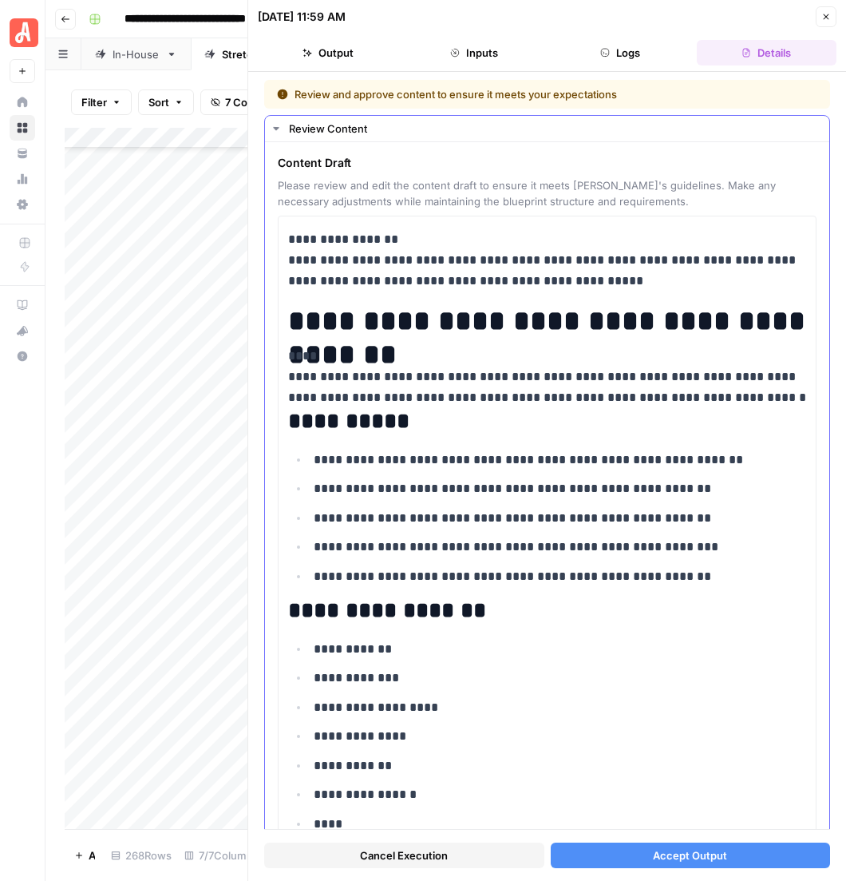
click at [675, 853] on button "Accept Output" at bounding box center [691, 855] width 280 height 26
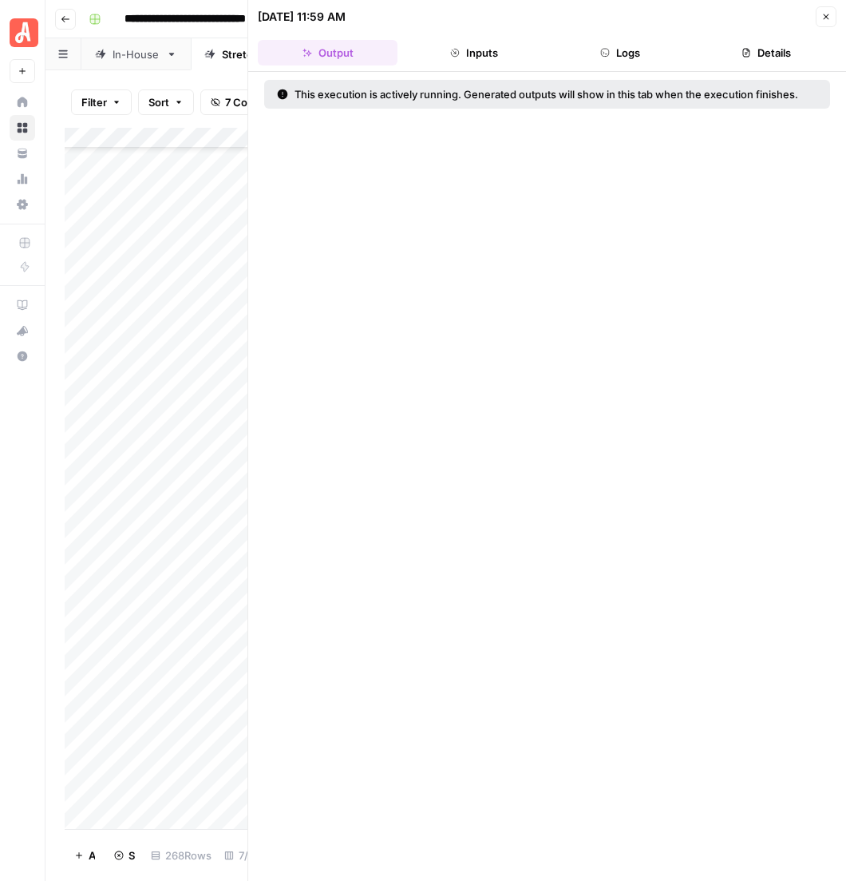
click at [822, 14] on button "Close" at bounding box center [826, 16] width 21 height 21
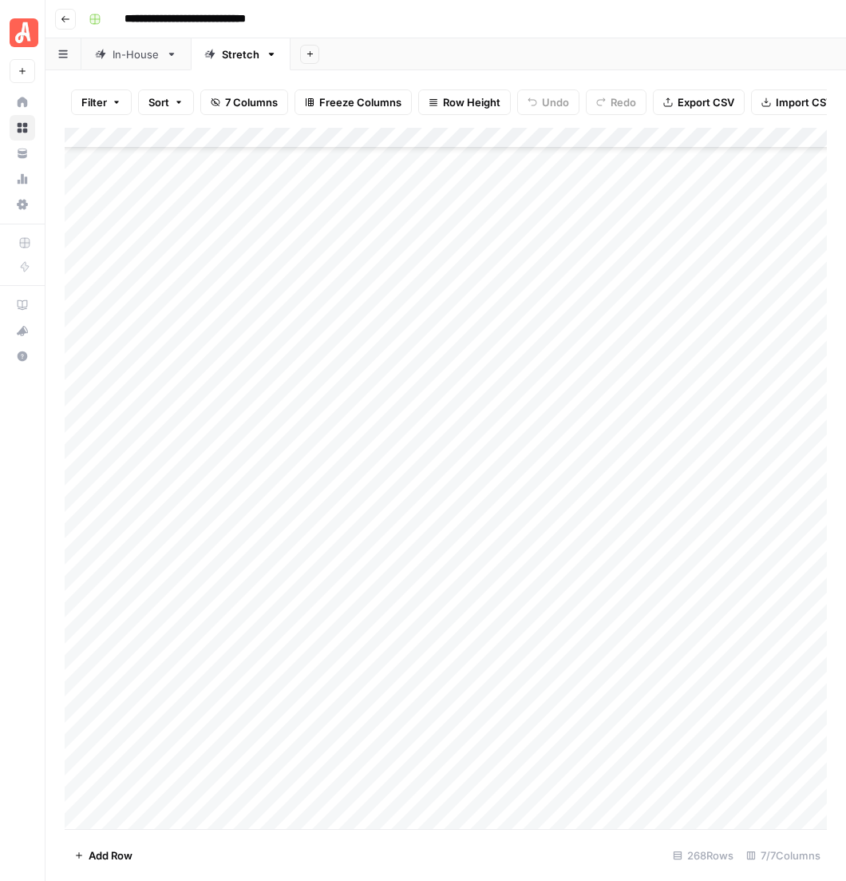
scroll to position [5784, 0]
click at [765, 567] on div "Add Column" at bounding box center [451, 497] width 772 height 739
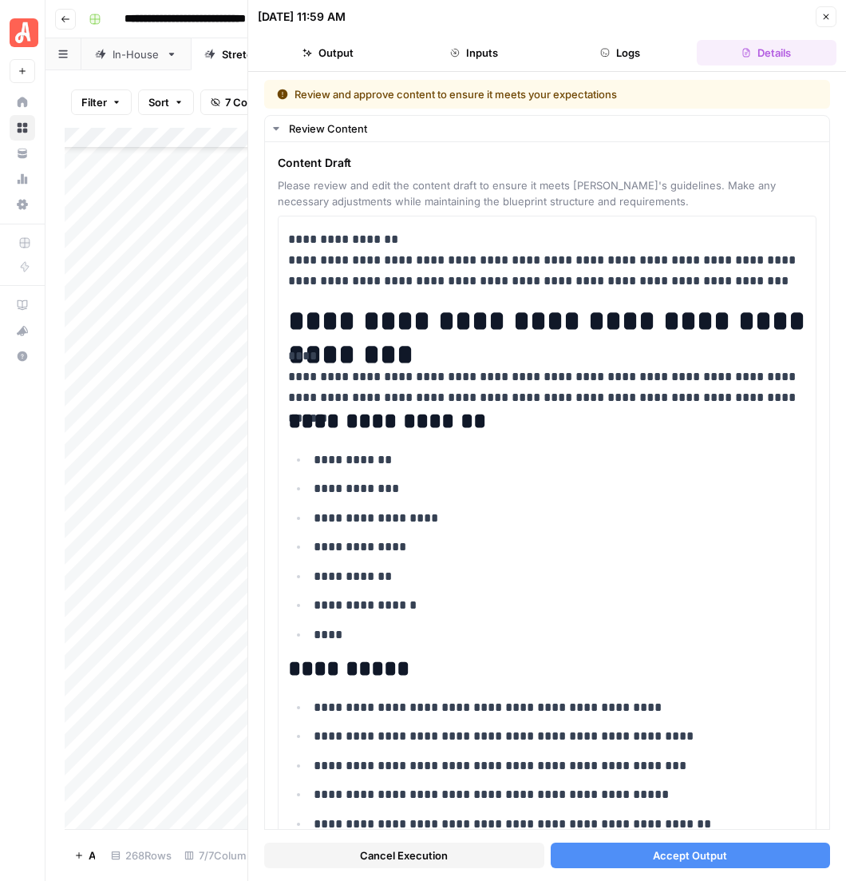
click at [650, 855] on button "Accept Output" at bounding box center [691, 855] width 280 height 26
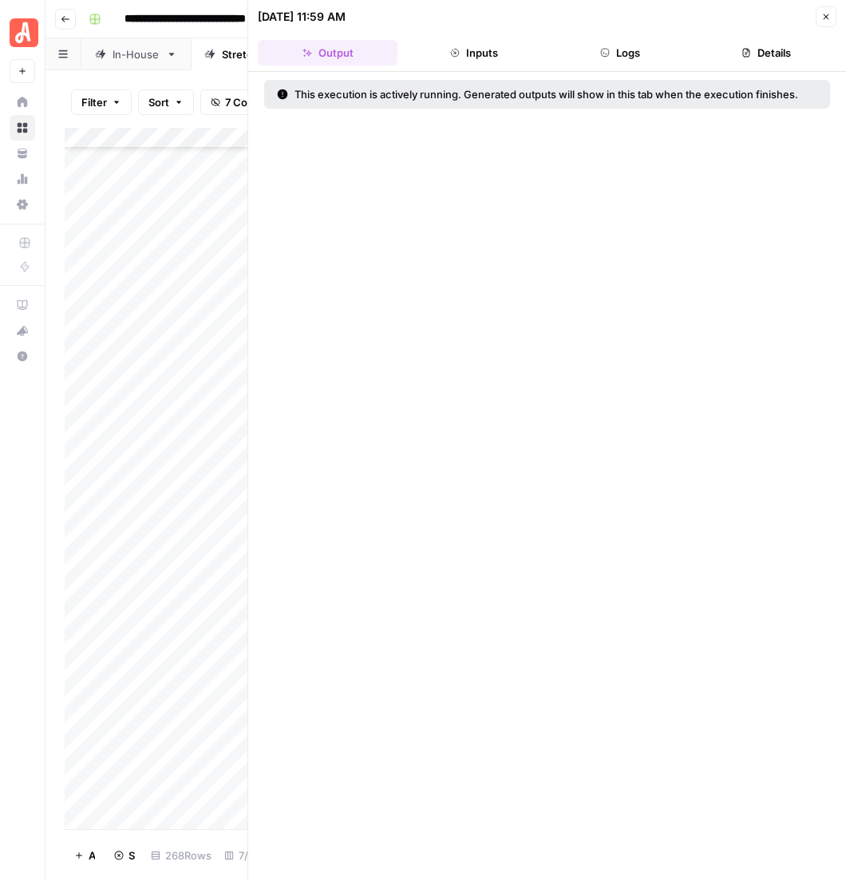
click at [826, 12] on icon "button" at bounding box center [827, 17] width 10 height 10
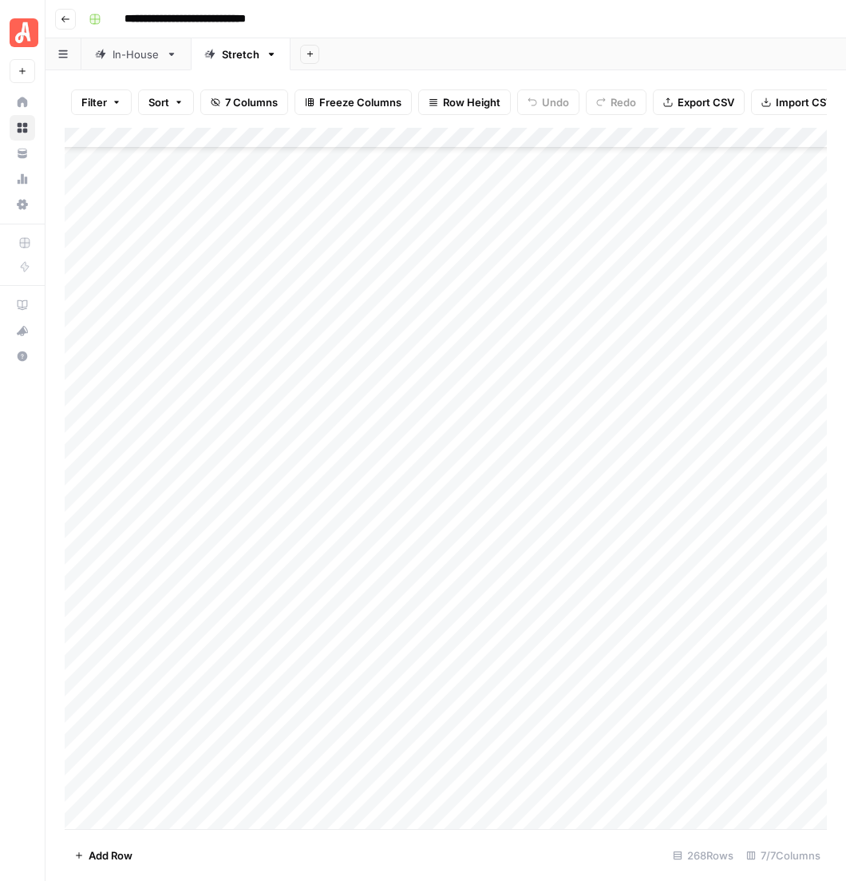
click at [767, 592] on div "Add Column" at bounding box center [451, 497] width 772 height 739
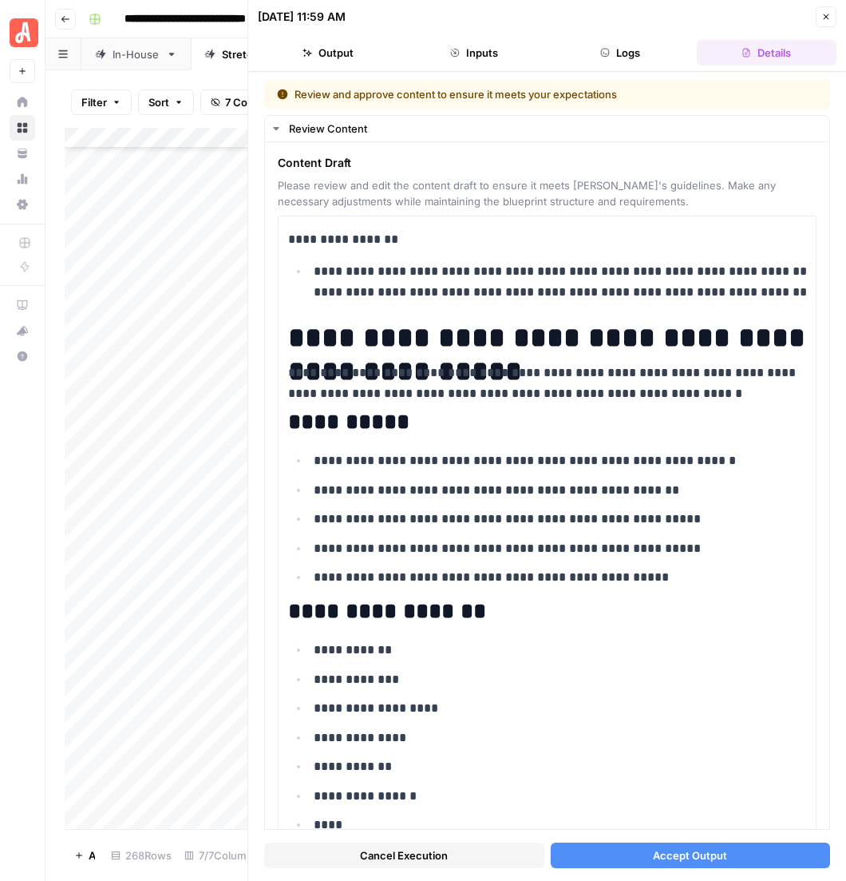
click at [660, 862] on button "Accept Output" at bounding box center [691, 855] width 280 height 26
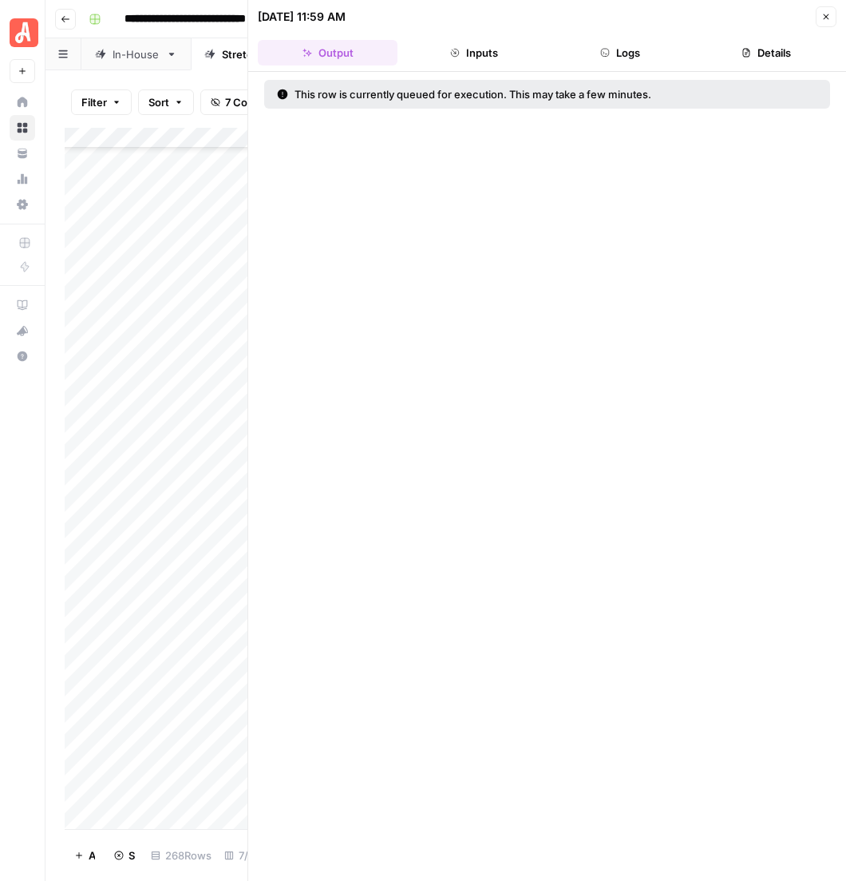
click at [837, 11] on button "Close" at bounding box center [826, 16] width 21 height 21
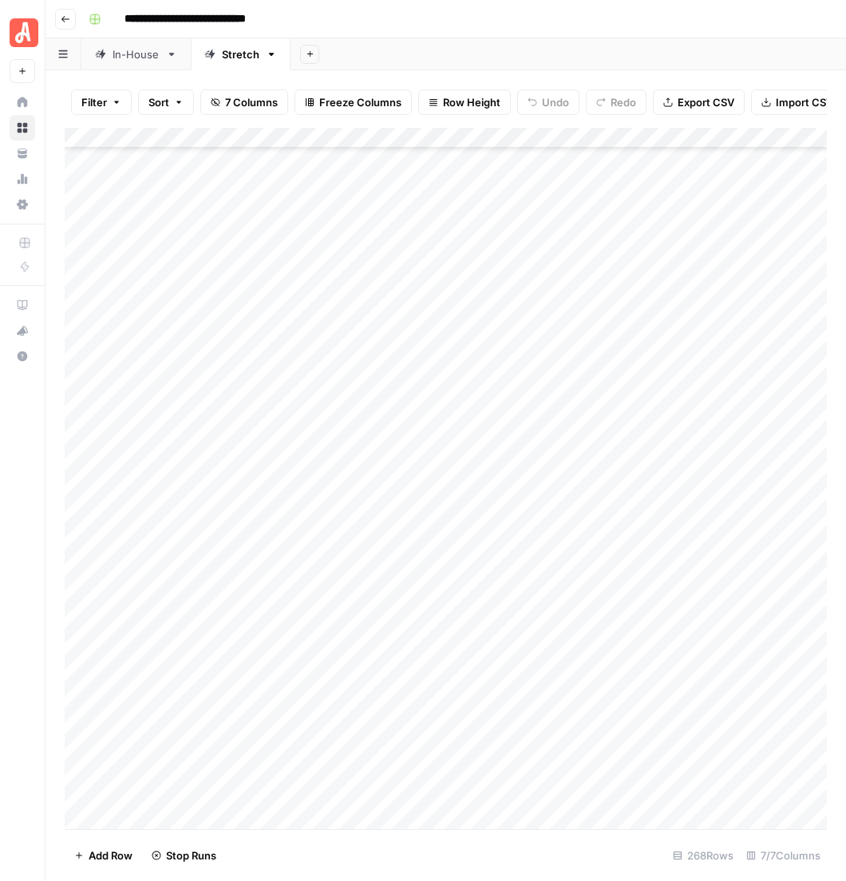
click at [768, 619] on div "Add Column" at bounding box center [451, 497] width 772 height 739
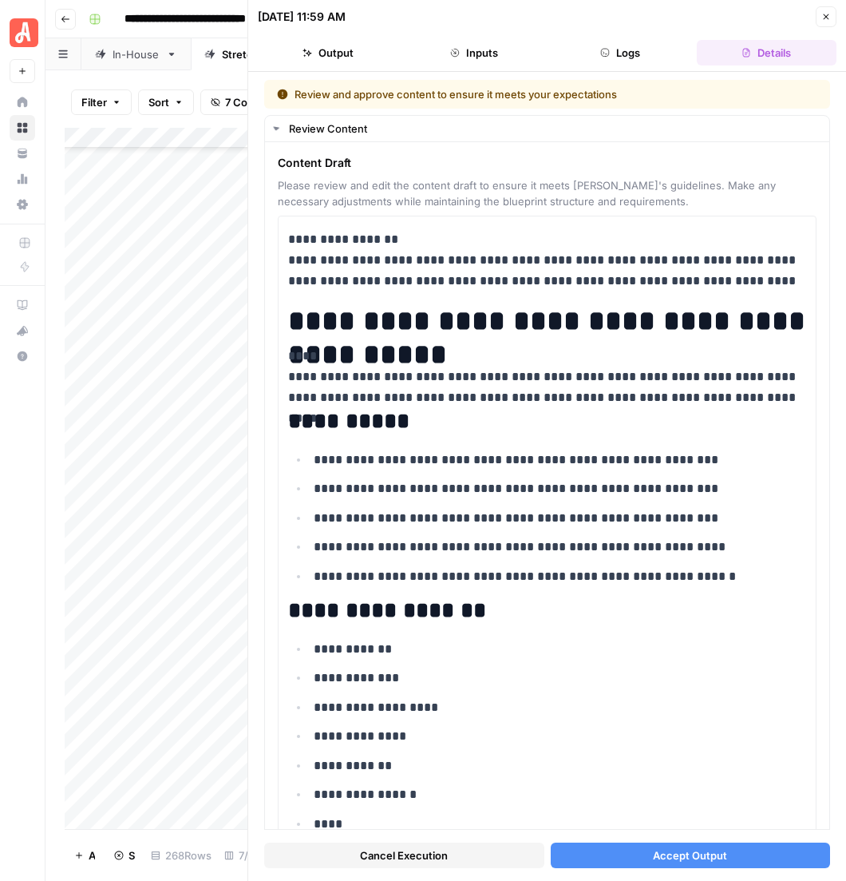
click at [676, 847] on div "Cancel Execution Accept Output" at bounding box center [547, 851] width 566 height 43
click at [672, 863] on span "Accept Output" at bounding box center [690, 855] width 74 height 16
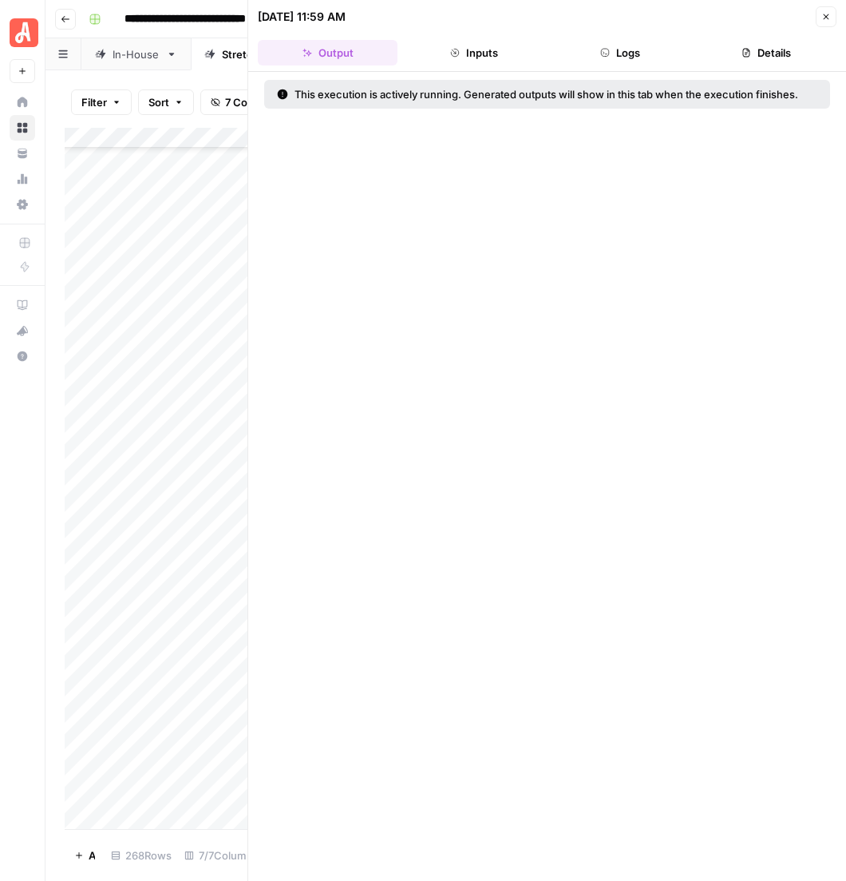
click at [831, 12] on icon "button" at bounding box center [827, 17] width 10 height 10
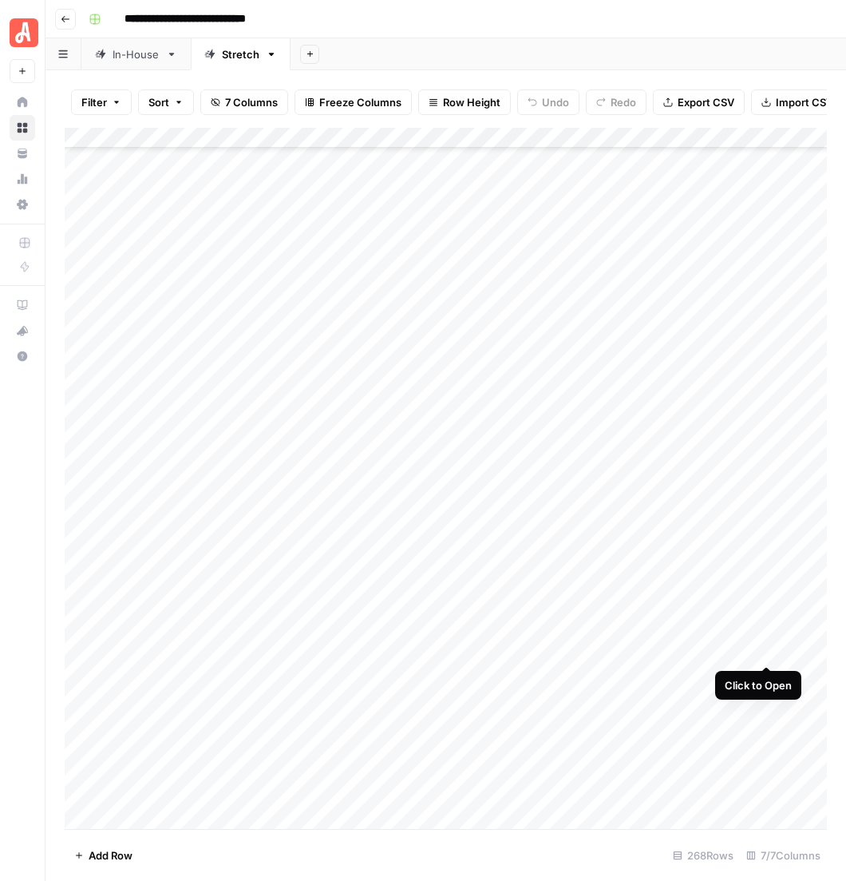
click at [767, 648] on div "Add Column" at bounding box center [451, 497] width 772 height 739
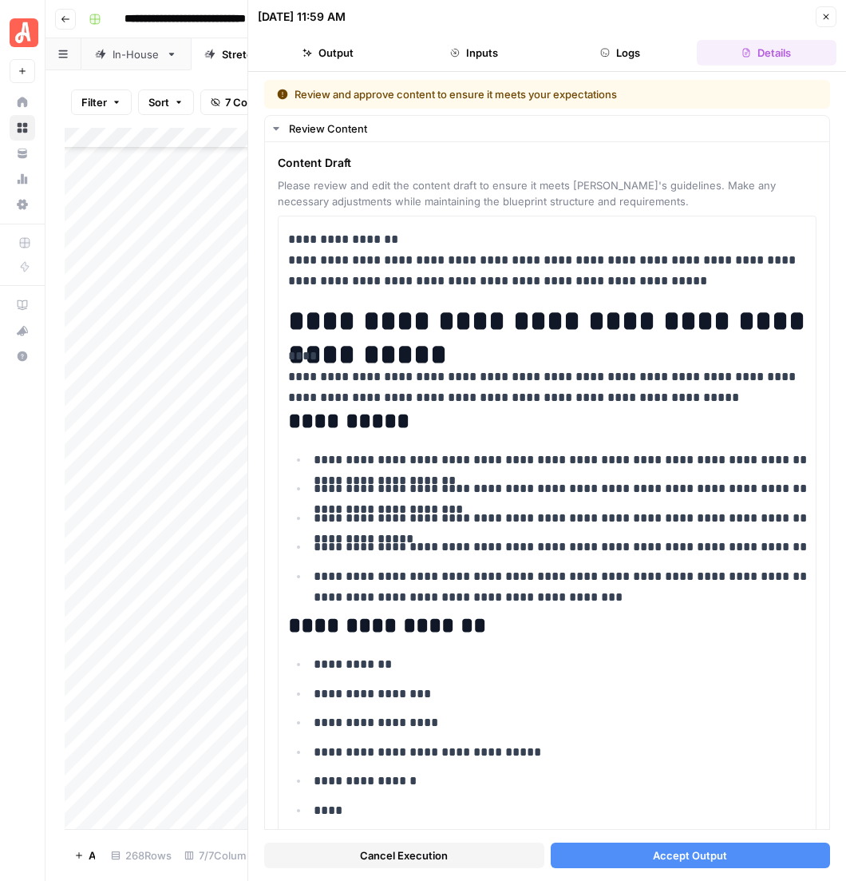
click at [628, 866] on button "Accept Output" at bounding box center [691, 855] width 280 height 26
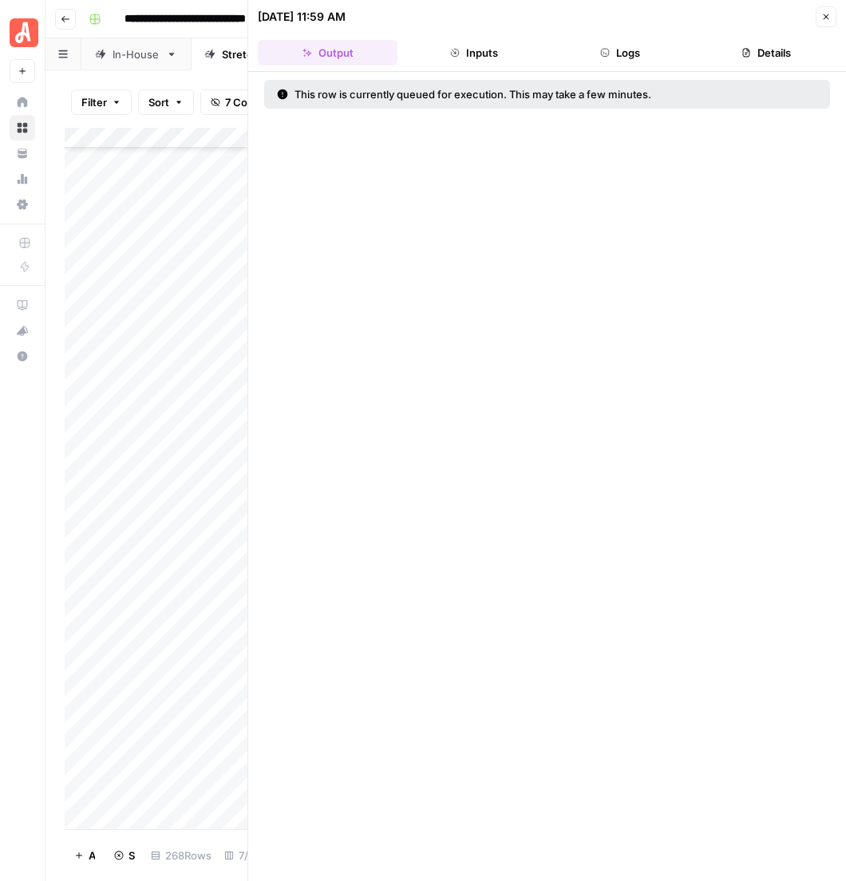
click at [837, 10] on button "Close" at bounding box center [826, 16] width 21 height 21
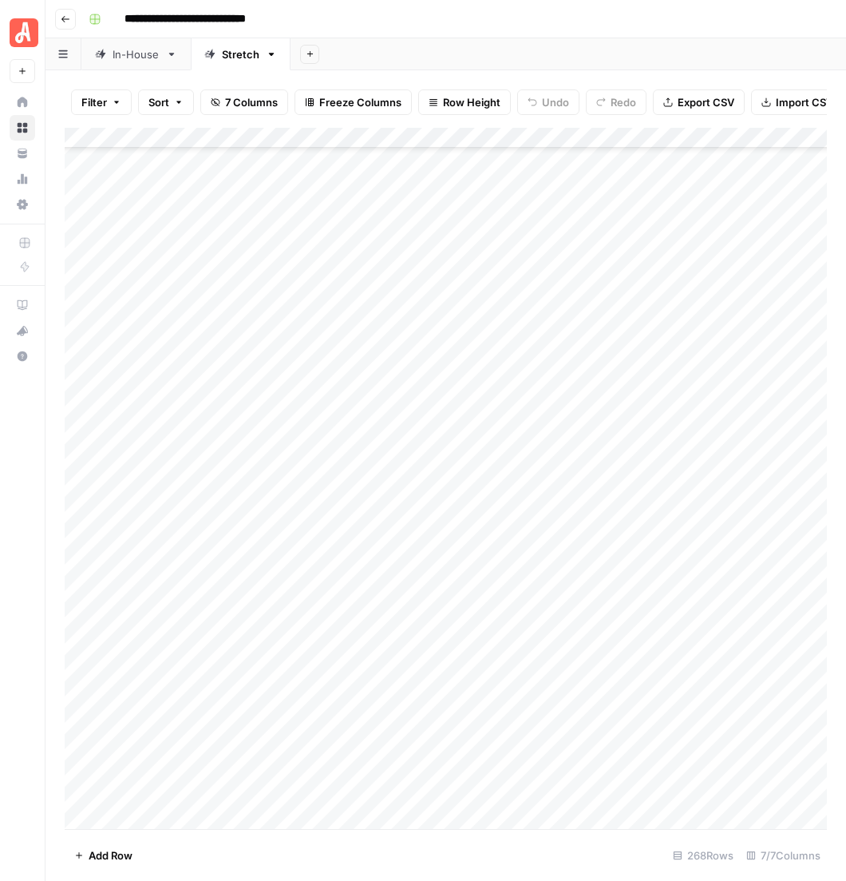
scroll to position [6582, 0]
click at [763, 422] on div "Add Column" at bounding box center [451, 497] width 772 height 739
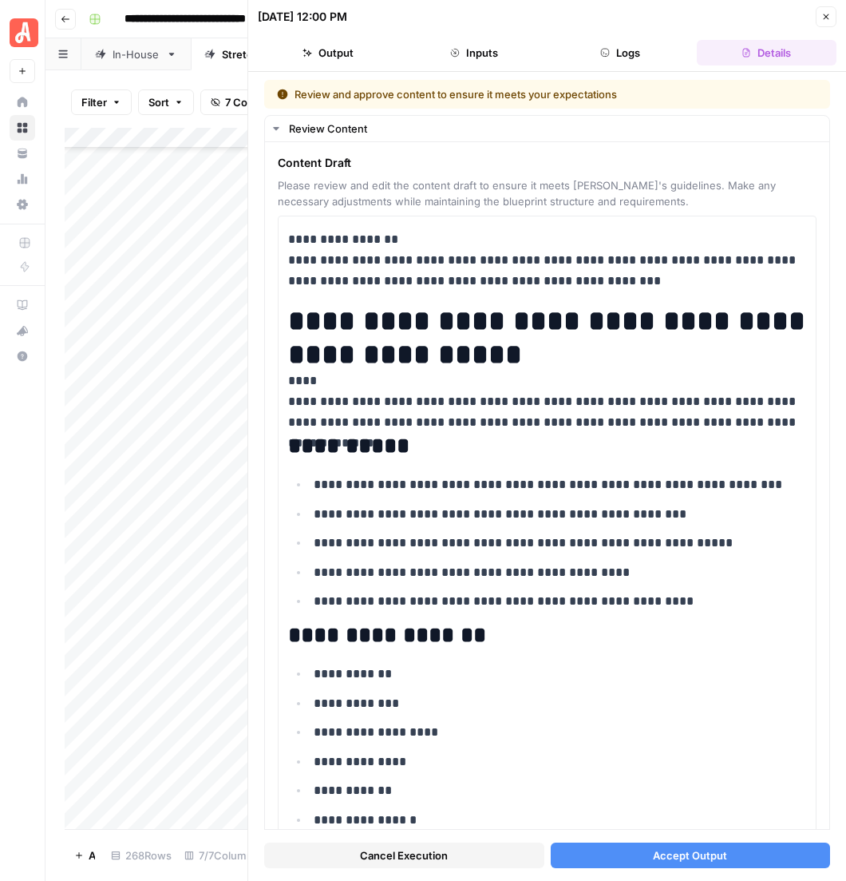
click at [682, 857] on span "Accept Output" at bounding box center [690, 855] width 74 height 16
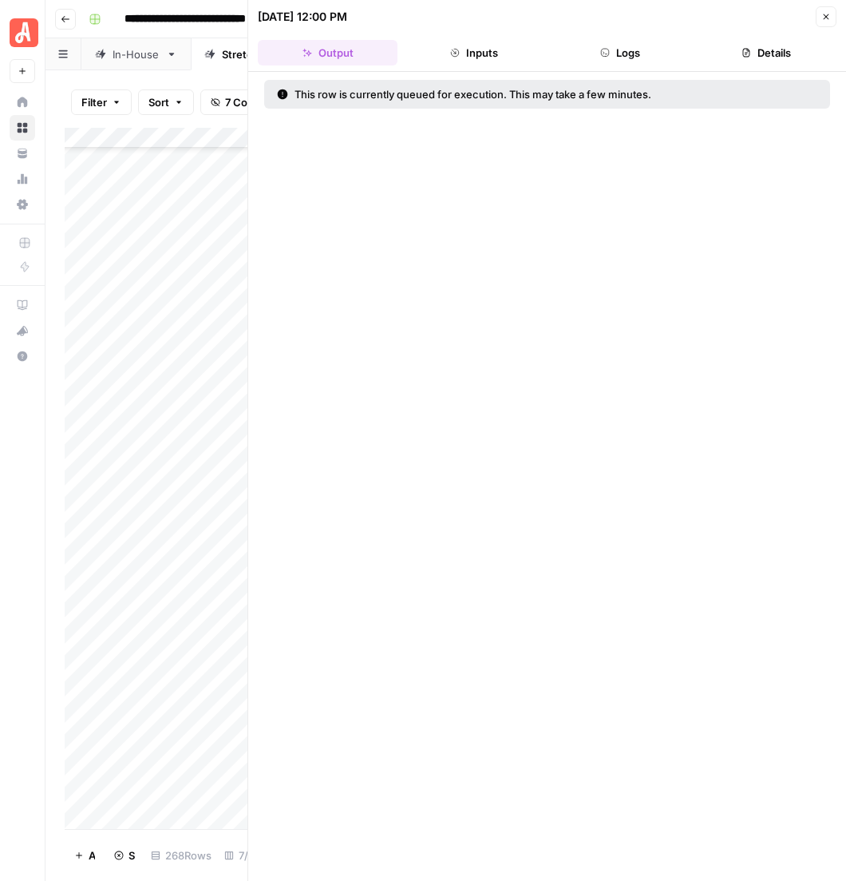
click at [828, 6] on button "Close" at bounding box center [826, 16] width 21 height 21
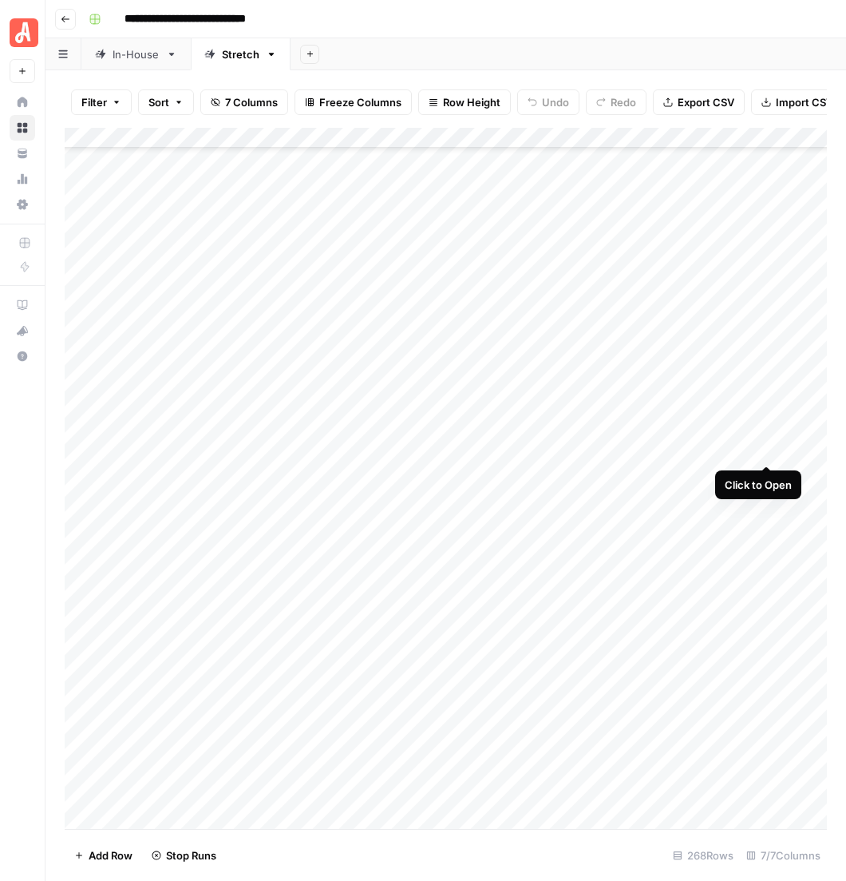
click at [765, 450] on div "Add Column" at bounding box center [451, 497] width 772 height 739
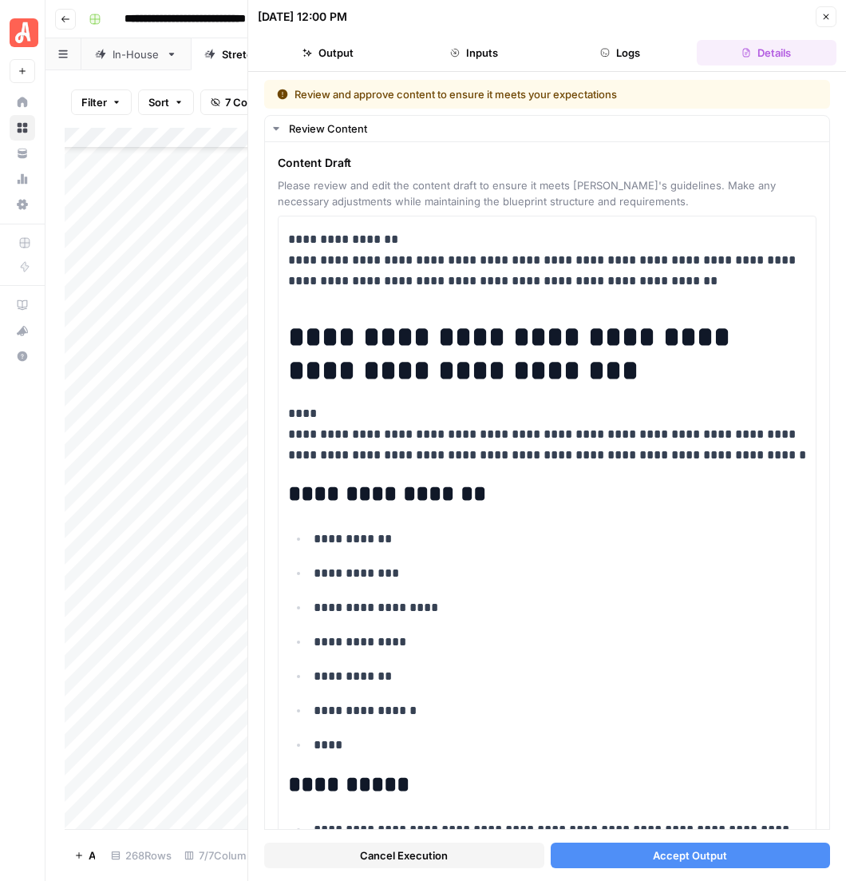
click at [660, 856] on button "Accept Output" at bounding box center [691, 855] width 280 height 26
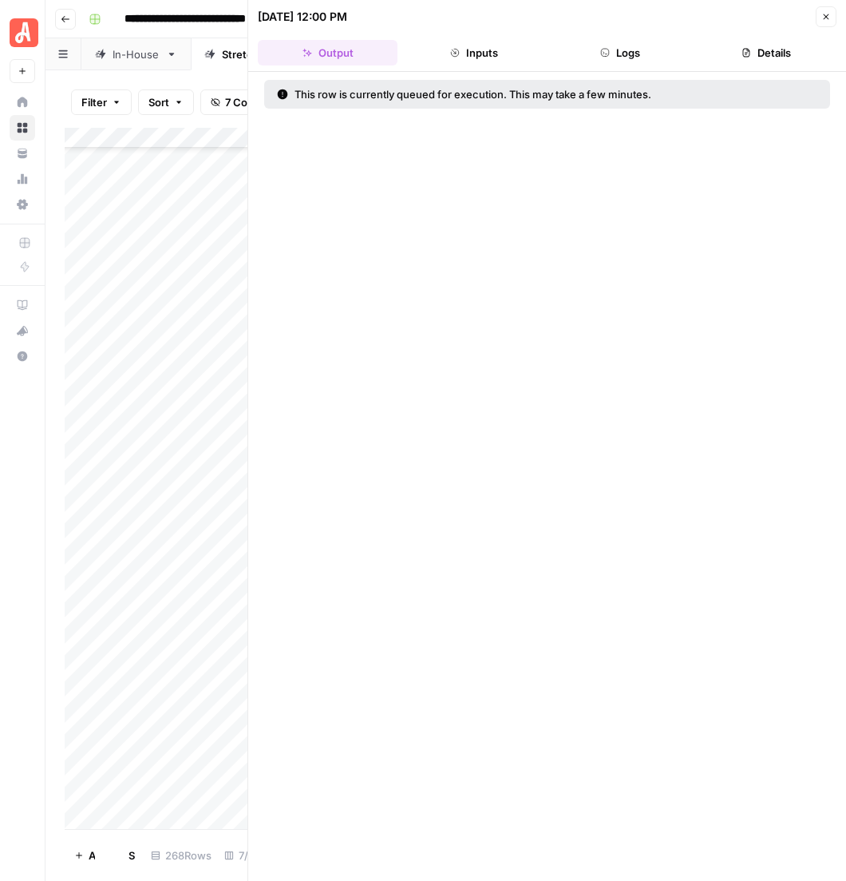
click at [811, 14] on div "[DATE] 12:00 PM" at bounding box center [534, 17] width 553 height 16
click at [826, 13] on icon "button" at bounding box center [827, 17] width 10 height 10
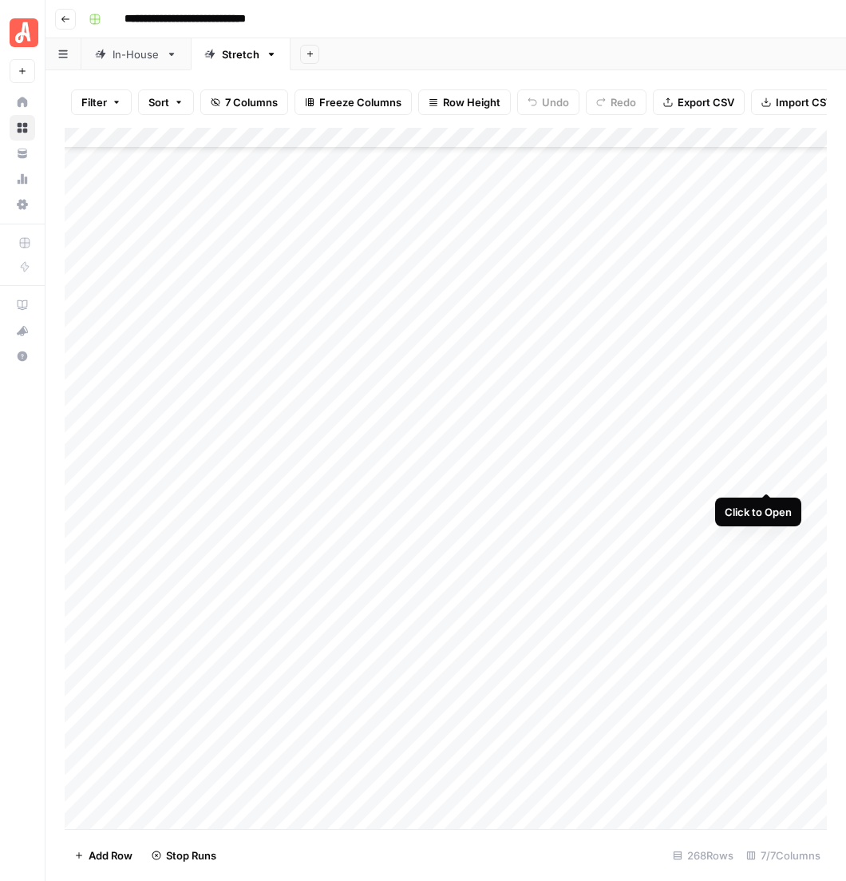
click at [768, 468] on div "Add Column" at bounding box center [451, 497] width 772 height 739
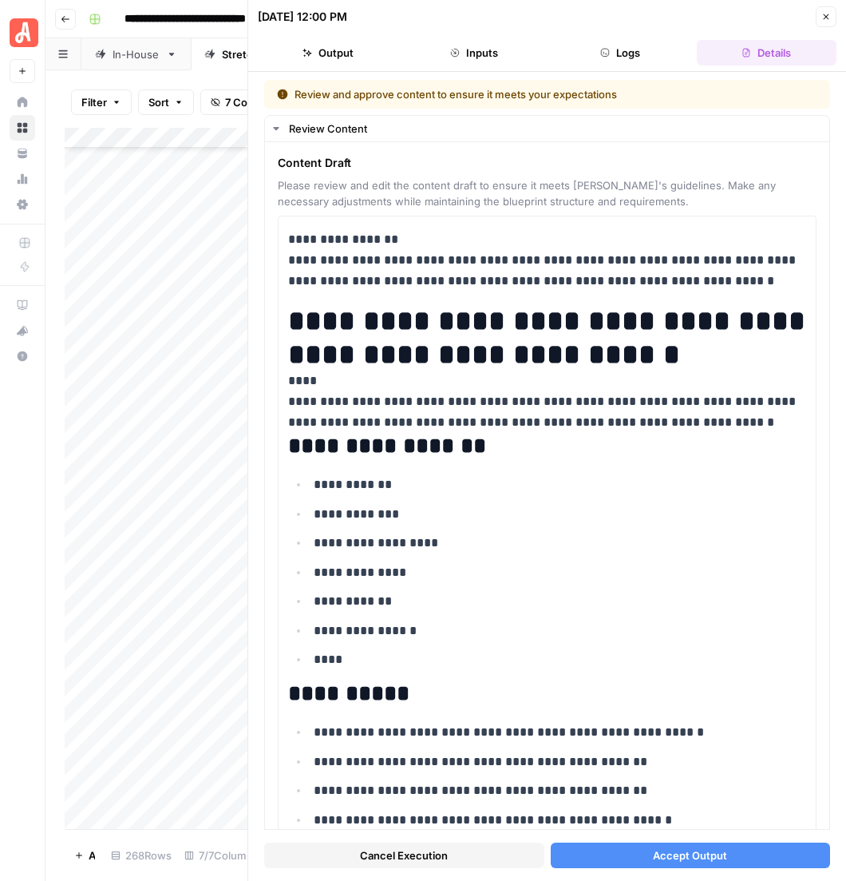
drag, startPoint x: 695, startPoint y: 846, endPoint x: 694, endPoint y: 862, distance: 16.8
click at [694, 862] on div "Cancel Execution Accept Output" at bounding box center [547, 851] width 566 height 43
click at [694, 862] on span "Accept Output" at bounding box center [690, 855] width 74 height 16
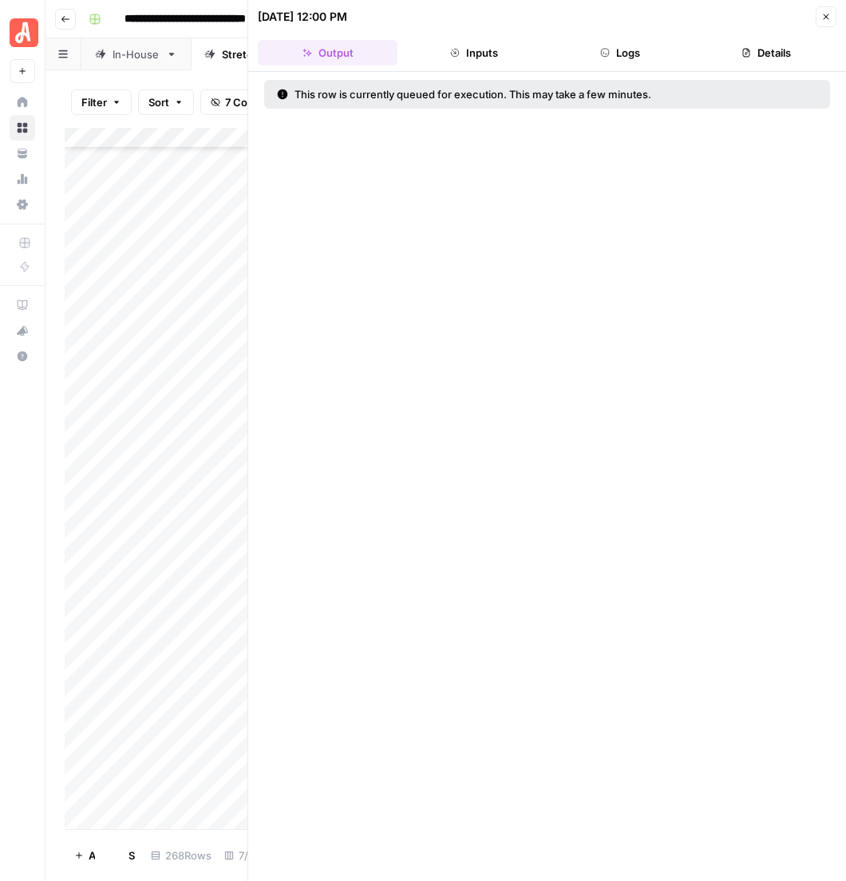
click at [831, 14] on icon "button" at bounding box center [827, 17] width 10 height 10
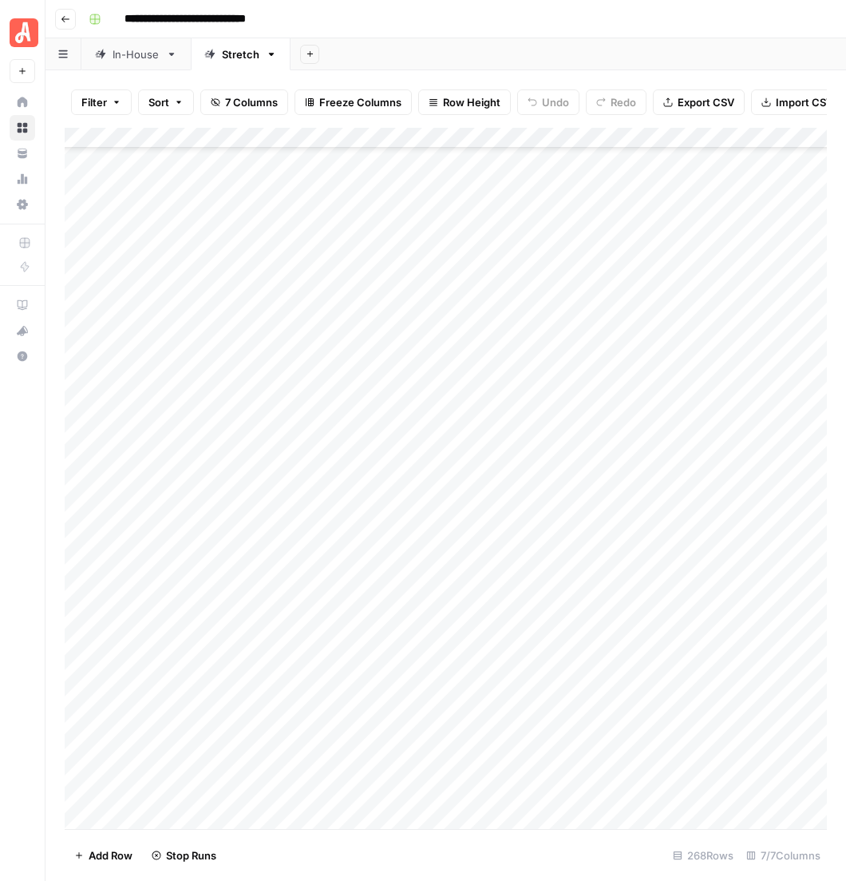
click at [767, 506] on div "Add Column" at bounding box center [451, 497] width 772 height 739
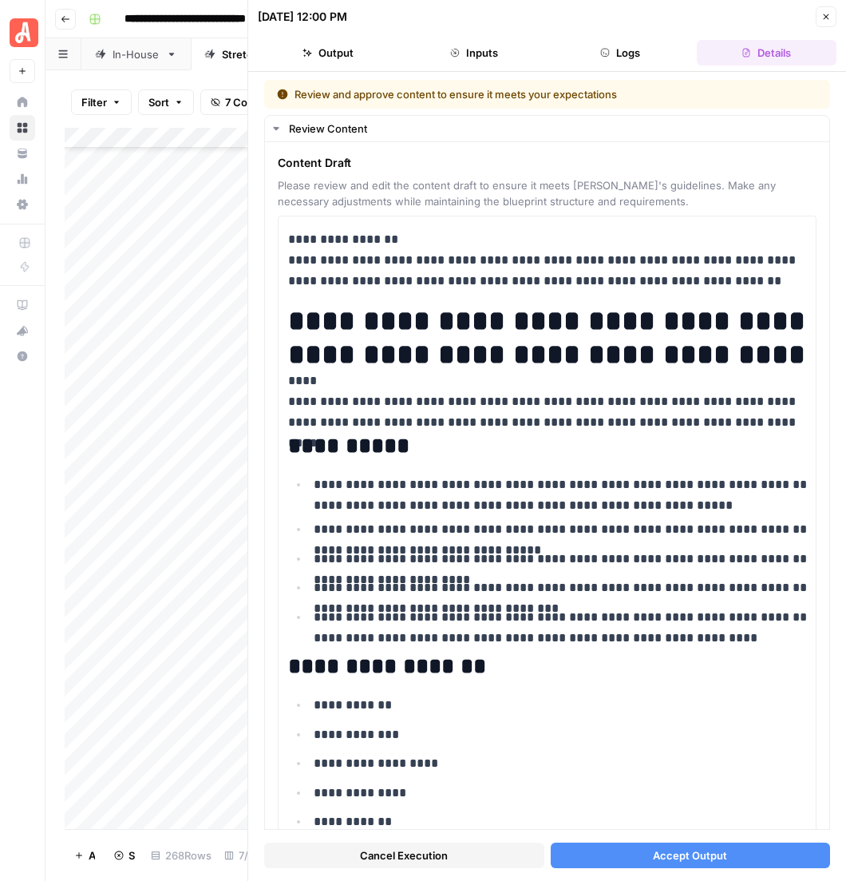
click at [680, 850] on div "Cancel Execution Accept Output" at bounding box center [547, 851] width 566 height 43
click at [681, 855] on span "Accept Output" at bounding box center [690, 855] width 74 height 16
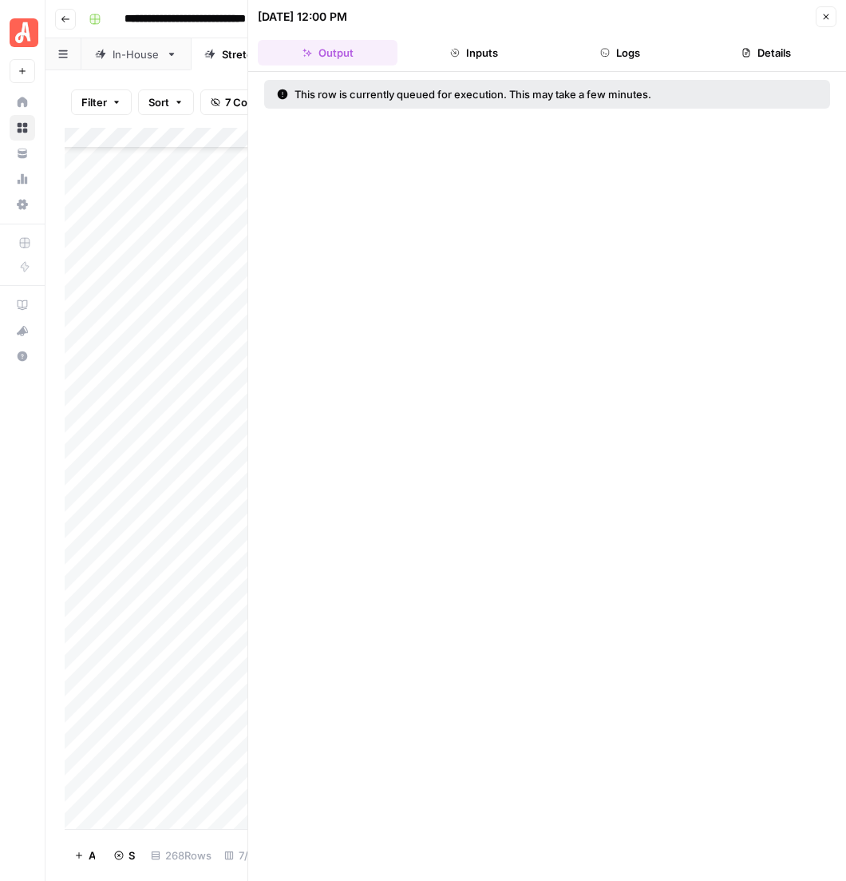
click at [831, 13] on icon "button" at bounding box center [827, 17] width 10 height 10
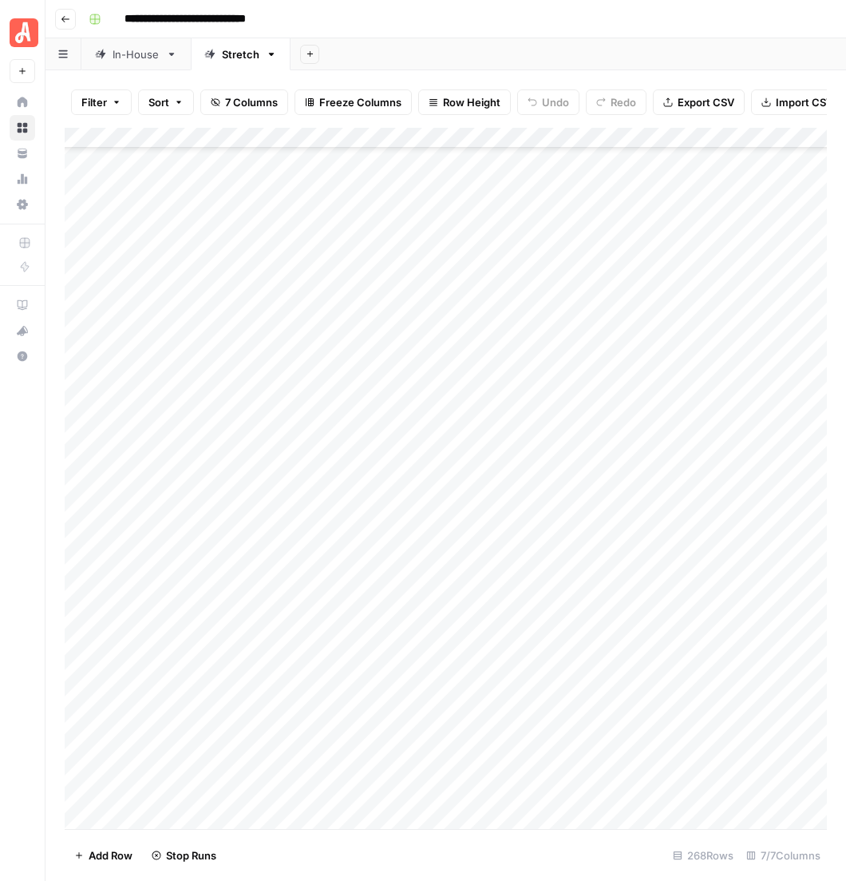
click at [761, 532] on div "Add Column" at bounding box center [451, 497] width 772 height 739
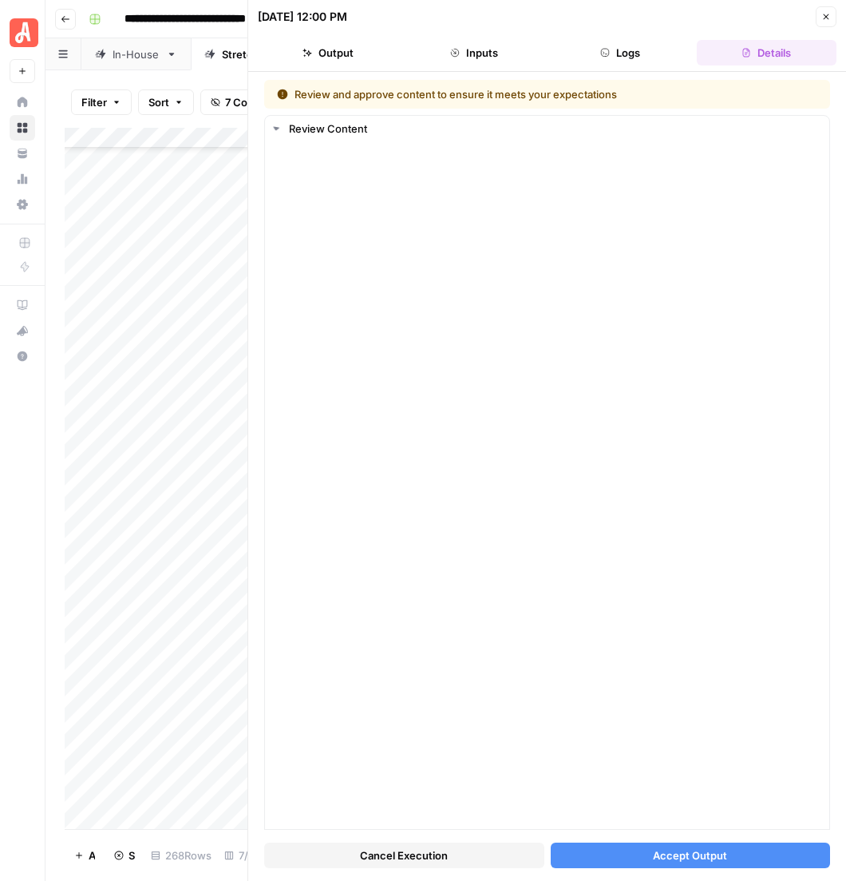
click at [660, 859] on button "Accept Output" at bounding box center [691, 855] width 280 height 26
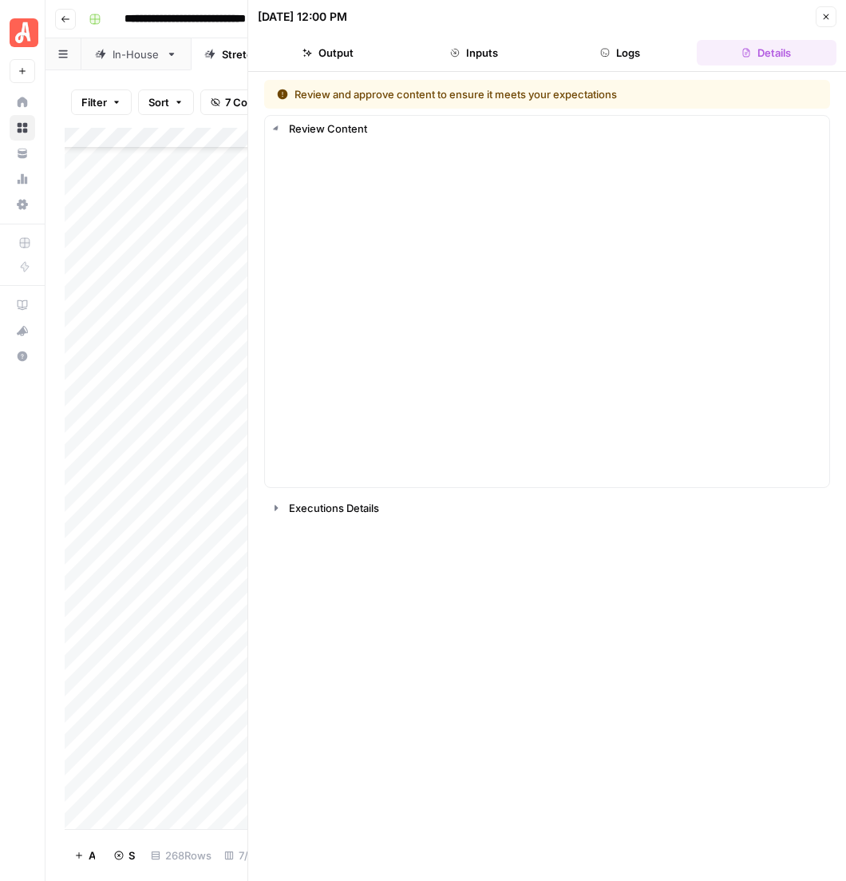
click at [826, 14] on icon "button" at bounding box center [827, 17] width 10 height 10
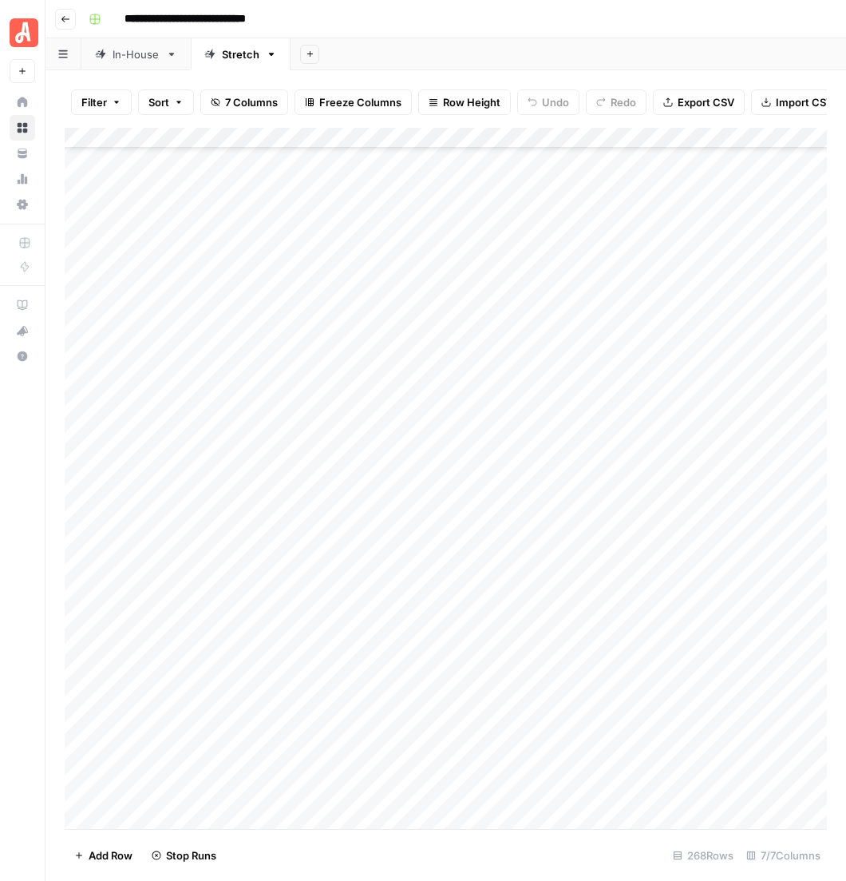
click at [763, 556] on div "Add Column" at bounding box center [451, 497] width 772 height 739
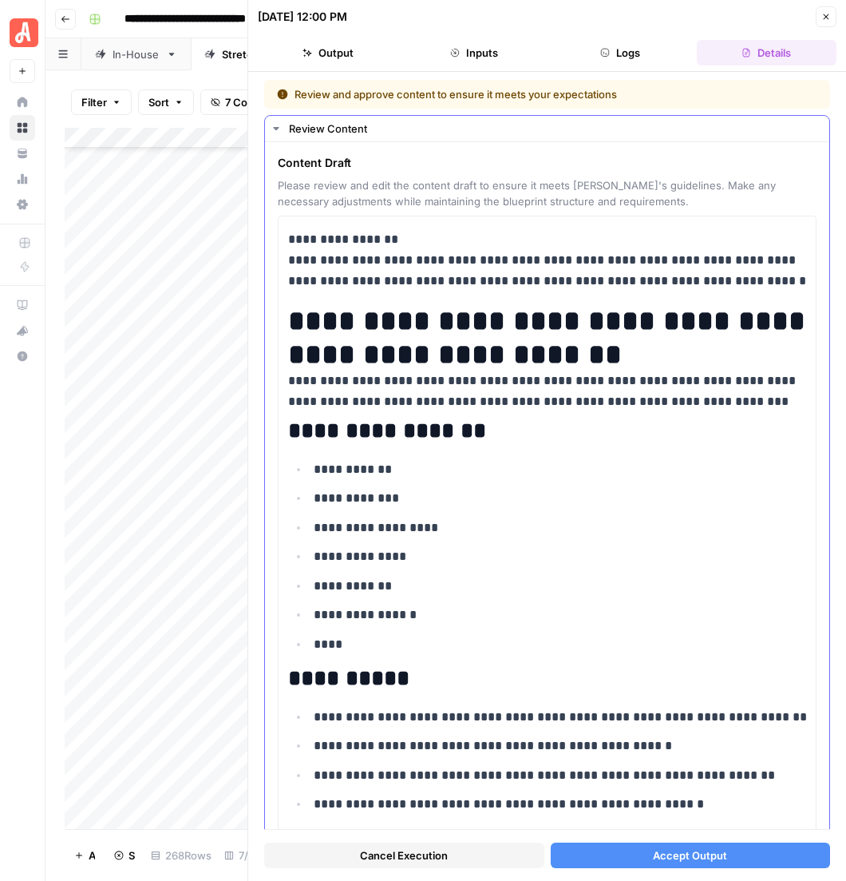
click at [723, 852] on button "Accept Output" at bounding box center [691, 855] width 280 height 26
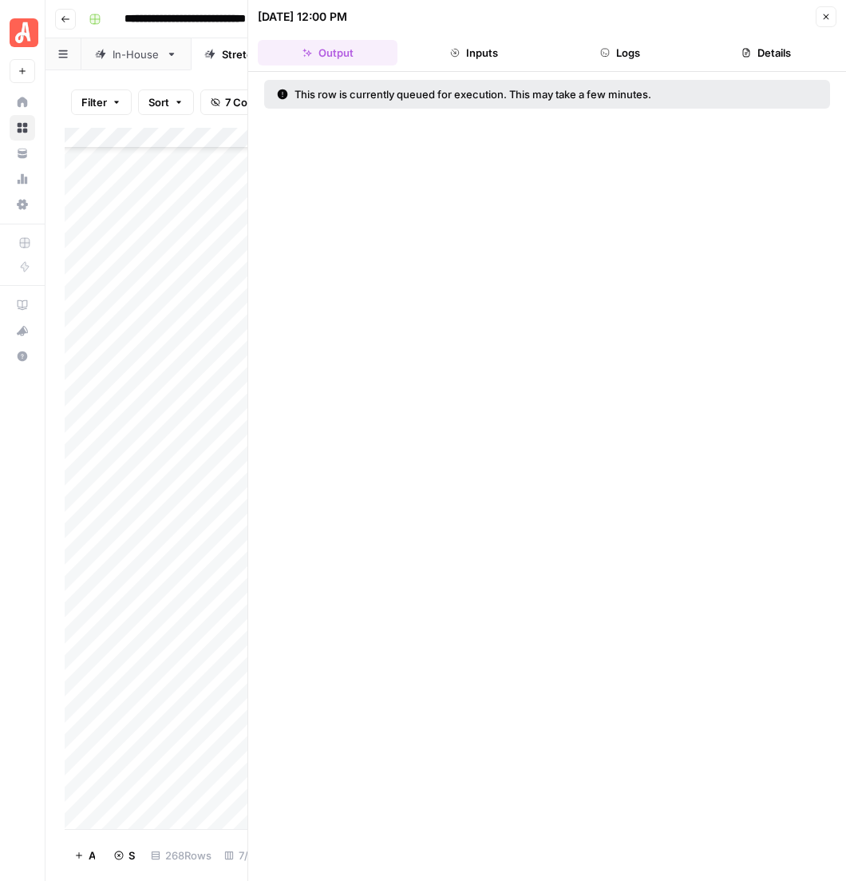
click at [831, 12] on icon "button" at bounding box center [827, 17] width 10 height 10
